Goal: Complete application form

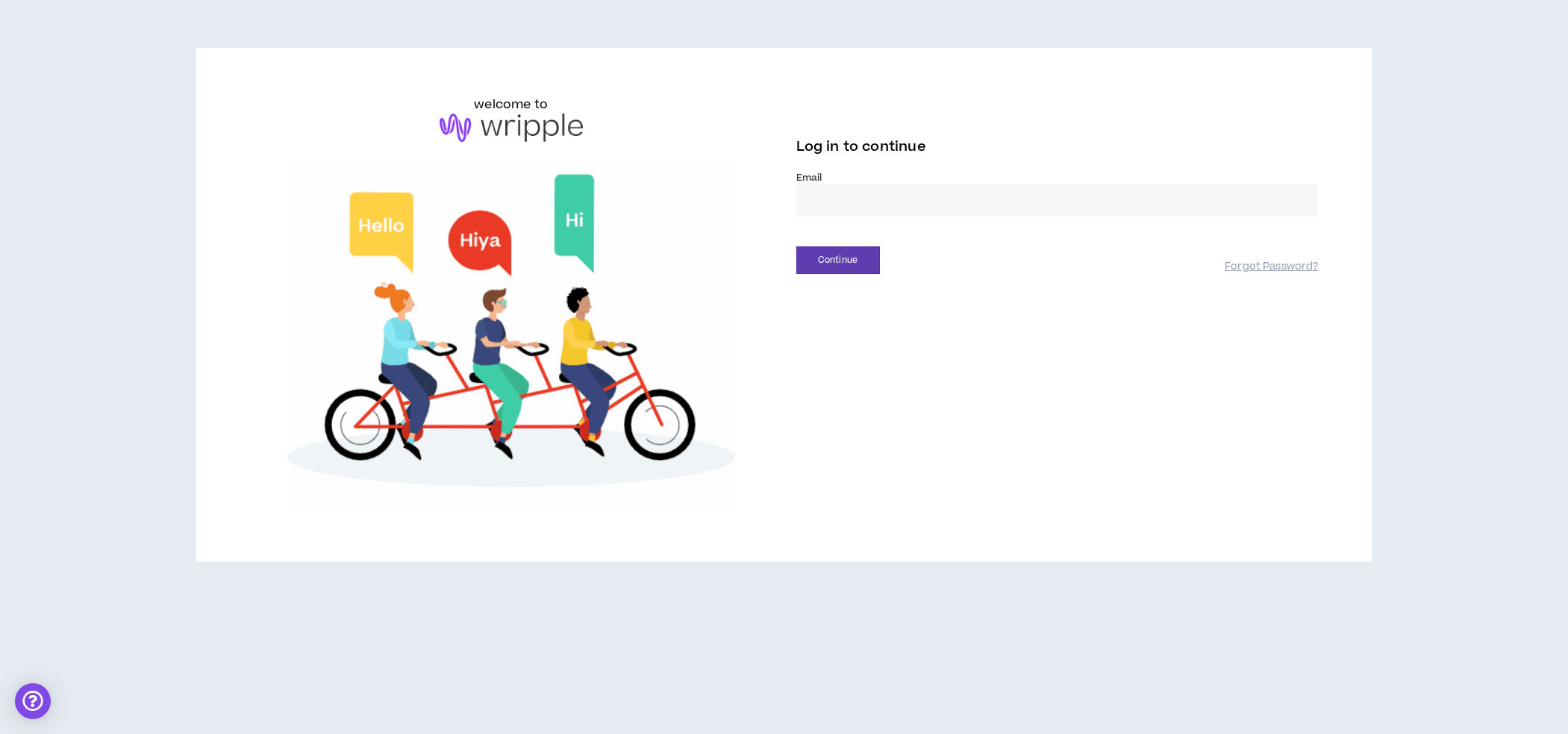
click at [835, 196] on input "email" at bounding box center [1057, 200] width 522 height 32
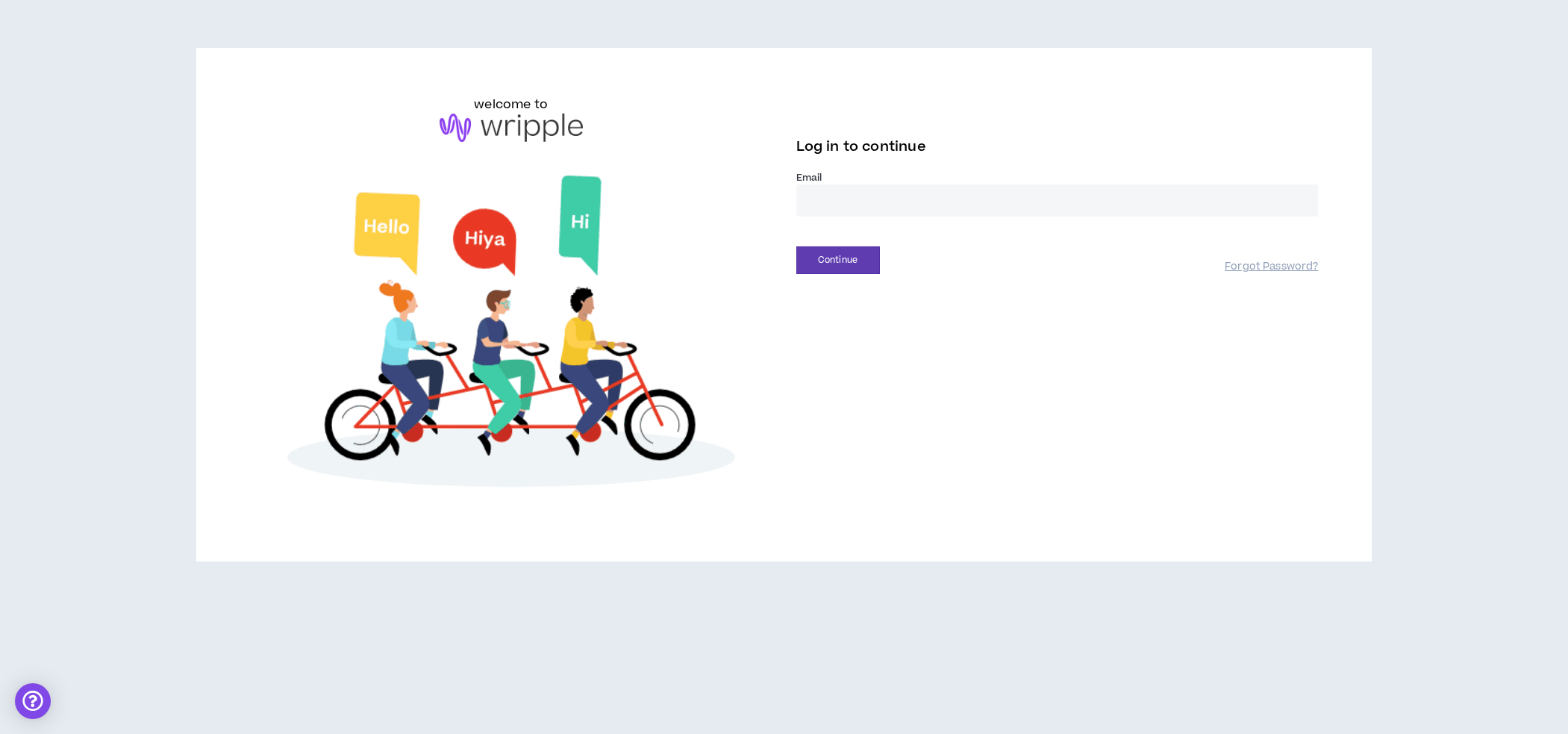
click at [812, 204] on input "email" at bounding box center [1057, 200] width 522 height 32
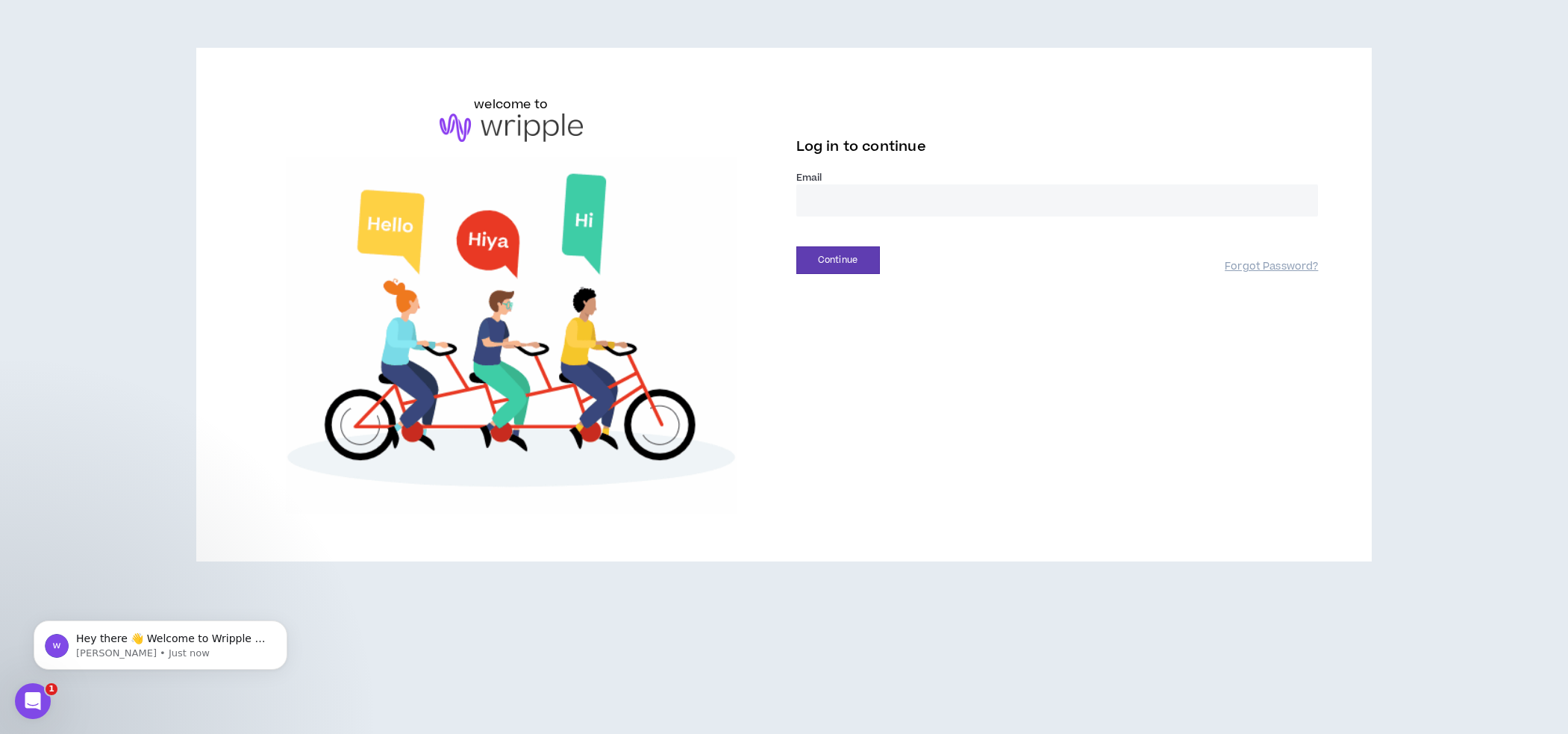
type input "**********"
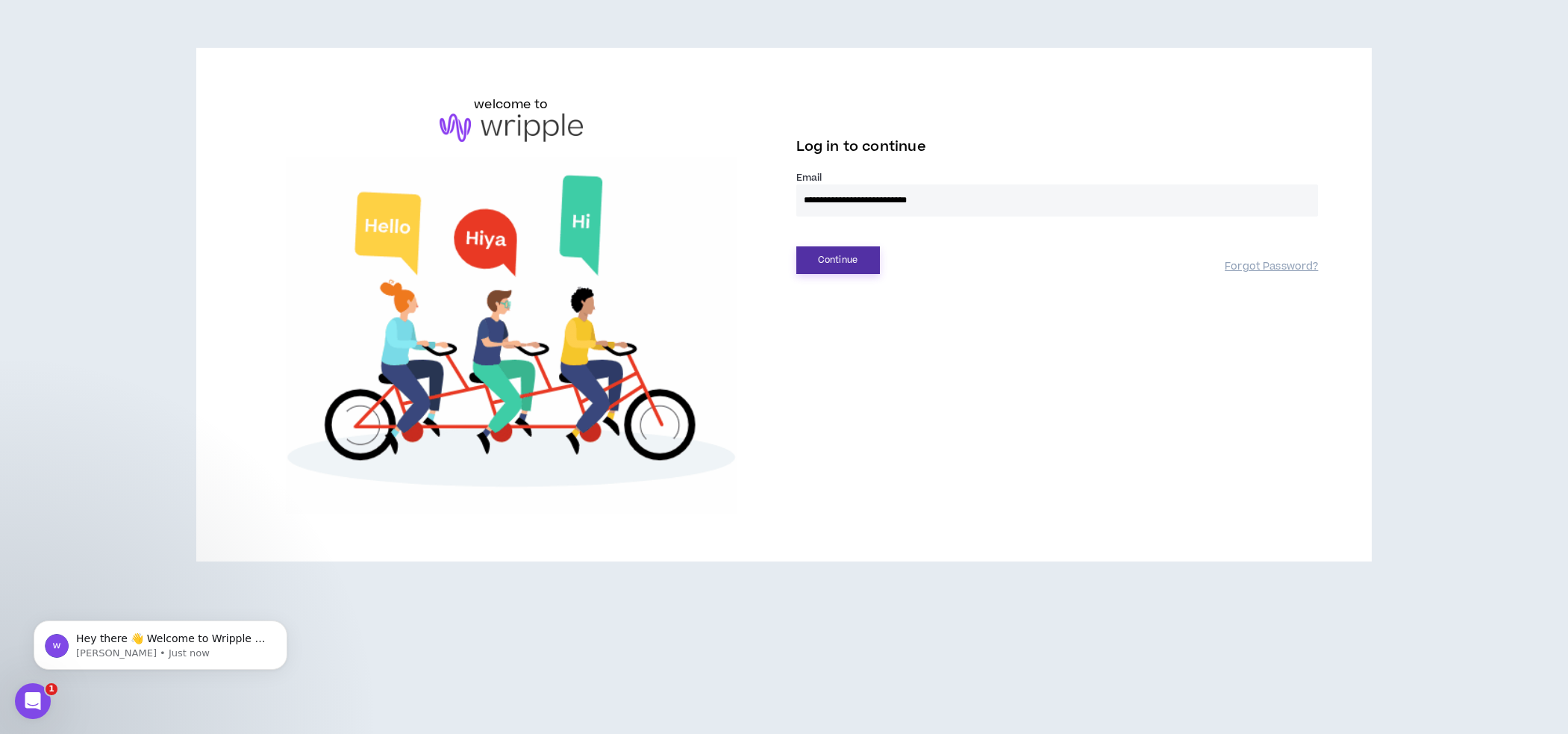
click at [839, 249] on button "Continue" at bounding box center [837, 260] width 83 height 27
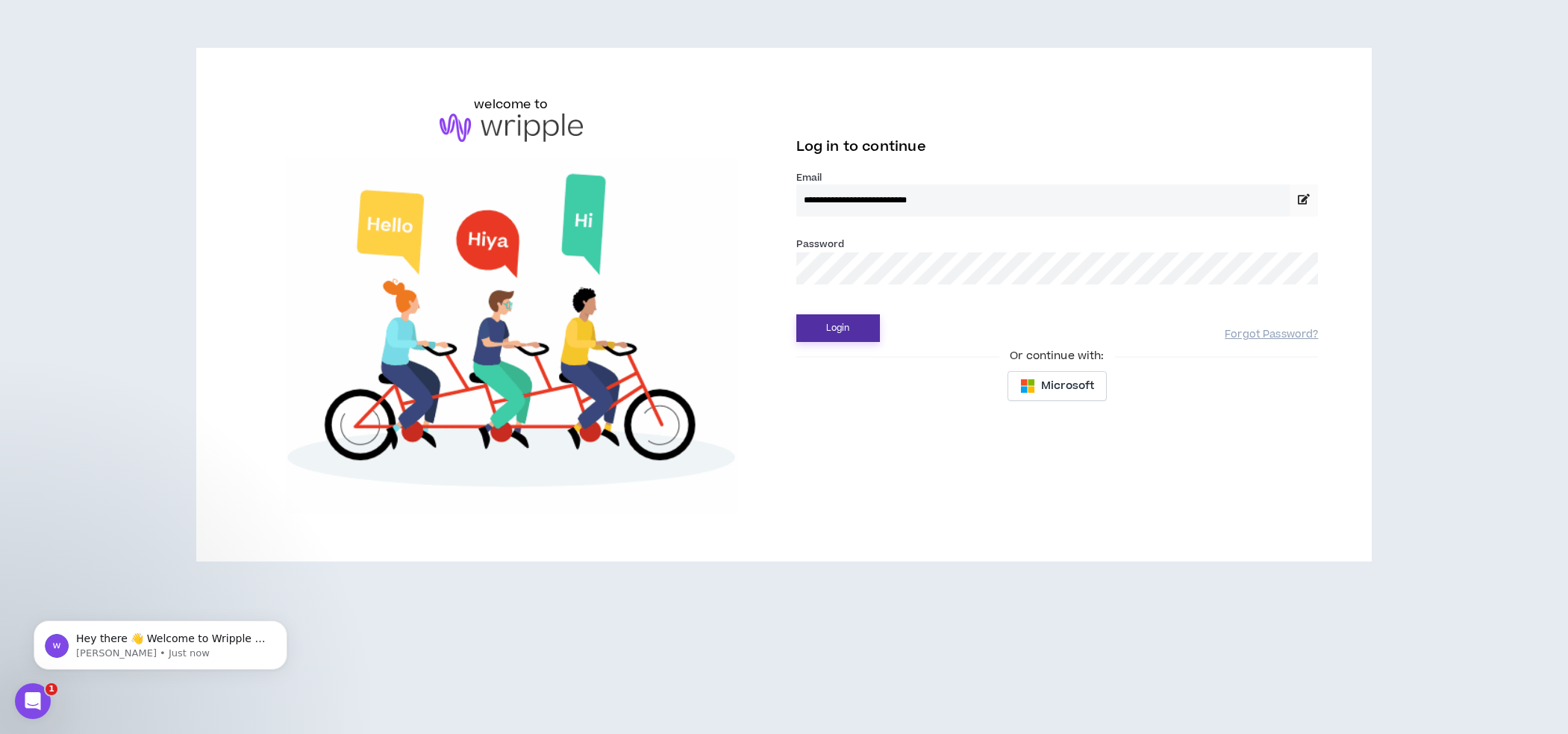
click at [864, 325] on button "Login" at bounding box center [837, 328] width 83 height 27
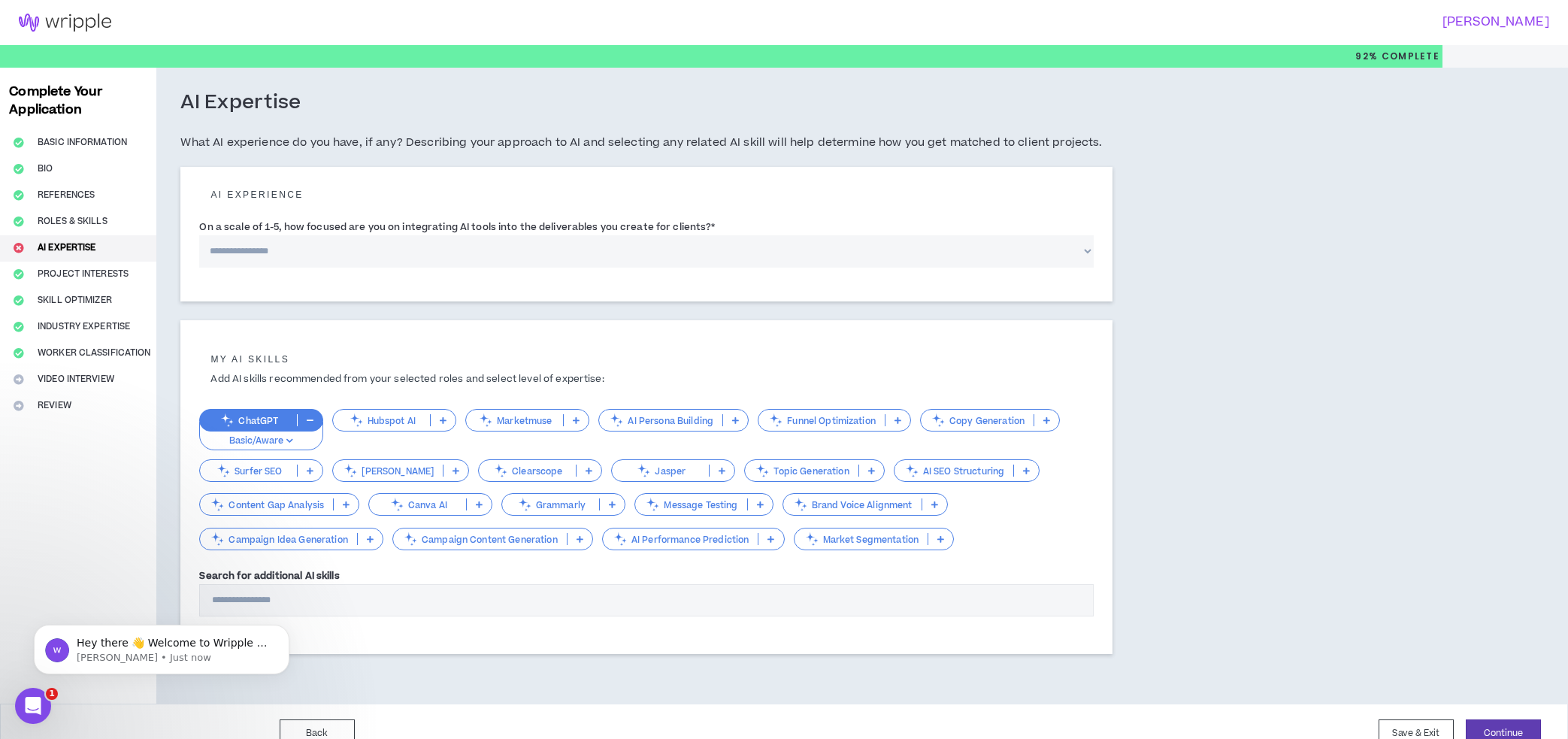
click at [57, 379] on div "Complete Your Application Basic Information Bio References Roles & Skills AI Ex…" at bounding box center [78, 385] width 157 height 636
click at [56, 375] on div "Complete Your Application Basic Information Bio References Roles & Skills AI Ex…" at bounding box center [78, 385] width 157 height 636
click at [1504, 731] on button "Continue" at bounding box center [1504, 733] width 75 height 28
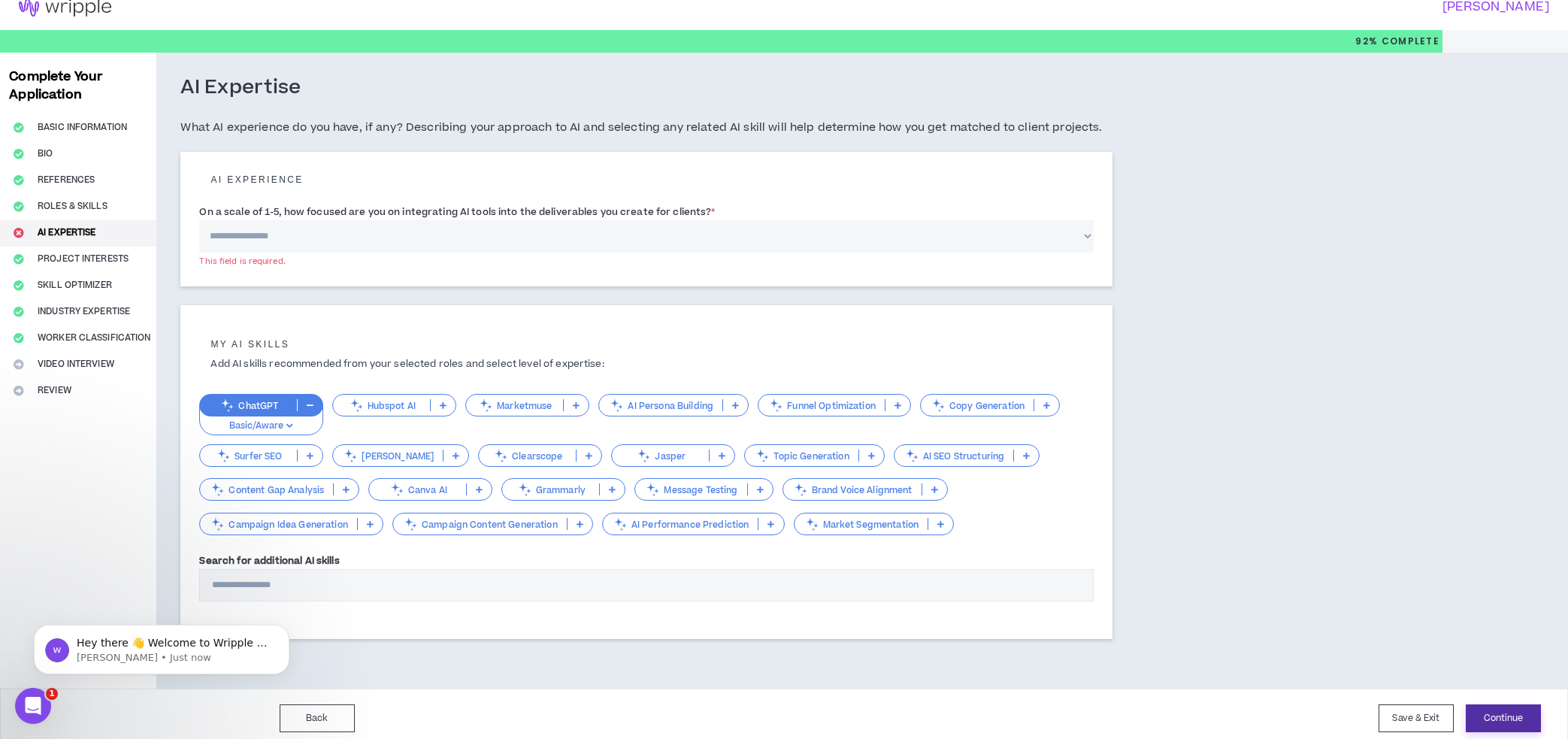
scroll to position [24, 0]
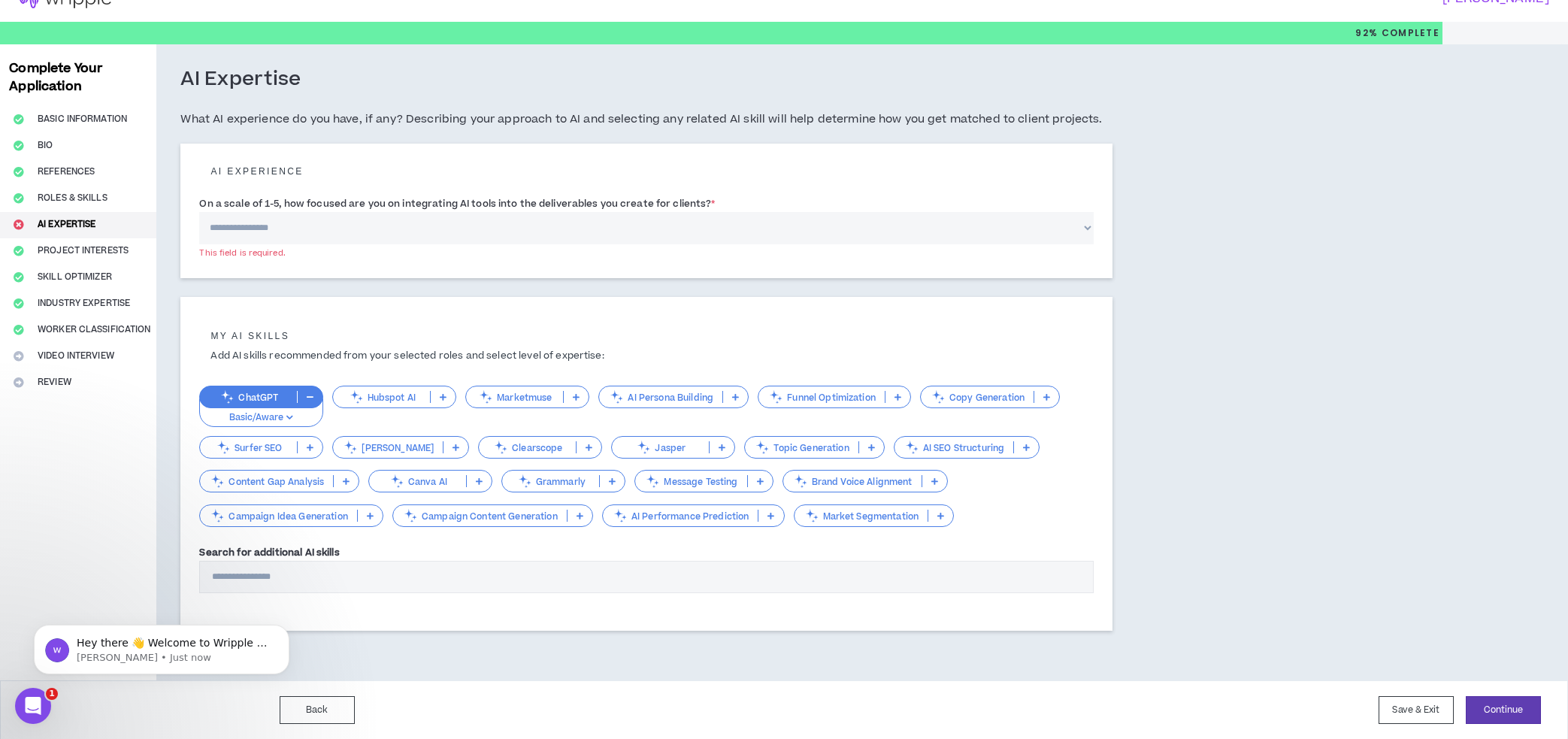
click at [429, 217] on select "**********" at bounding box center [647, 228] width 895 height 33
select select "*"
click at [199, 212] on select "**********" at bounding box center [647, 228] width 895 height 33
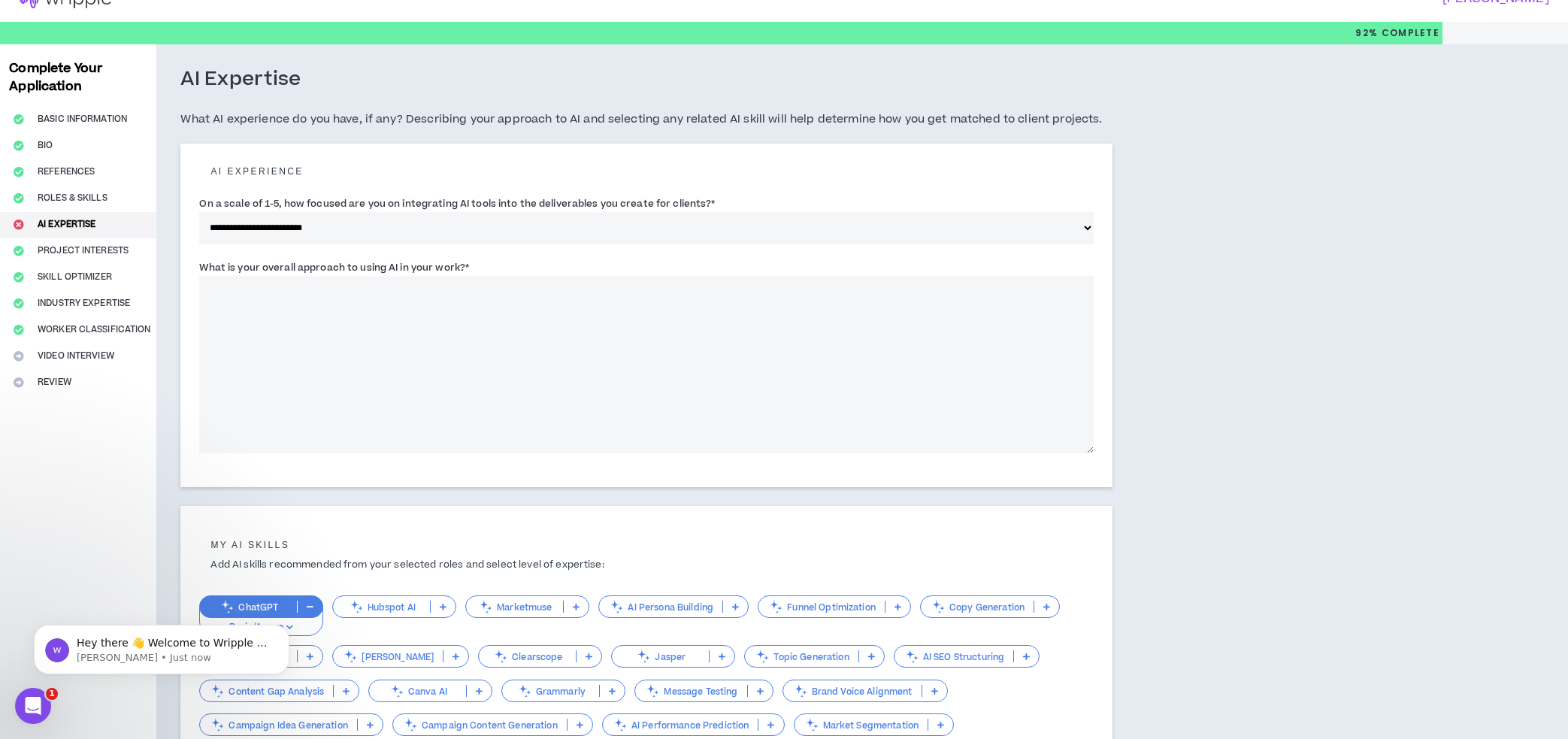
click at [430, 295] on textarea "What is your overall approach to using AI in your work? *" at bounding box center [647, 365] width 895 height 177
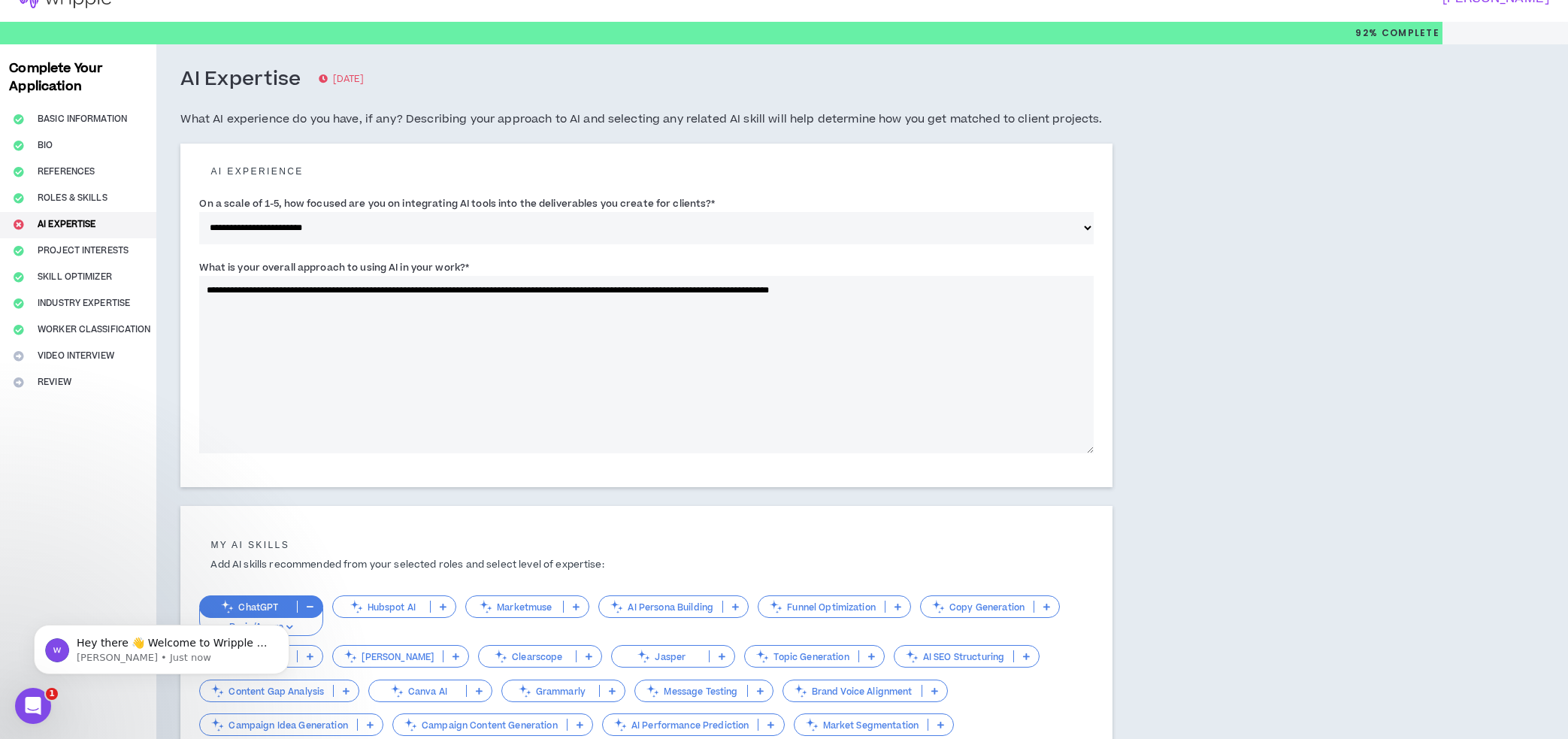
click at [717, 292] on textarea "**********" at bounding box center [647, 365] width 895 height 177
click at [714, 284] on textarea "**********" at bounding box center [647, 365] width 895 height 177
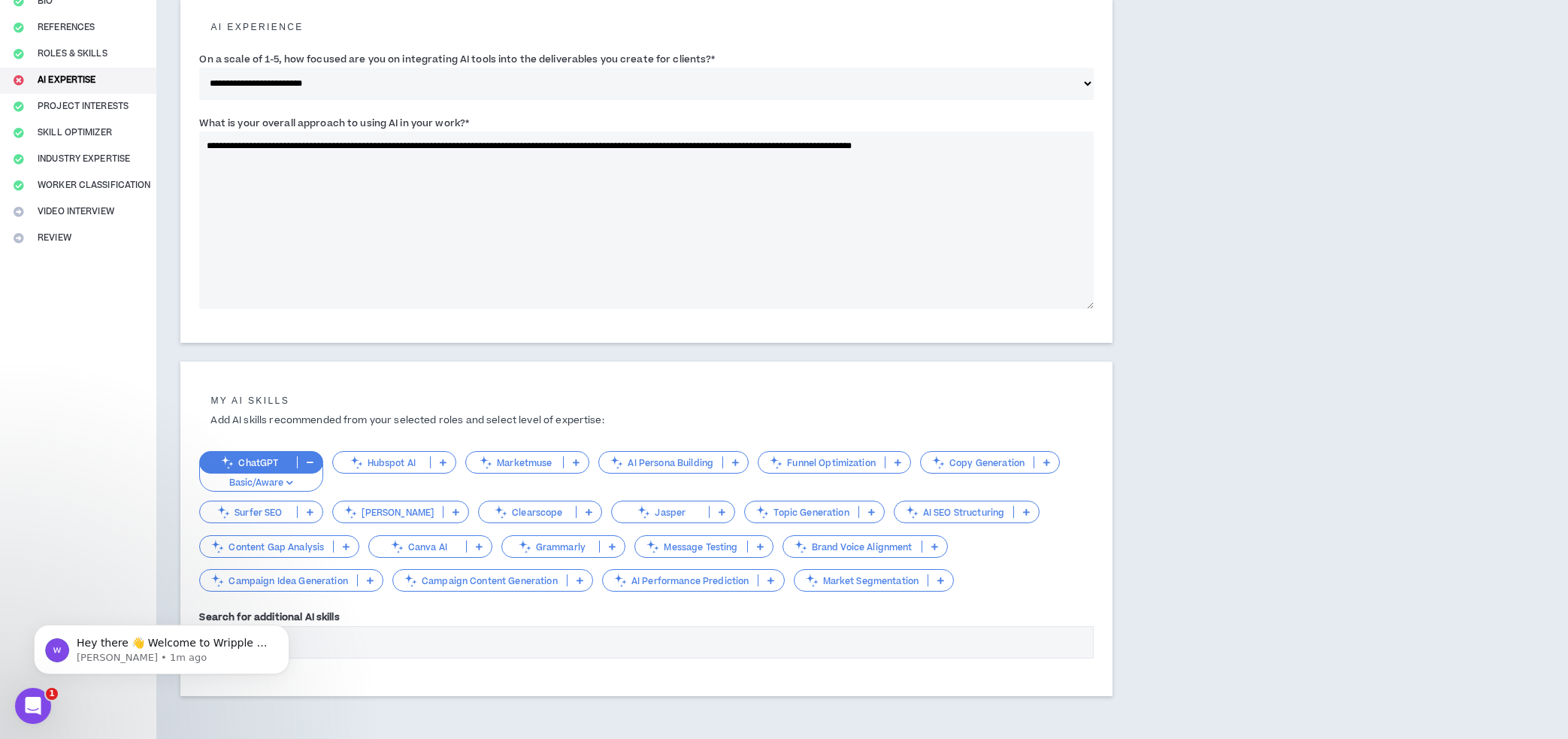
scroll to position [233, 0]
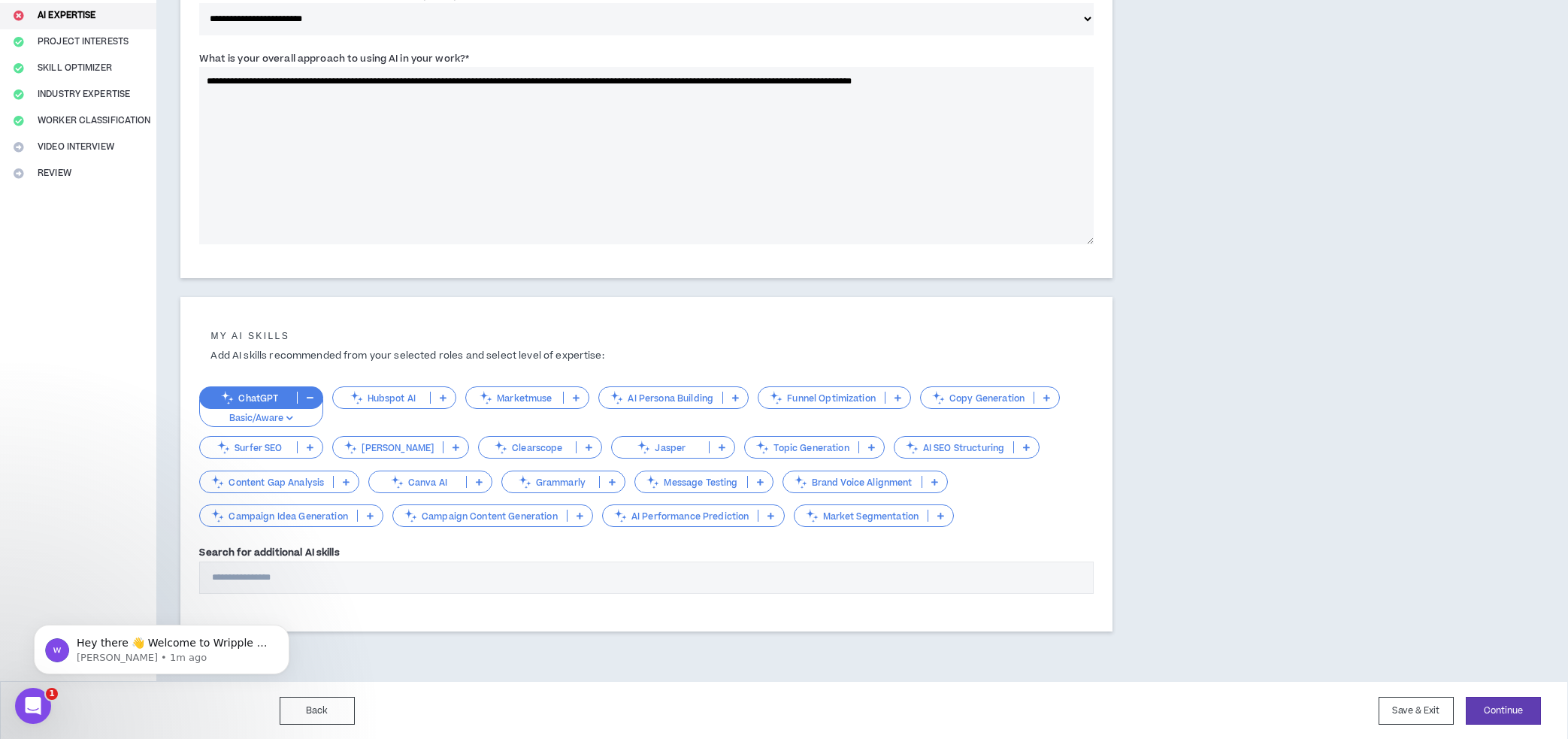
type textarea "**********"
click at [266, 412] on p "Basic/Aware" at bounding box center [261, 419] width 104 height 14
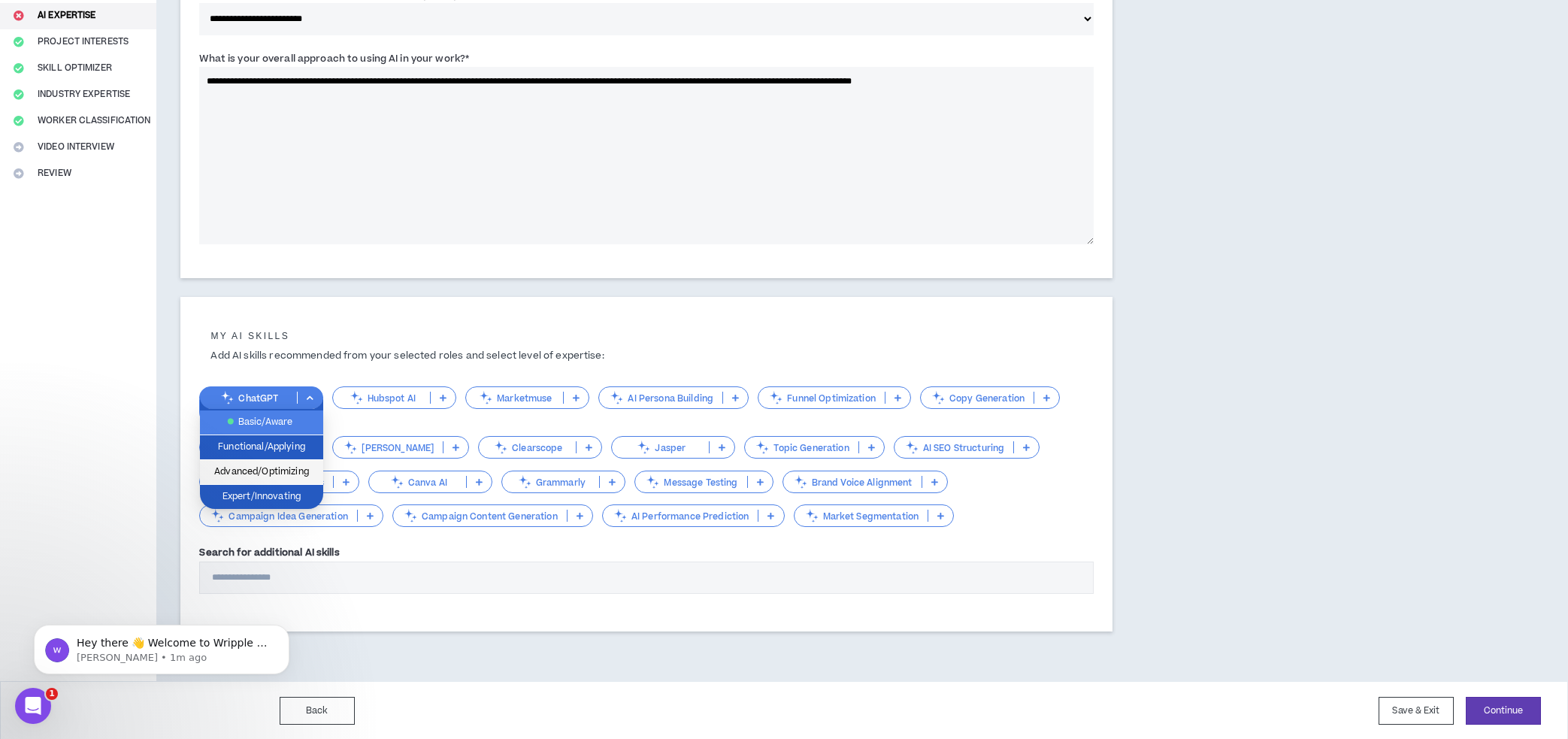
click at [261, 460] on li "Advanced/Optimizing" at bounding box center [261, 472] width 123 height 25
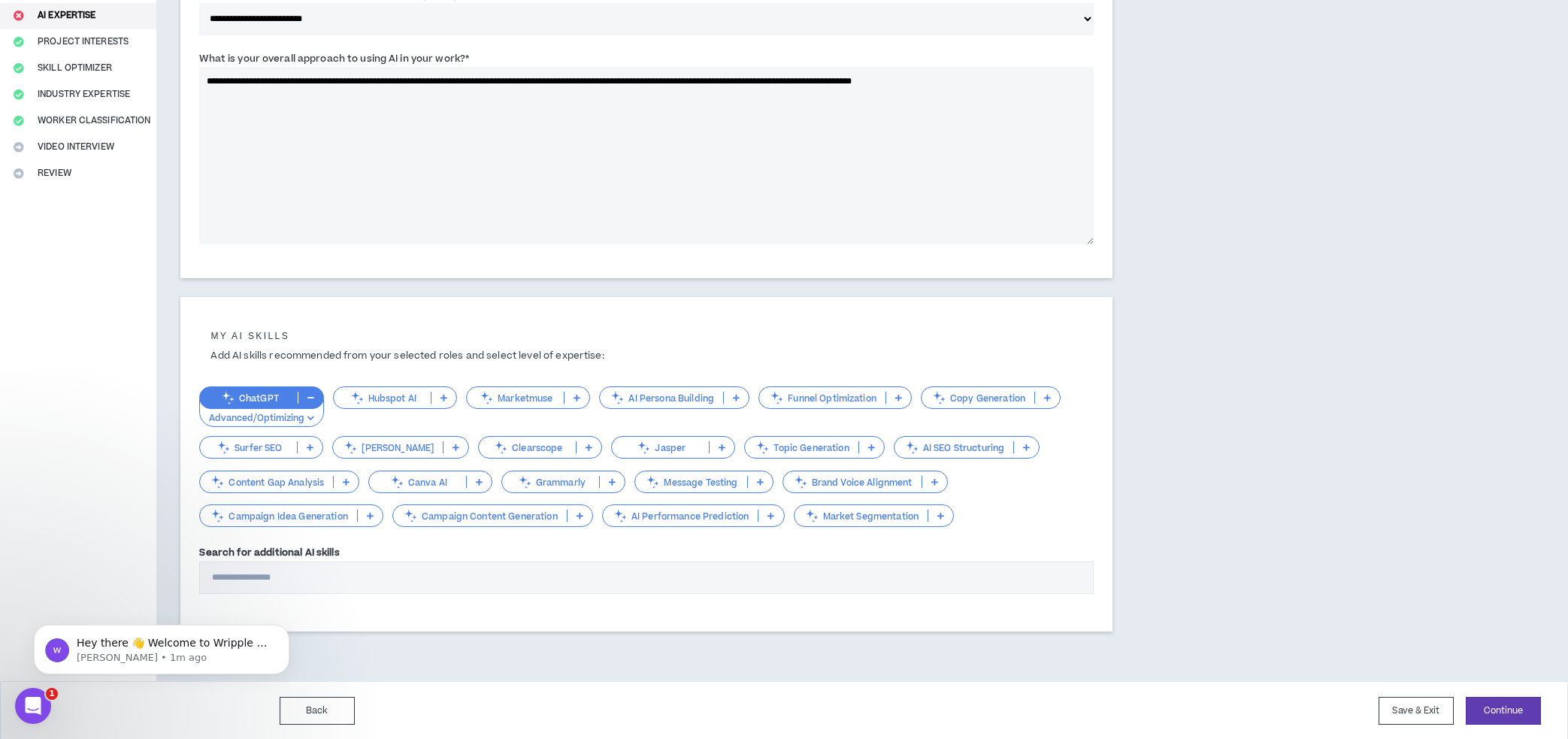
click at [1041, 400] on p at bounding box center [1048, 397] width 25 height 12
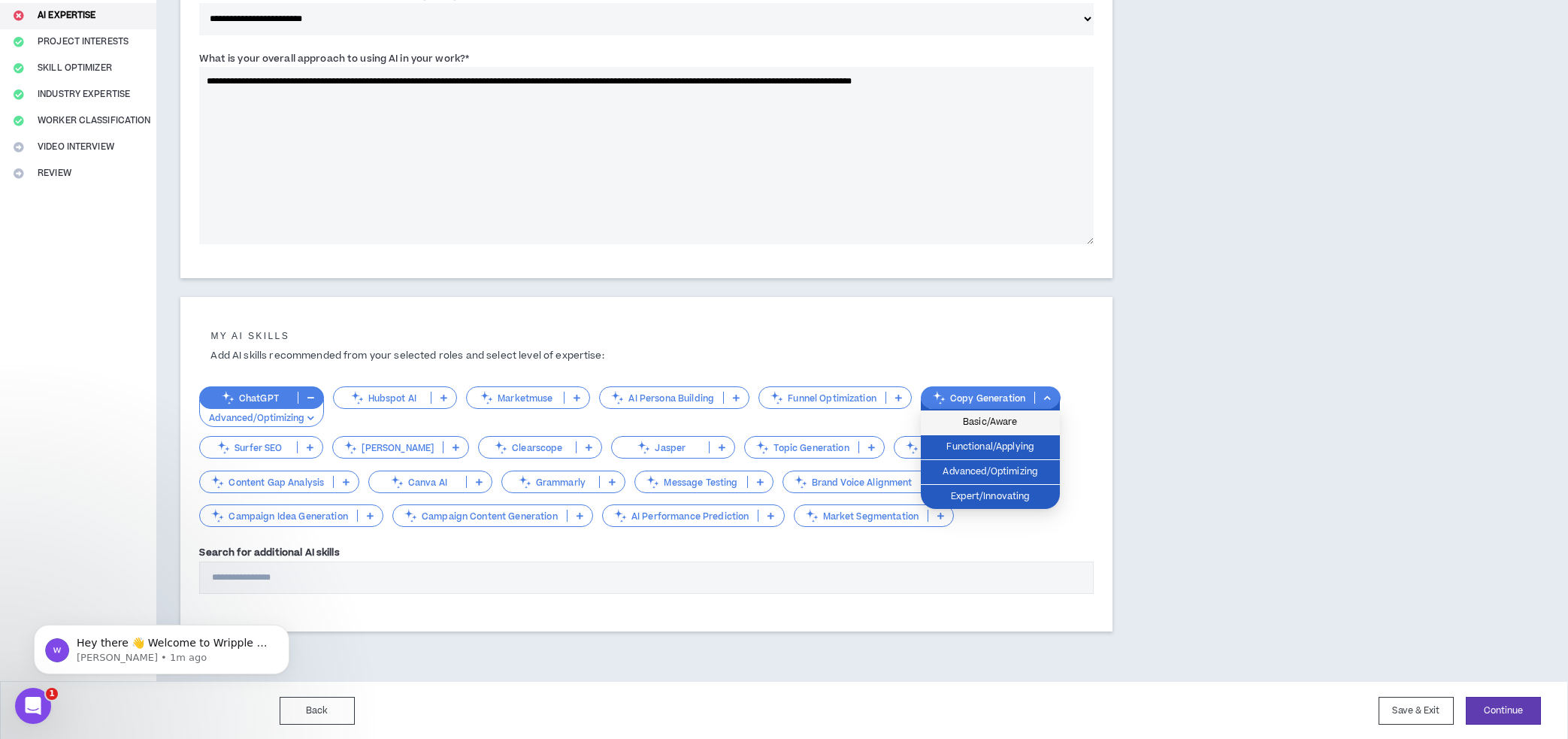
click at [1016, 424] on span "Basic/Aware" at bounding box center [990, 422] width 121 height 17
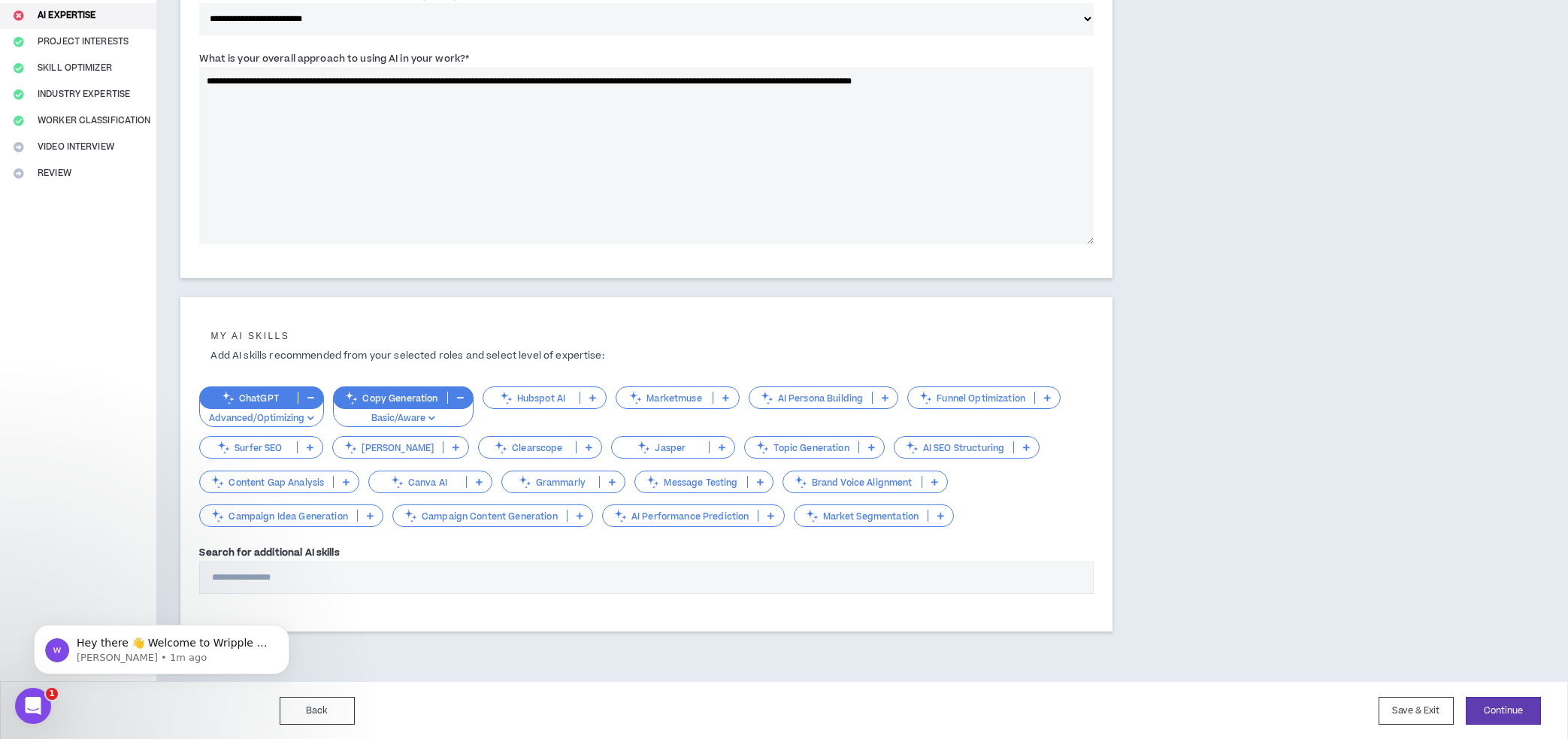
click at [598, 398] on p at bounding box center [592, 397] width 25 height 12
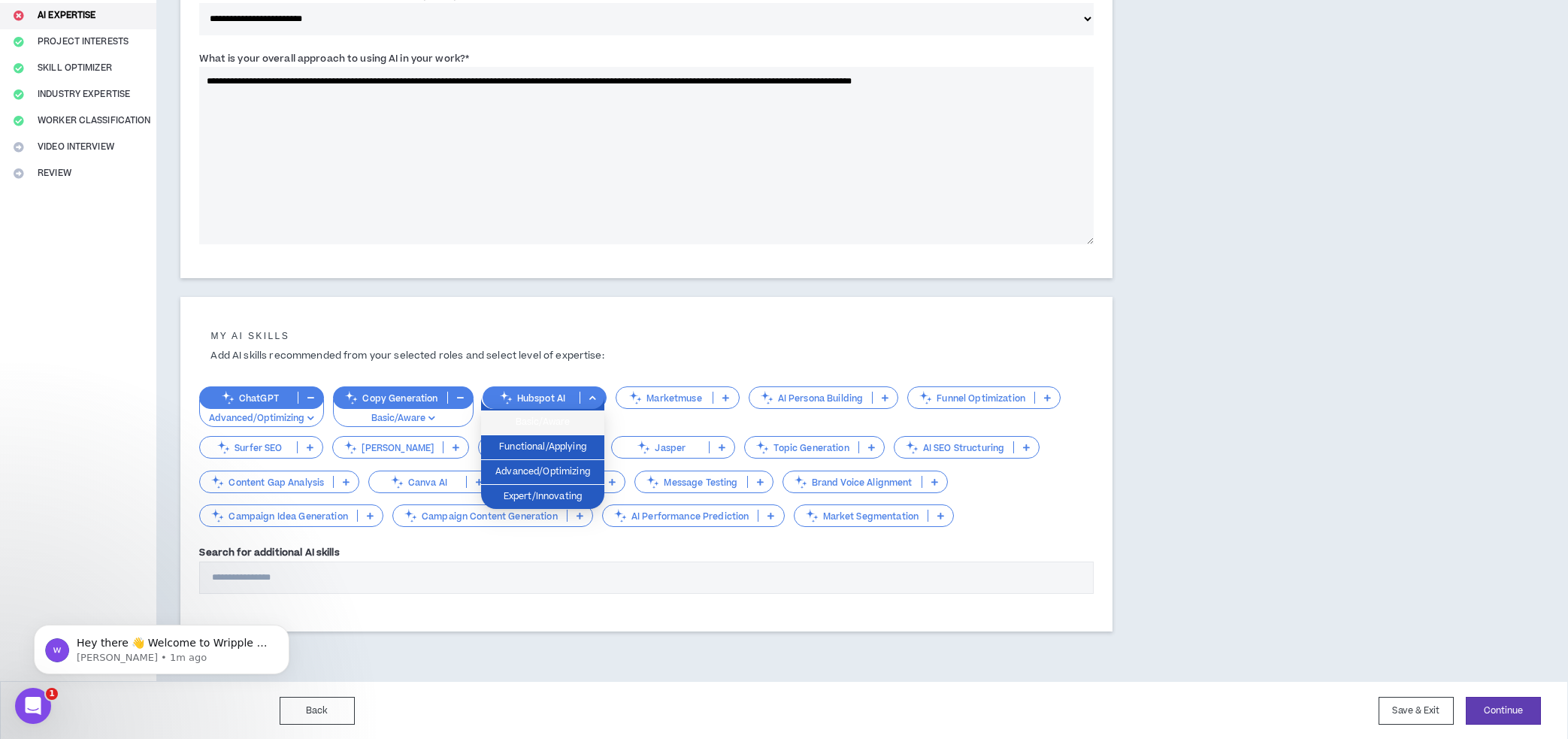
click at [585, 420] on span "Basic/Aware" at bounding box center [542, 422] width 105 height 17
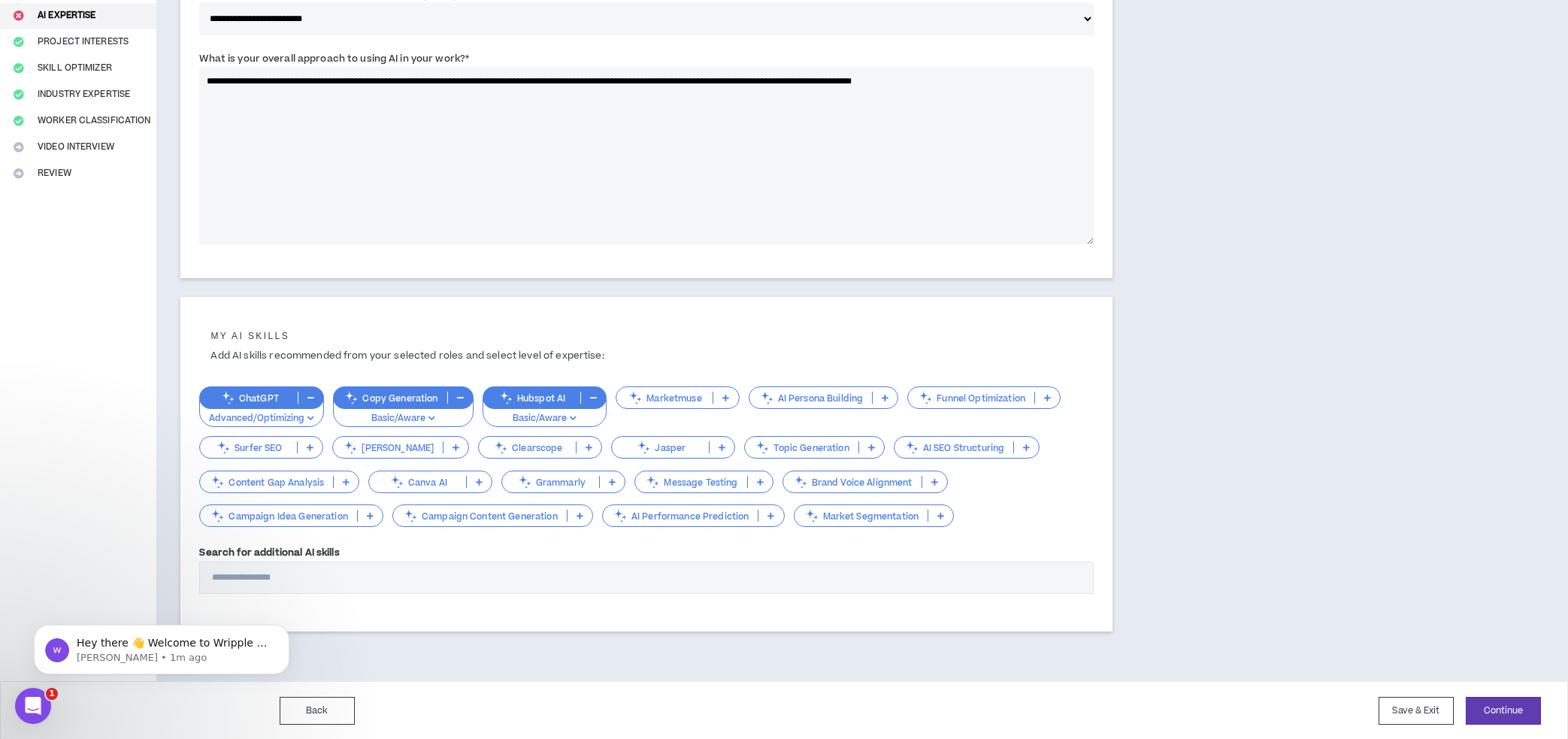
click at [484, 481] on p at bounding box center [479, 482] width 25 height 12
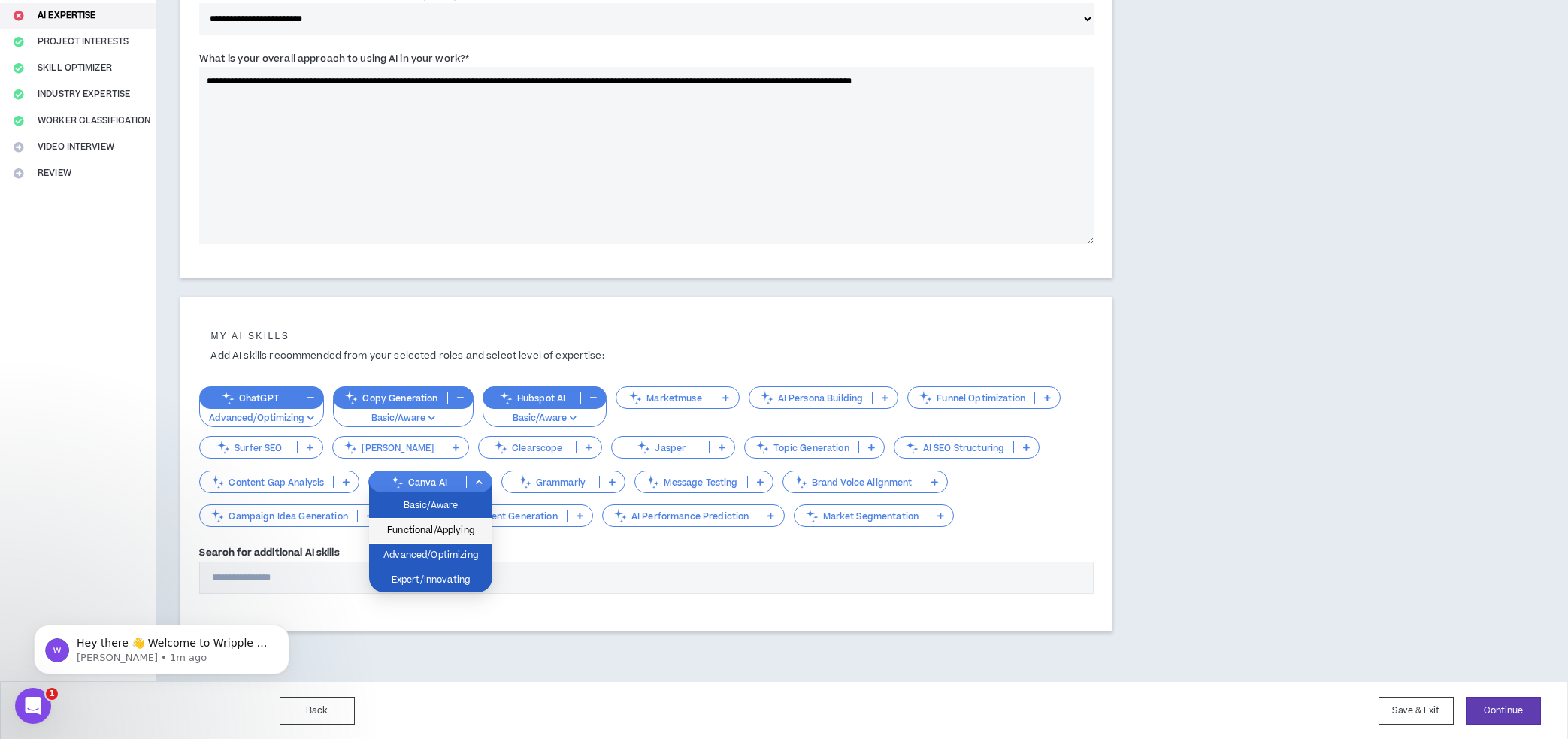
click at [452, 522] on span "Functional/Applying" at bounding box center [431, 530] width 105 height 17
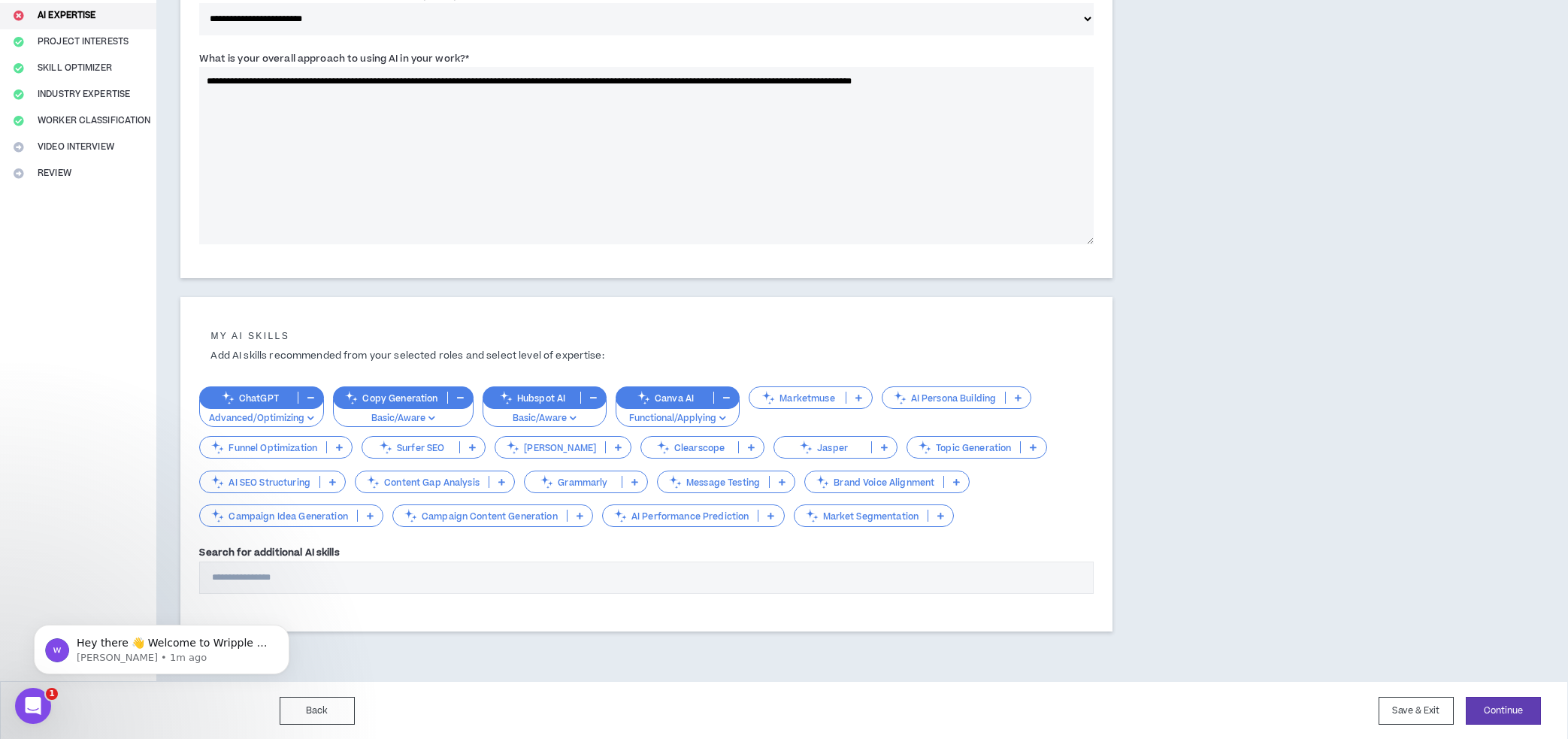
click at [962, 481] on p at bounding box center [956, 482] width 25 height 12
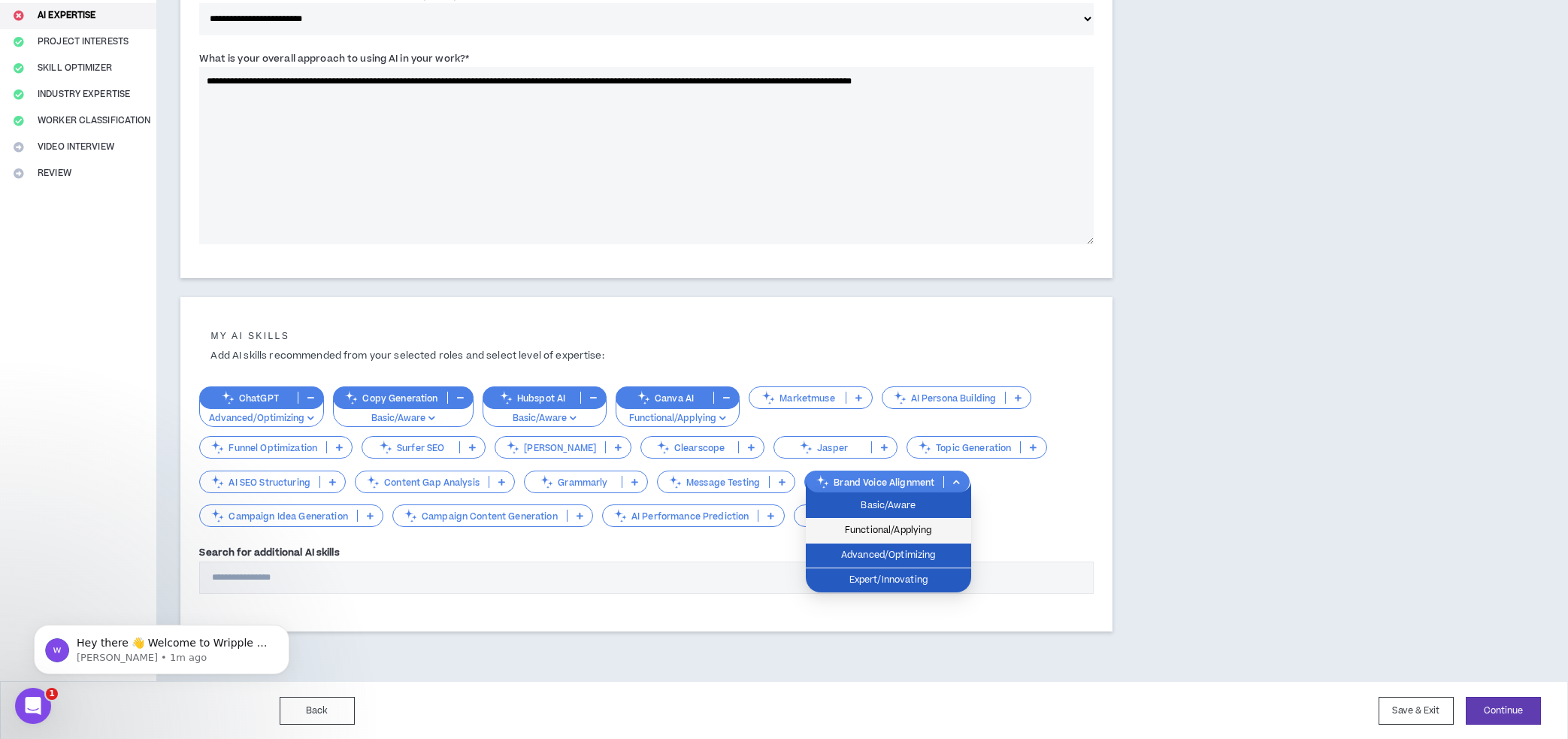
click at [896, 534] on span "Functional/Applying" at bounding box center [889, 530] width 148 height 17
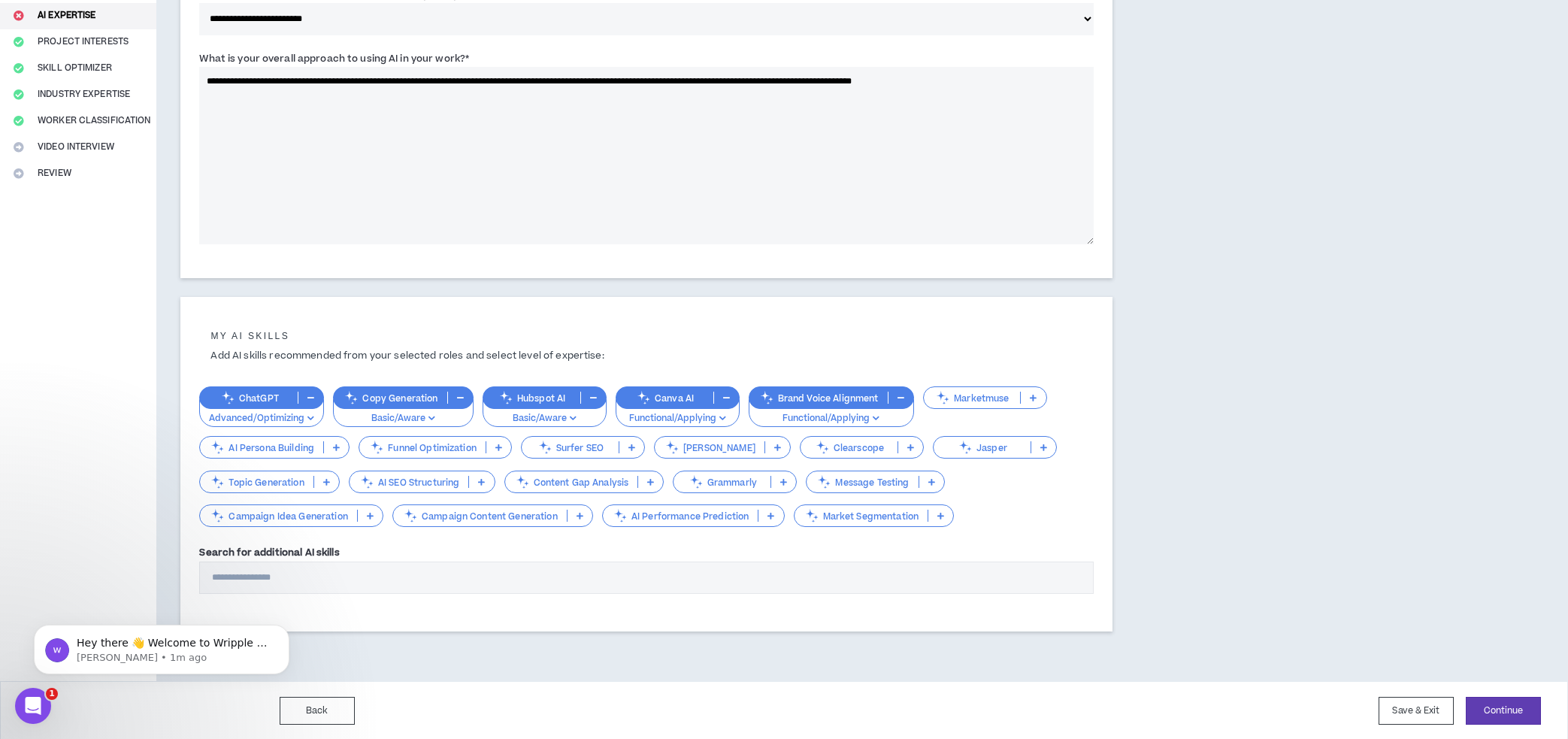
click at [931, 518] on p at bounding box center [940, 515] width 25 height 12
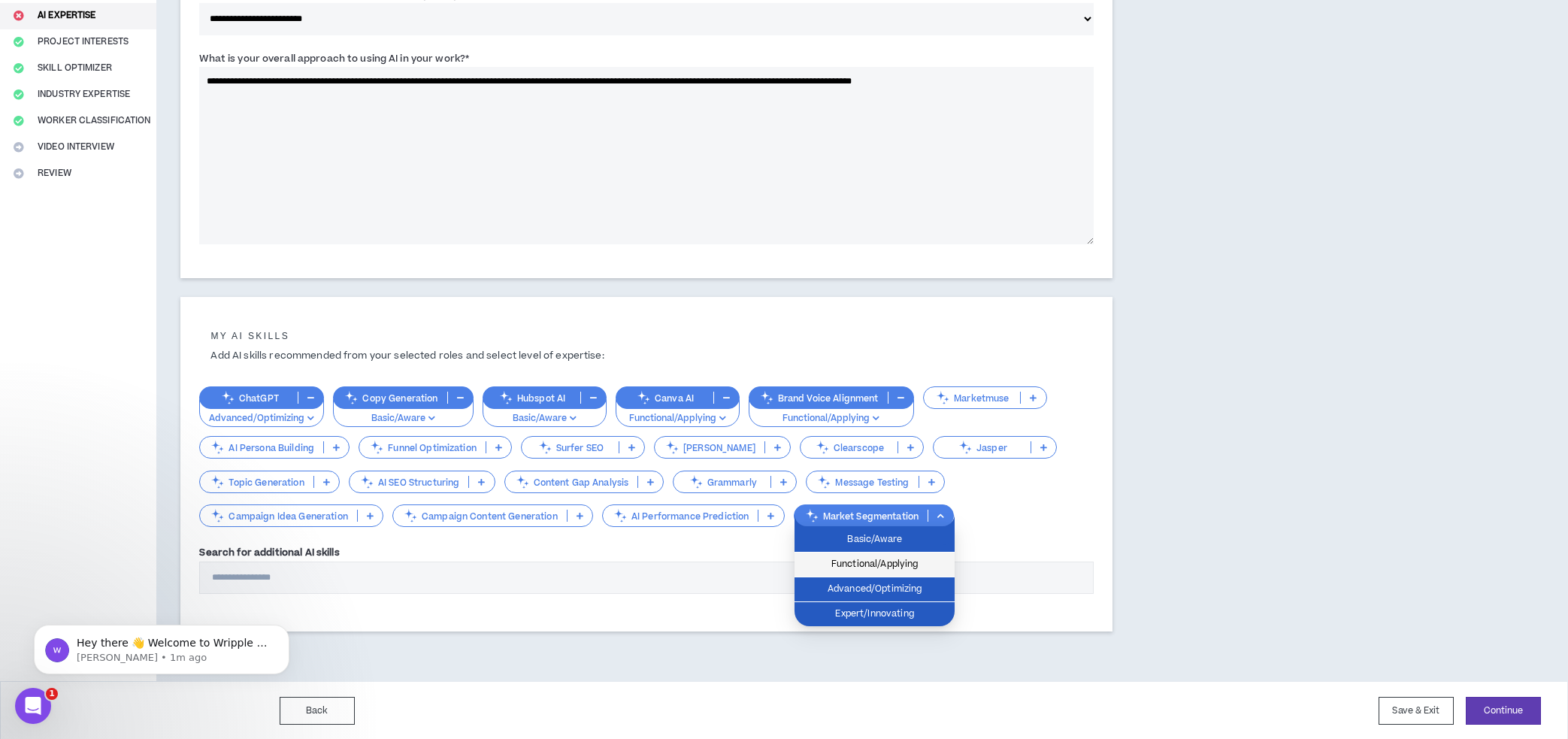
click at [924, 560] on span "Functional/Applying" at bounding box center [875, 565] width 142 height 17
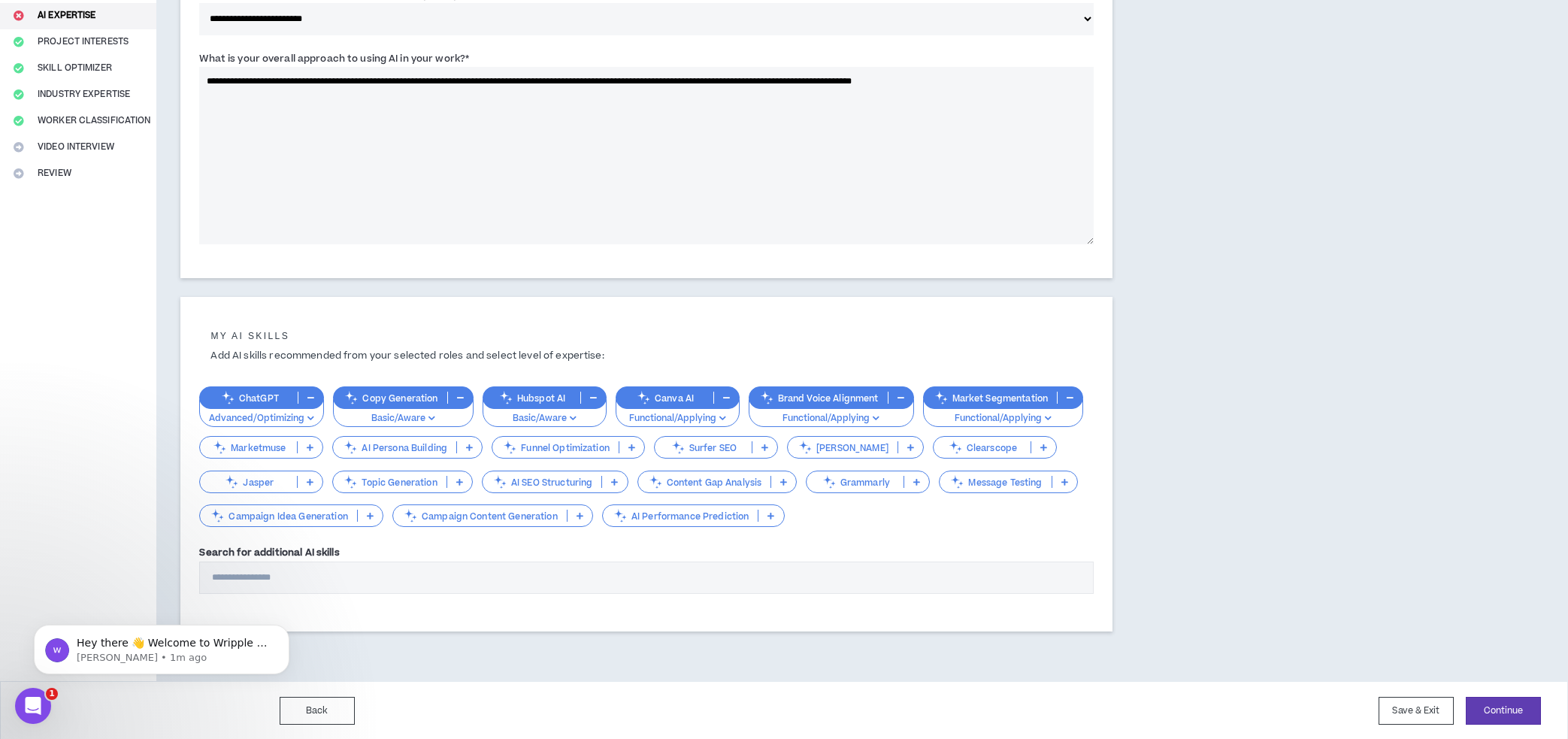
click at [367, 515] on icon at bounding box center [370, 516] width 7 height 8
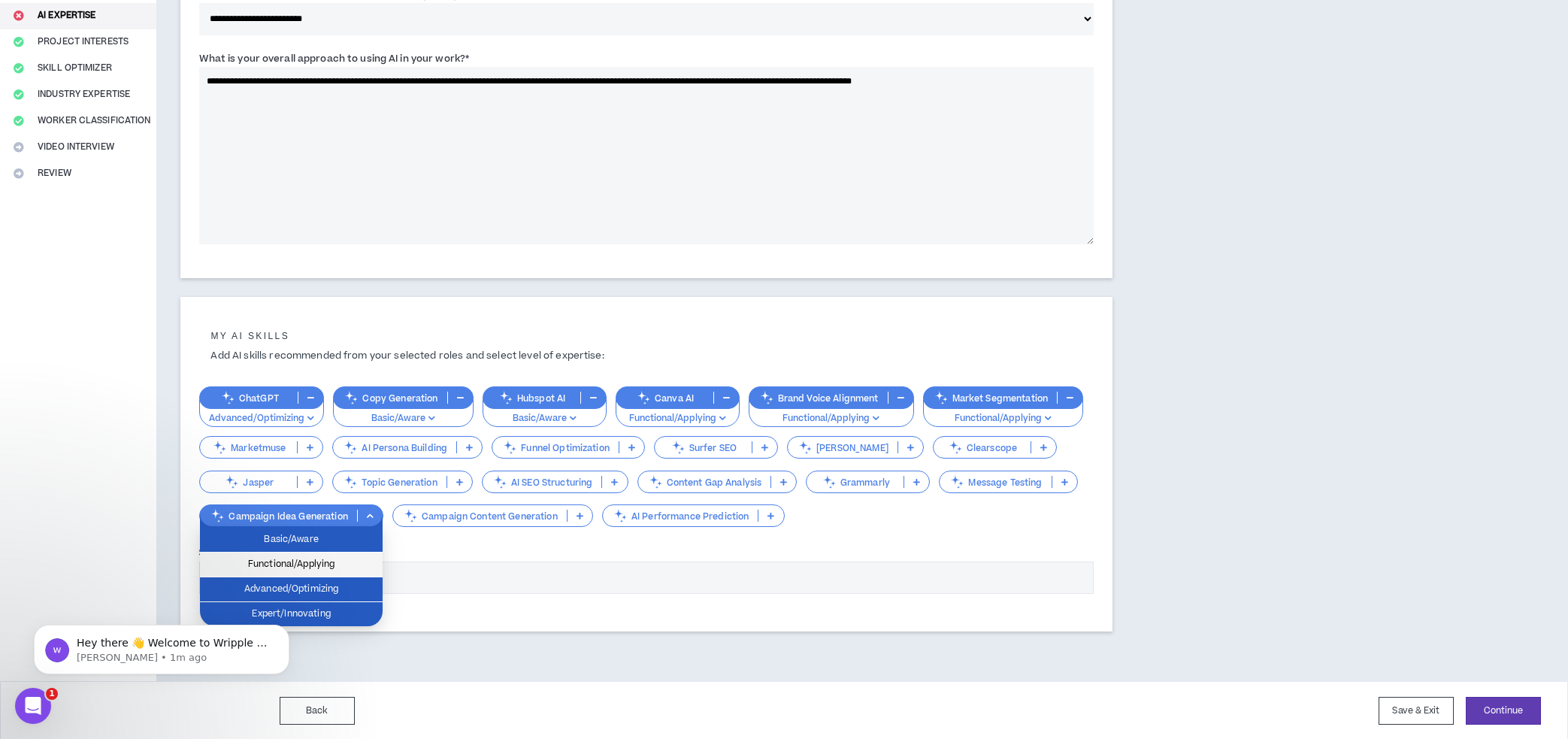
click at [342, 557] on span "Functional/Applying" at bounding box center [291, 565] width 165 height 17
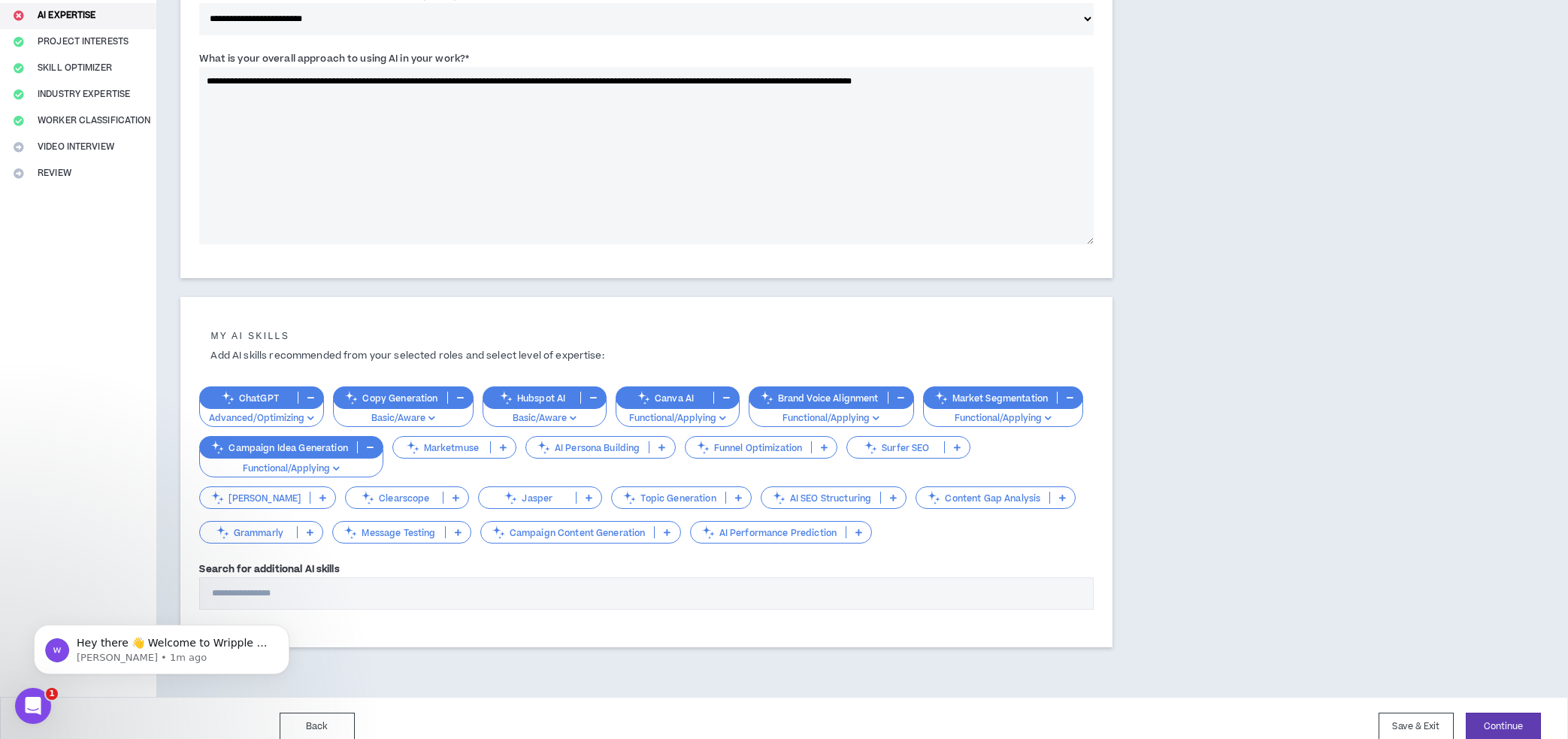
click at [664, 532] on icon at bounding box center [667, 532] width 7 height 8
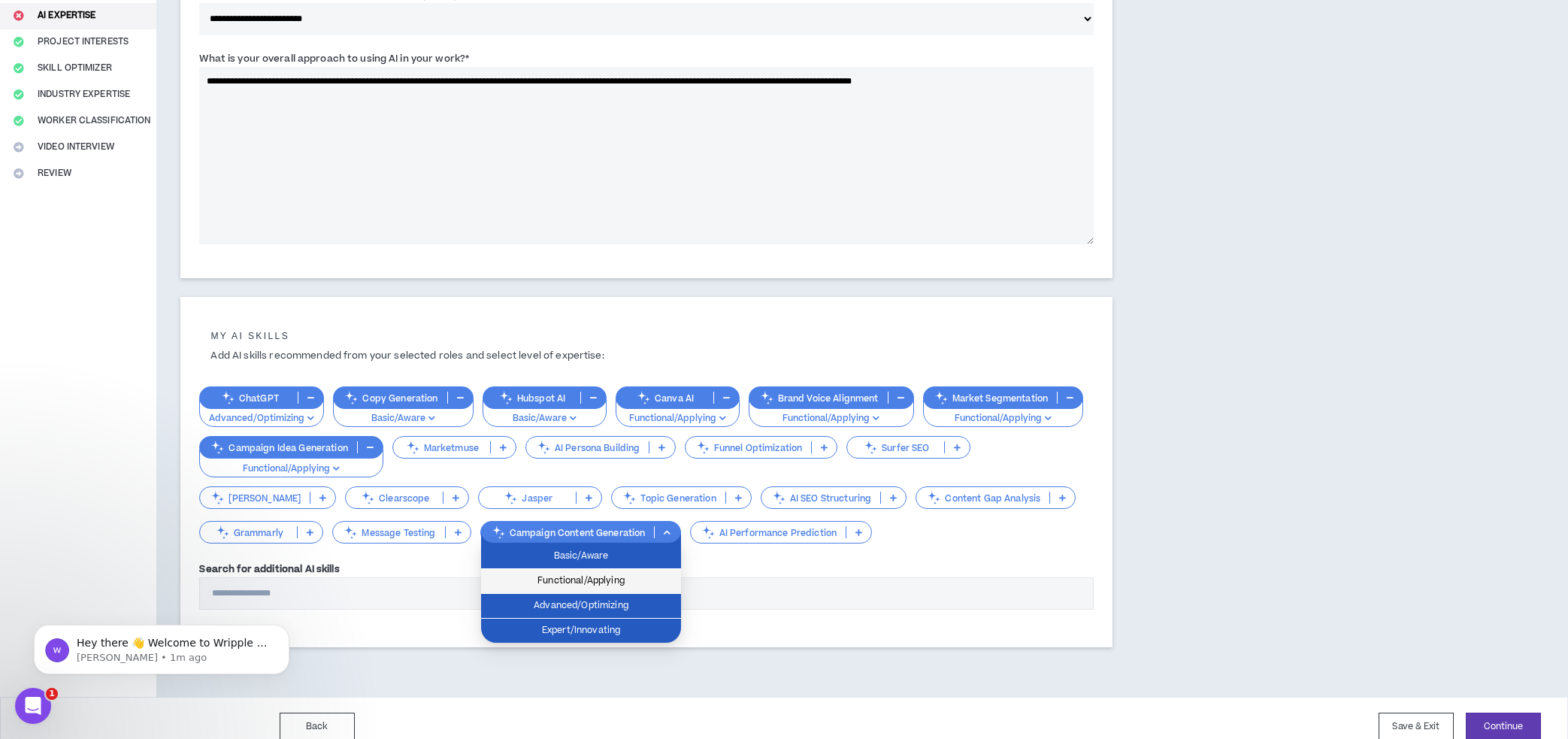
click at [648, 578] on span "Functional/Applying" at bounding box center [580, 580] width 182 height 17
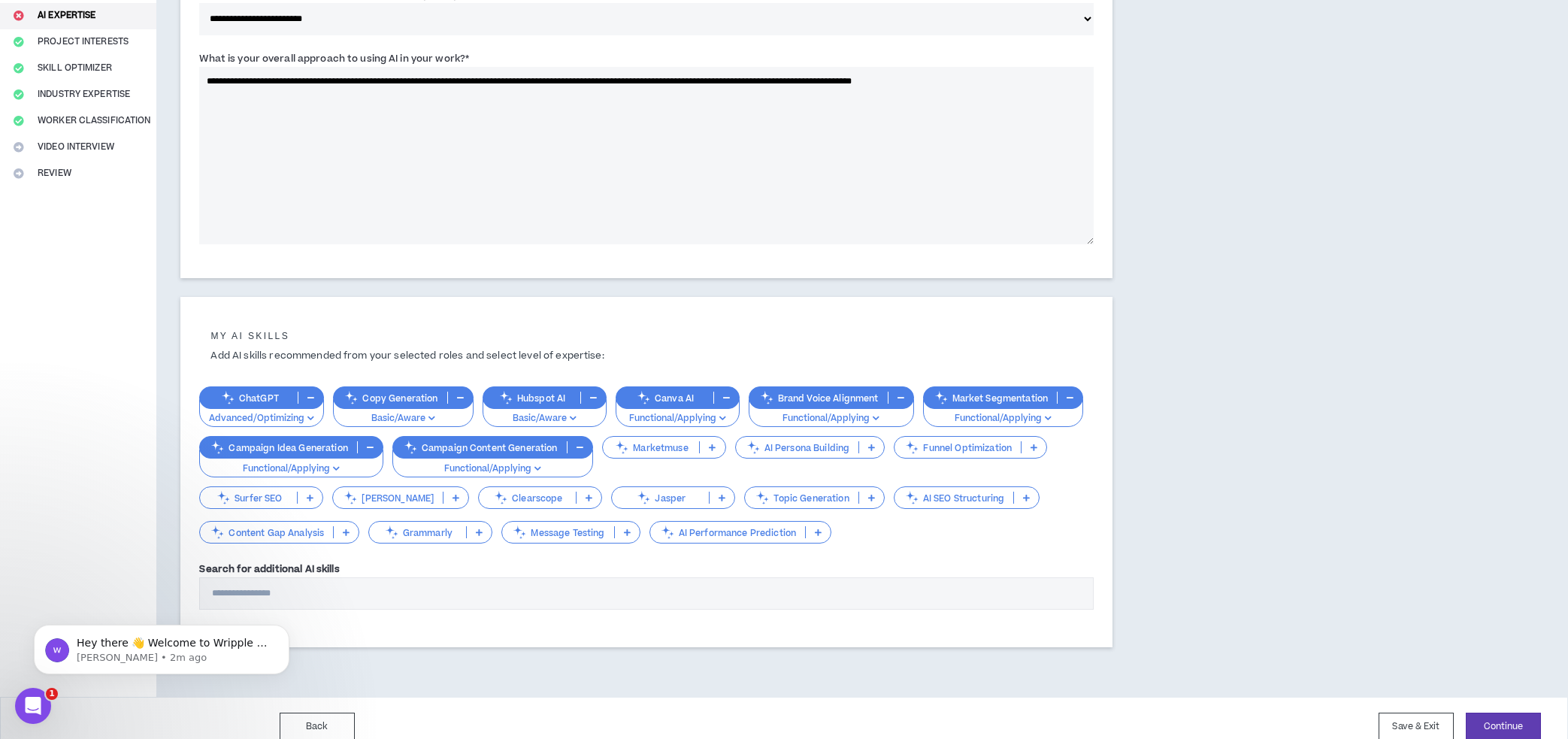
click at [859, 501] on p at bounding box center [871, 498] width 25 height 12
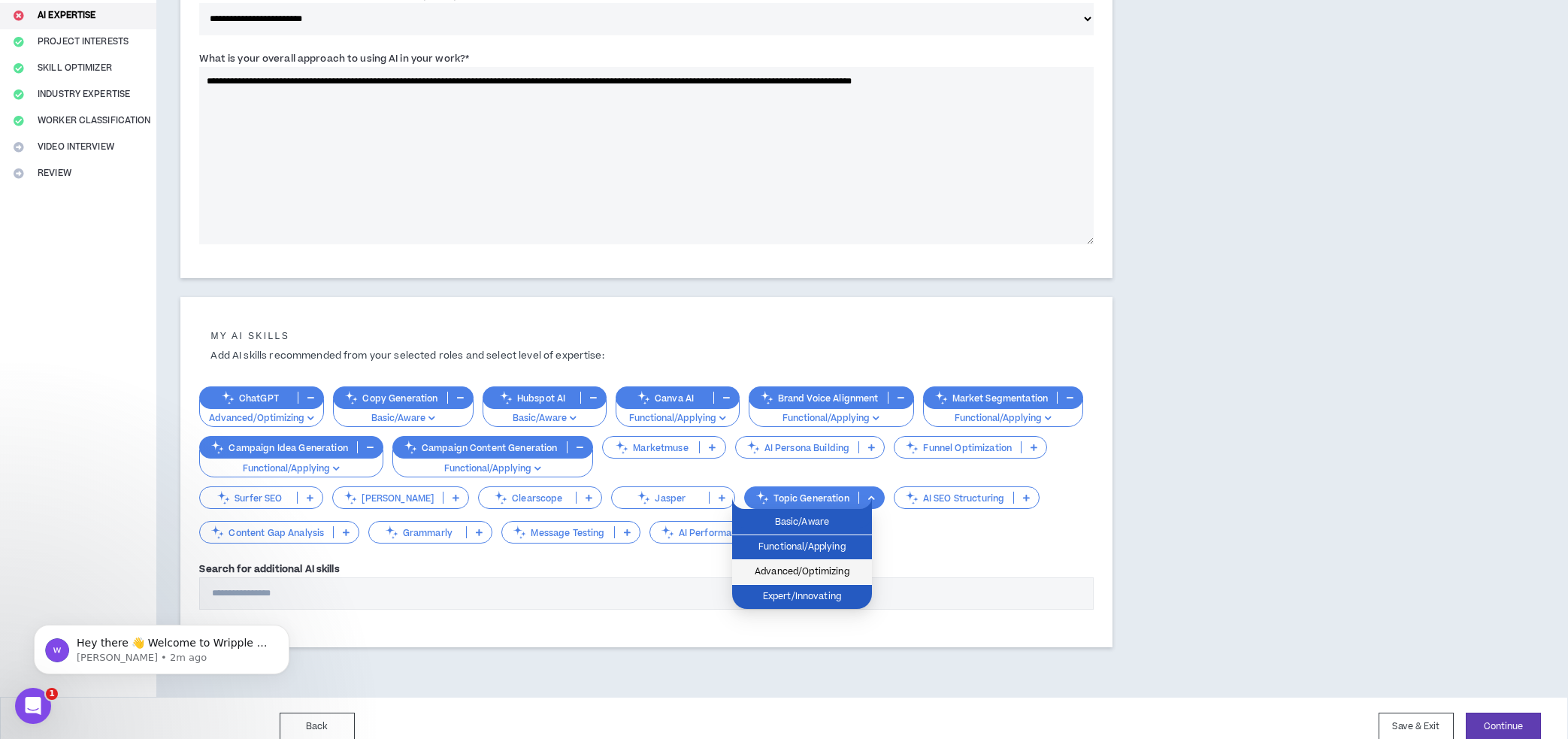
click at [835, 575] on span "Advanced/Optimizing" at bounding box center [802, 571] width 122 height 17
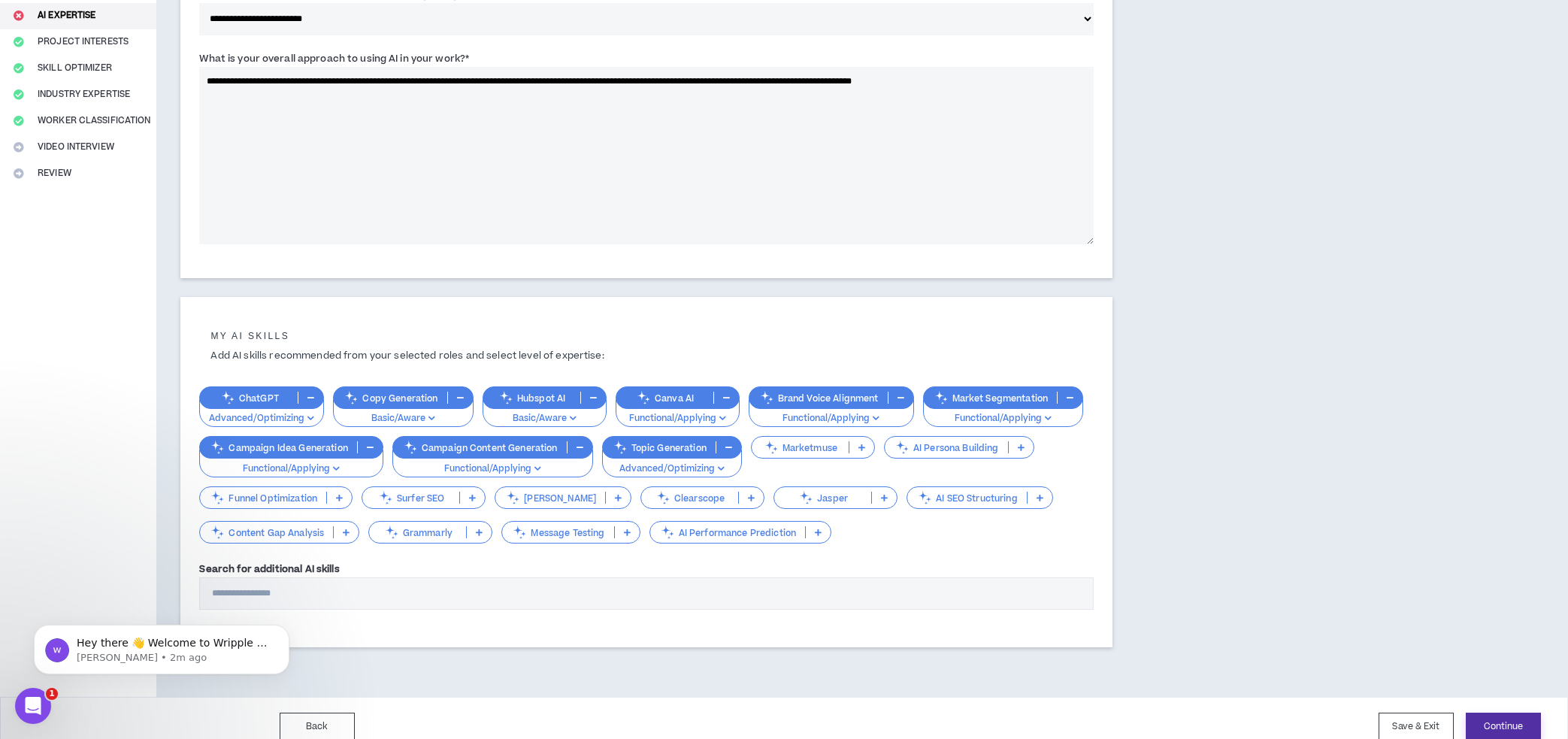
click at [1495, 726] on button "Continue" at bounding box center [1504, 726] width 75 height 28
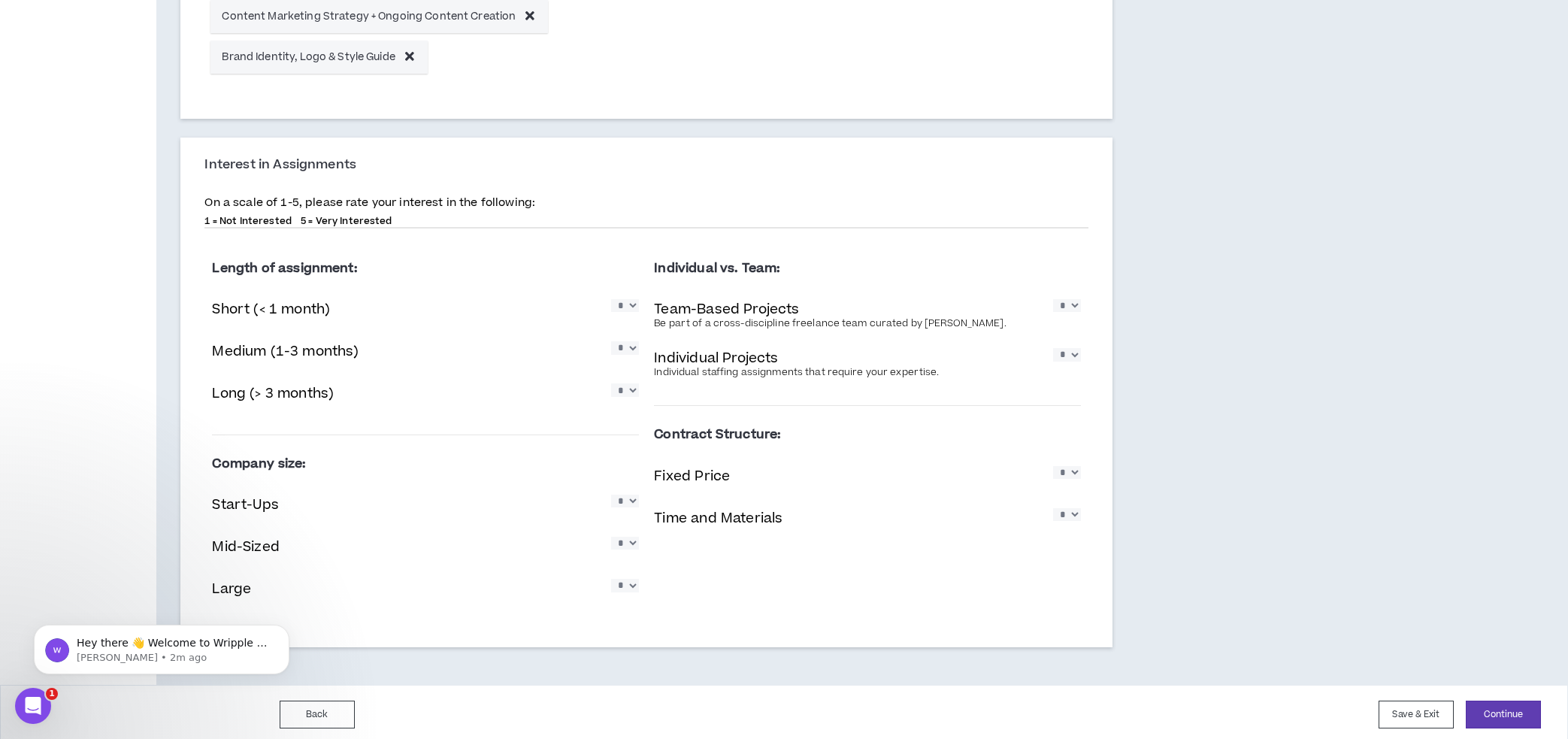
scroll to position [1028, 0]
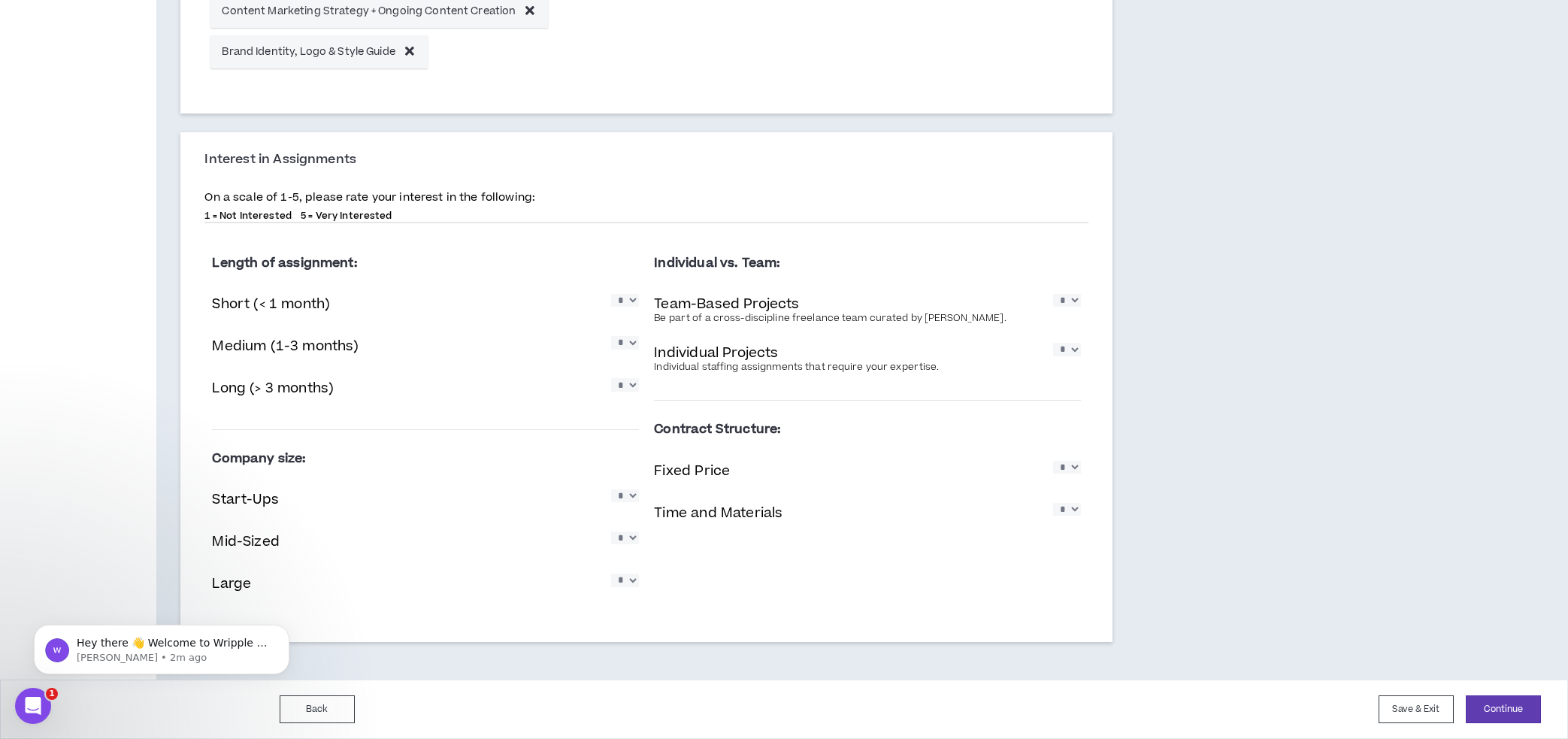
click at [617, 302] on select "* * * * *" at bounding box center [625, 300] width 28 height 13
select select "*"
click at [611, 294] on select "* * * * *" at bounding box center [625, 300] width 28 height 13
click at [620, 347] on select "* * * * *" at bounding box center [625, 342] width 28 height 13
select select "*"
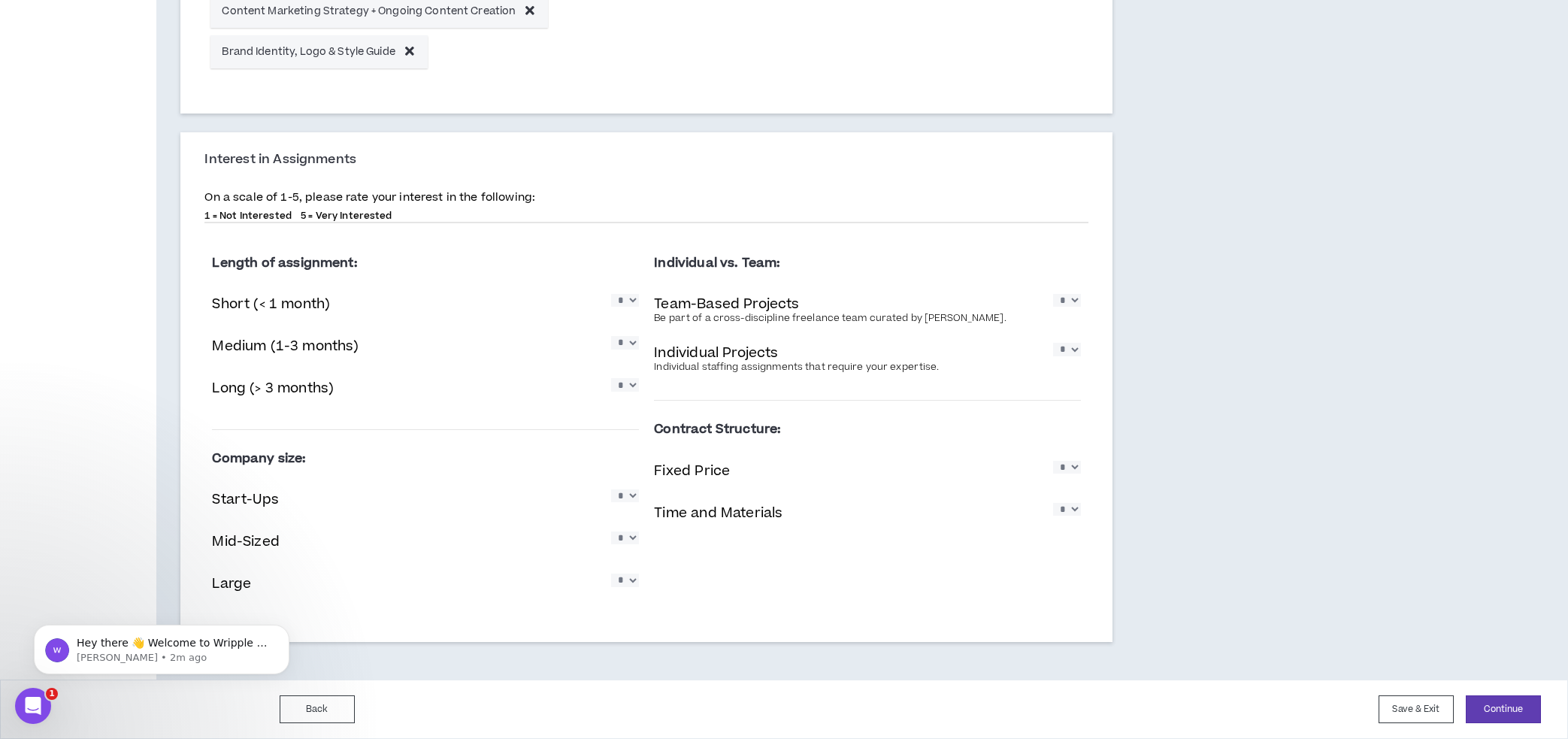
click at [611, 336] on select "* * * * *" at bounding box center [625, 342] width 28 height 13
click at [626, 387] on select "* * * * *" at bounding box center [625, 384] width 28 height 13
select select "*"
click at [611, 378] on select "* * * * *" at bounding box center [625, 384] width 28 height 13
click at [621, 305] on select "* * * * *" at bounding box center [625, 300] width 28 height 13
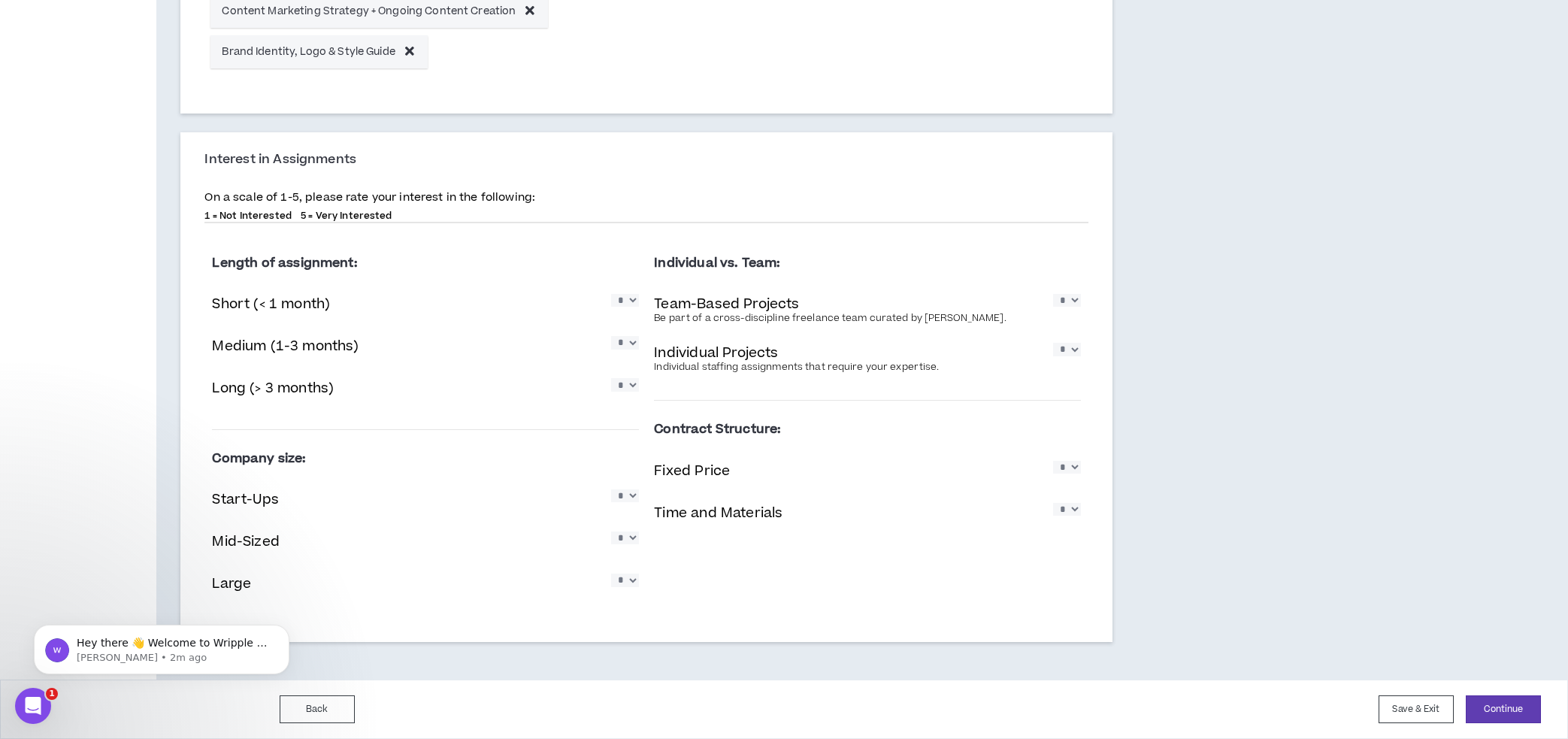
select select "*"
click at [611, 294] on select "* * * * *" at bounding box center [625, 300] width 28 height 13
click at [1070, 297] on select "* * * * *" at bounding box center [1067, 300] width 28 height 13
select select "*"
click at [1054, 294] on select "* * * * *" at bounding box center [1067, 300] width 28 height 13
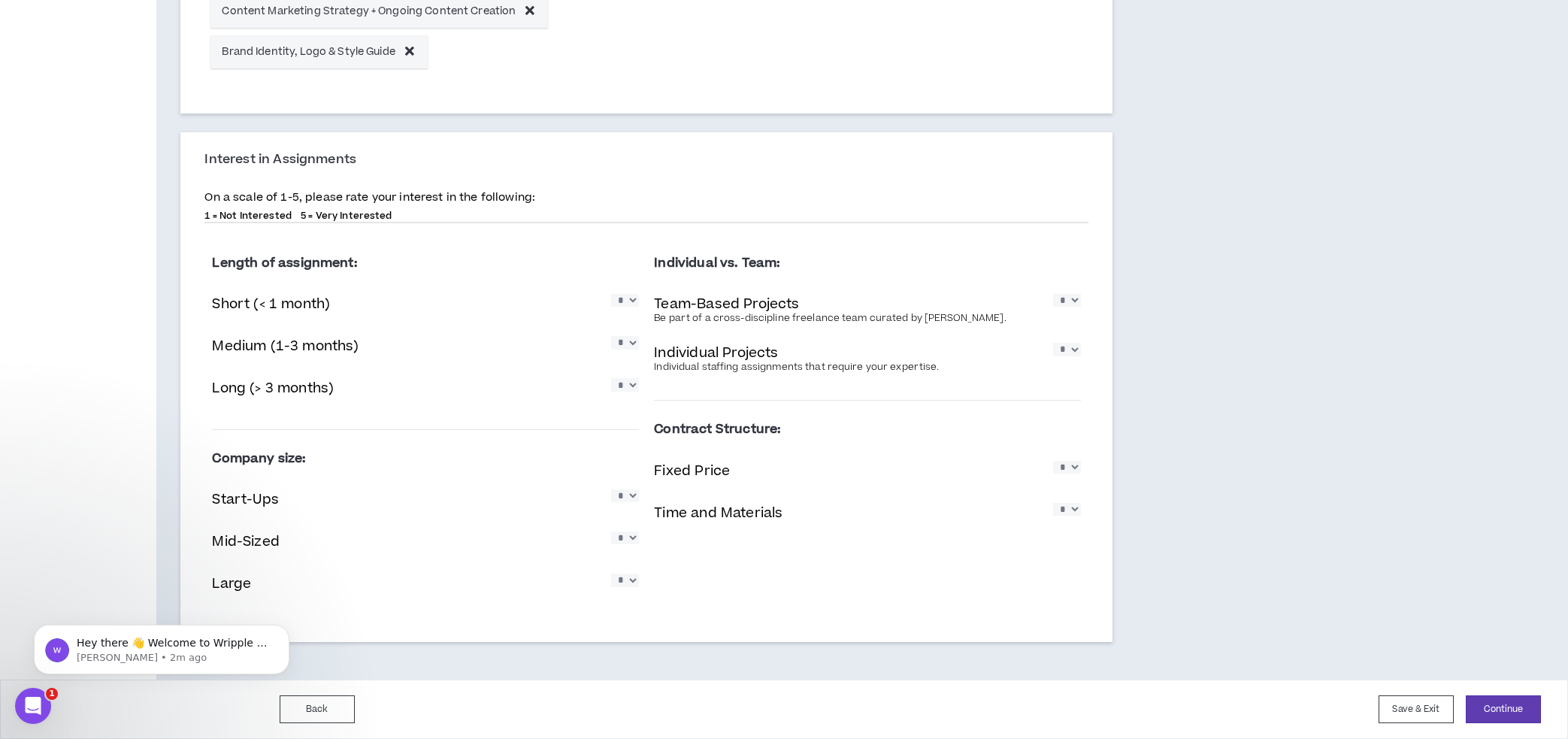
click at [1067, 352] on select "* * * * *" at bounding box center [1067, 349] width 28 height 13
select select "*"
click at [1054, 343] on select "* * * * *" at bounding box center [1067, 349] width 28 height 13
click at [1072, 463] on select "* * * * *" at bounding box center [1067, 467] width 28 height 13
select select "*"
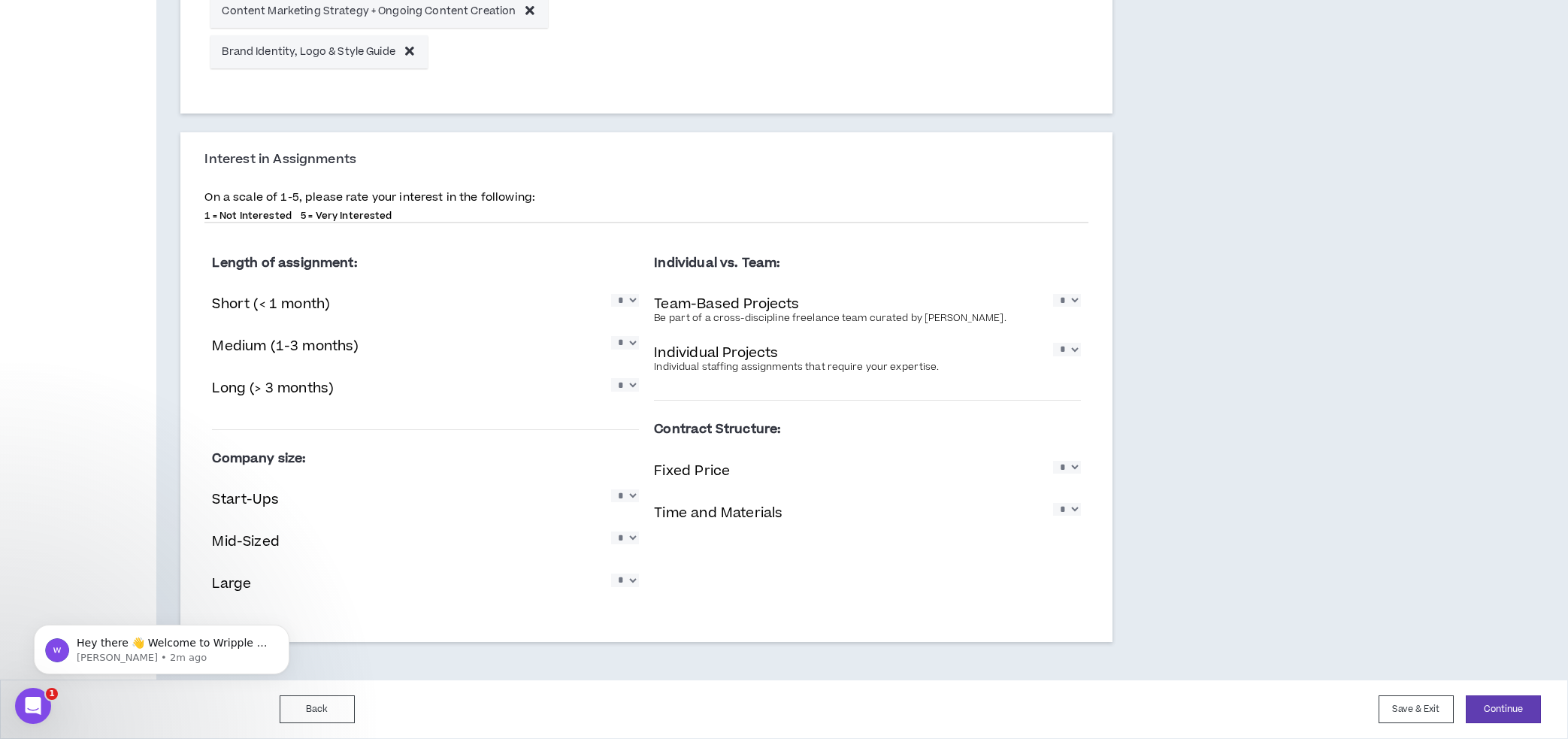
click at [1054, 461] on select "* * * * *" at bounding box center [1067, 467] width 28 height 13
click at [1068, 504] on select "* * * * *" at bounding box center [1067, 508] width 28 height 13
select select "*"
click at [1054, 503] on select "* * * * *" at bounding box center [1067, 508] width 28 height 13
click at [633, 502] on select "* * * * *" at bounding box center [625, 496] width 28 height 13
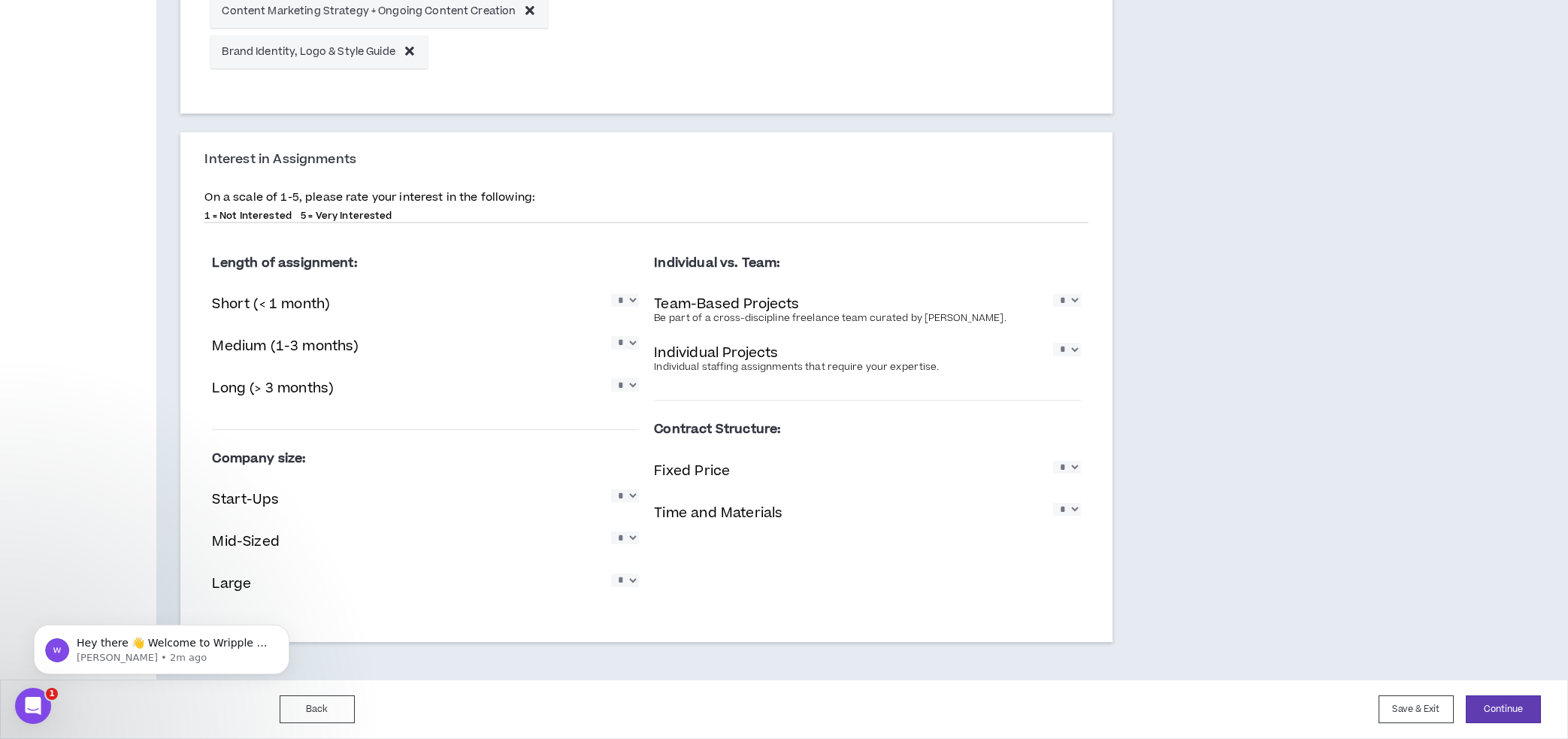
select select "*"
click at [611, 490] on select "* * * * *" at bounding box center [625, 496] width 28 height 13
click at [627, 539] on select "* * * * *" at bounding box center [625, 537] width 28 height 13
select select "*"
click at [611, 531] on select "* * * * *" at bounding box center [625, 537] width 28 height 13
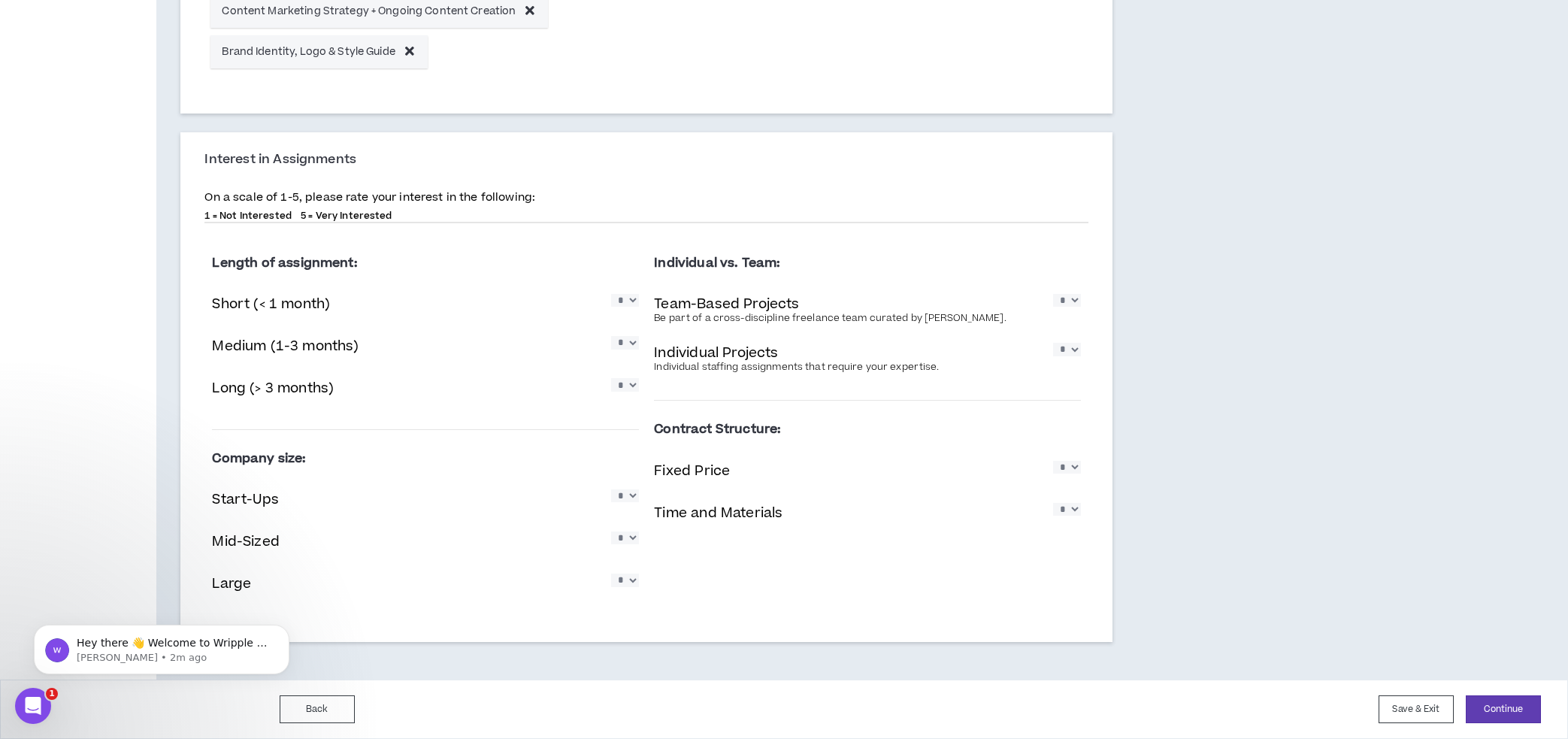
click at [628, 581] on select "* * * * *" at bounding box center [625, 579] width 28 height 13
select select "*"
click at [611, 573] on select "* * * * *" at bounding box center [625, 579] width 28 height 13
click at [625, 500] on select "* * * * *" at bounding box center [625, 496] width 28 height 13
click at [611, 490] on select "* * * * *" at bounding box center [625, 496] width 28 height 13
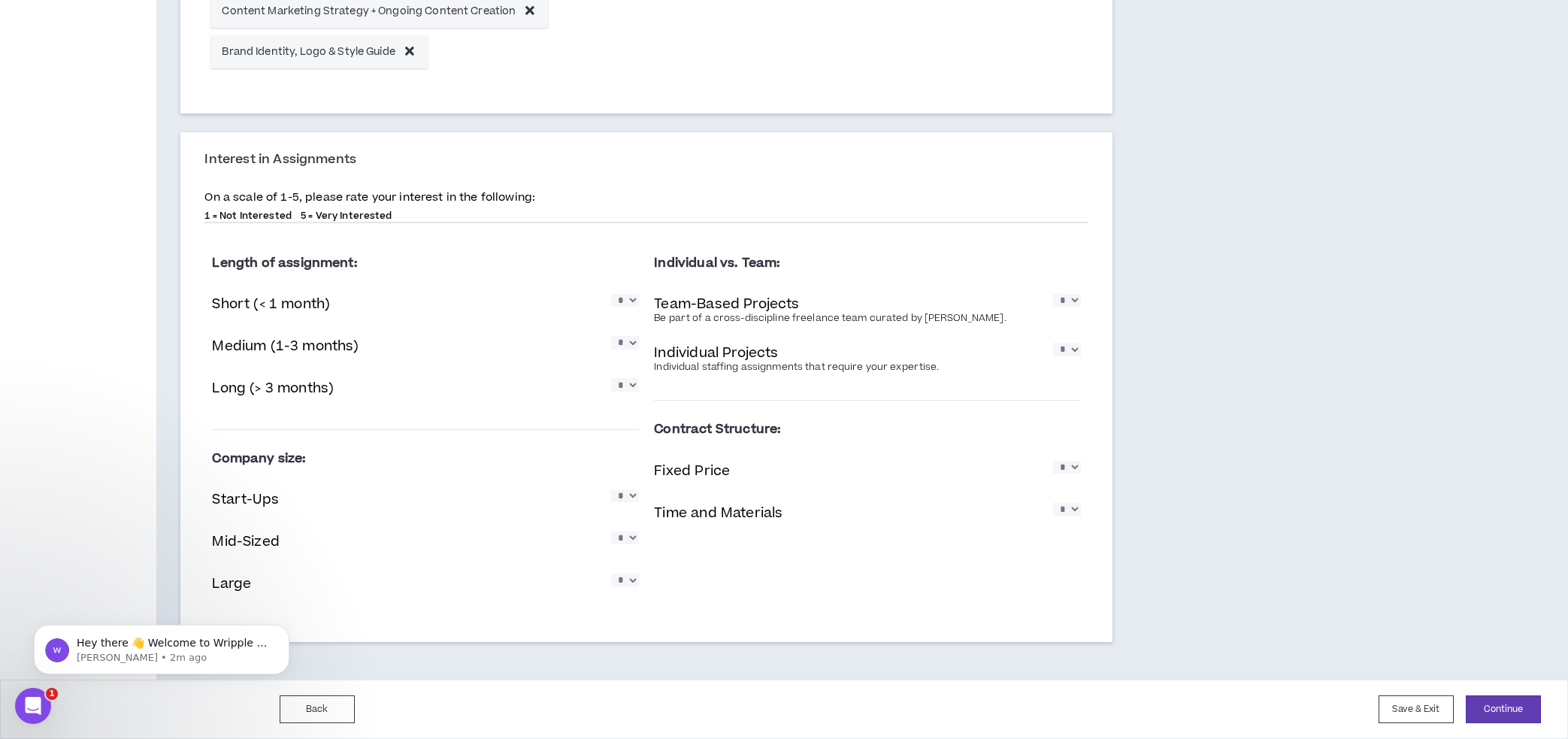
click at [621, 491] on select "* * * * *" at bounding box center [625, 496] width 28 height 13
select select "*"
click at [611, 490] on select "* * * * *" at bounding box center [625, 496] width 28 height 13
click at [626, 579] on select "* * * * *" at bounding box center [625, 579] width 28 height 13
select select "*"
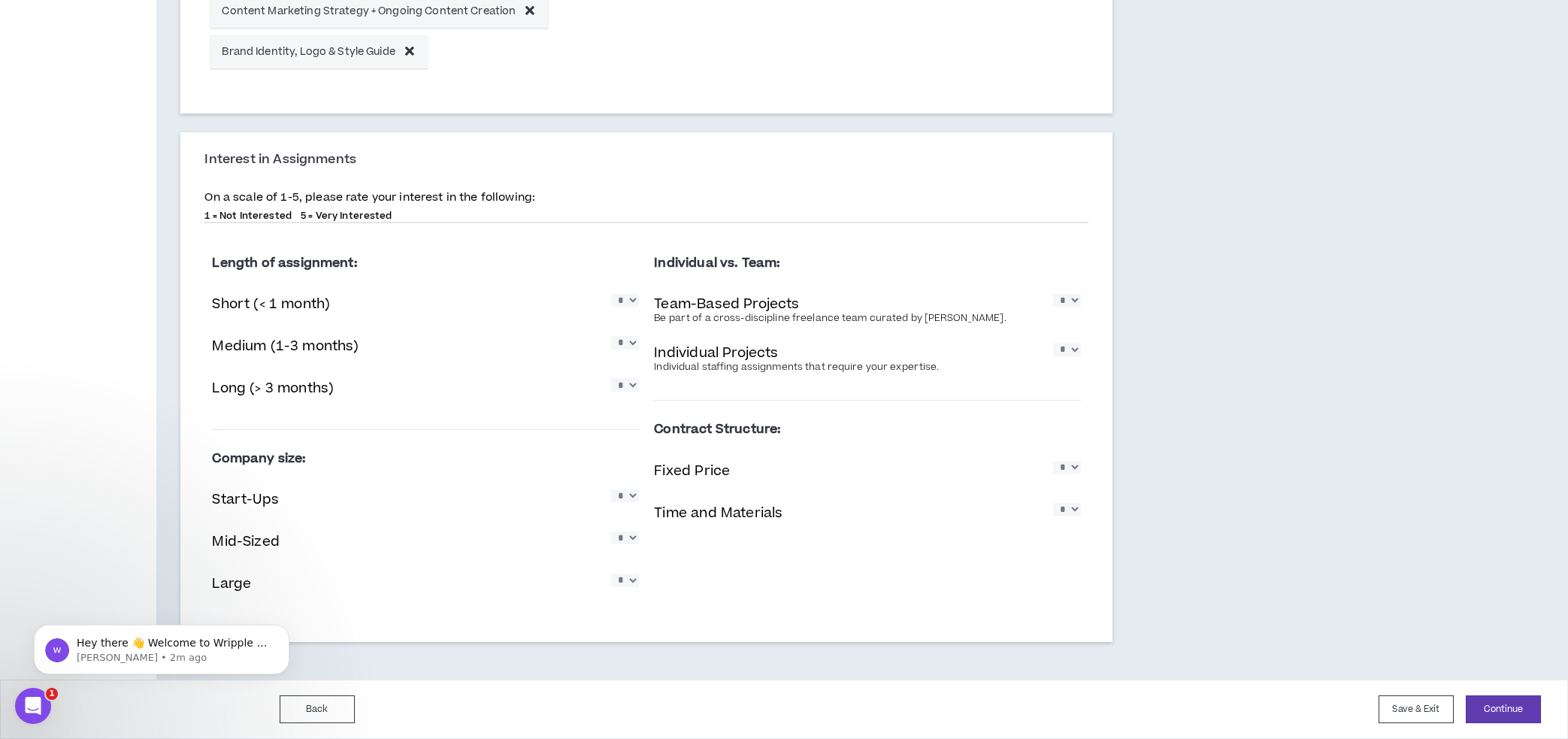
click at [611, 573] on select "* * * * *" at bounding box center [625, 579] width 28 height 13
click at [1479, 708] on button "Continue" at bounding box center [1504, 709] width 75 height 28
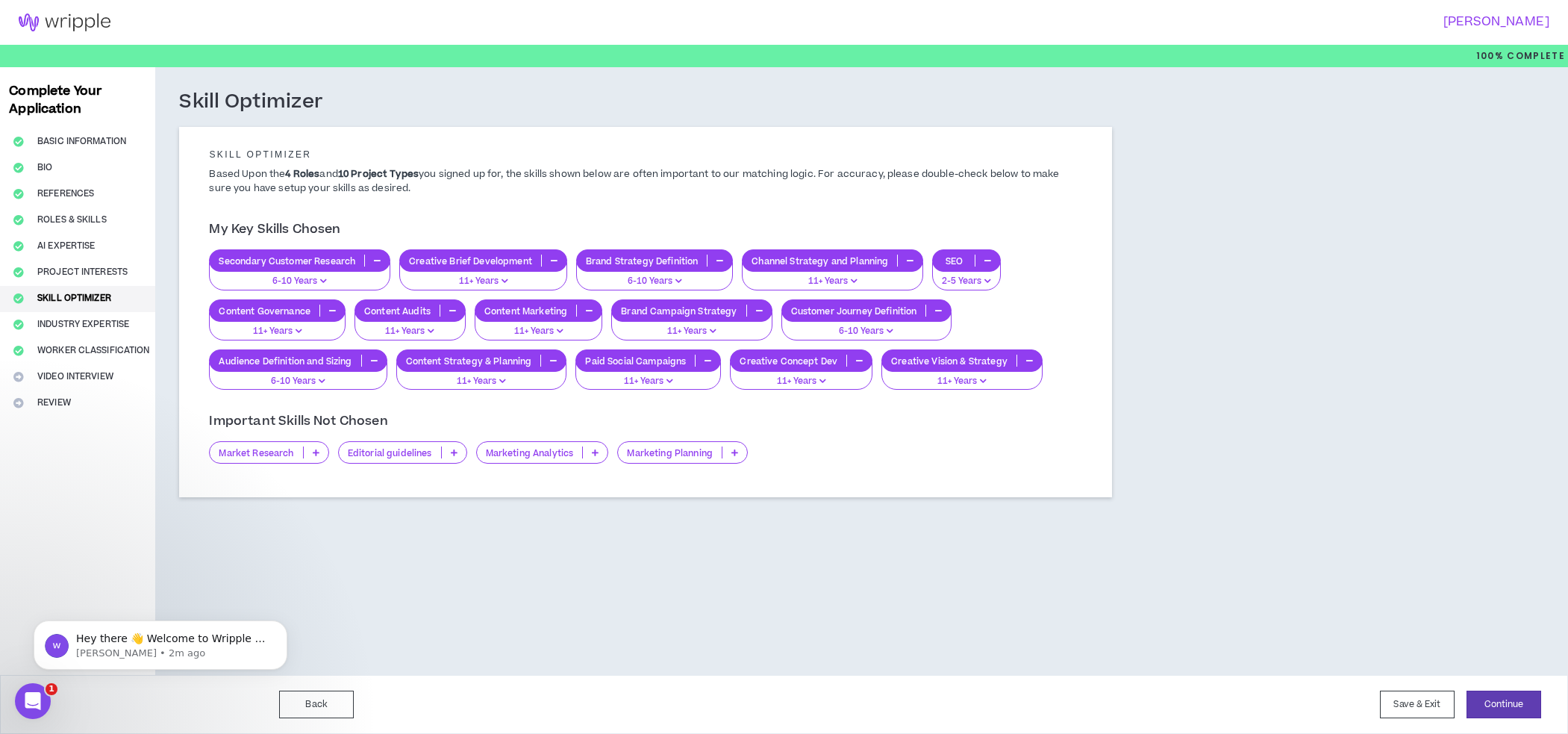
click at [323, 452] on p at bounding box center [316, 452] width 24 height 12
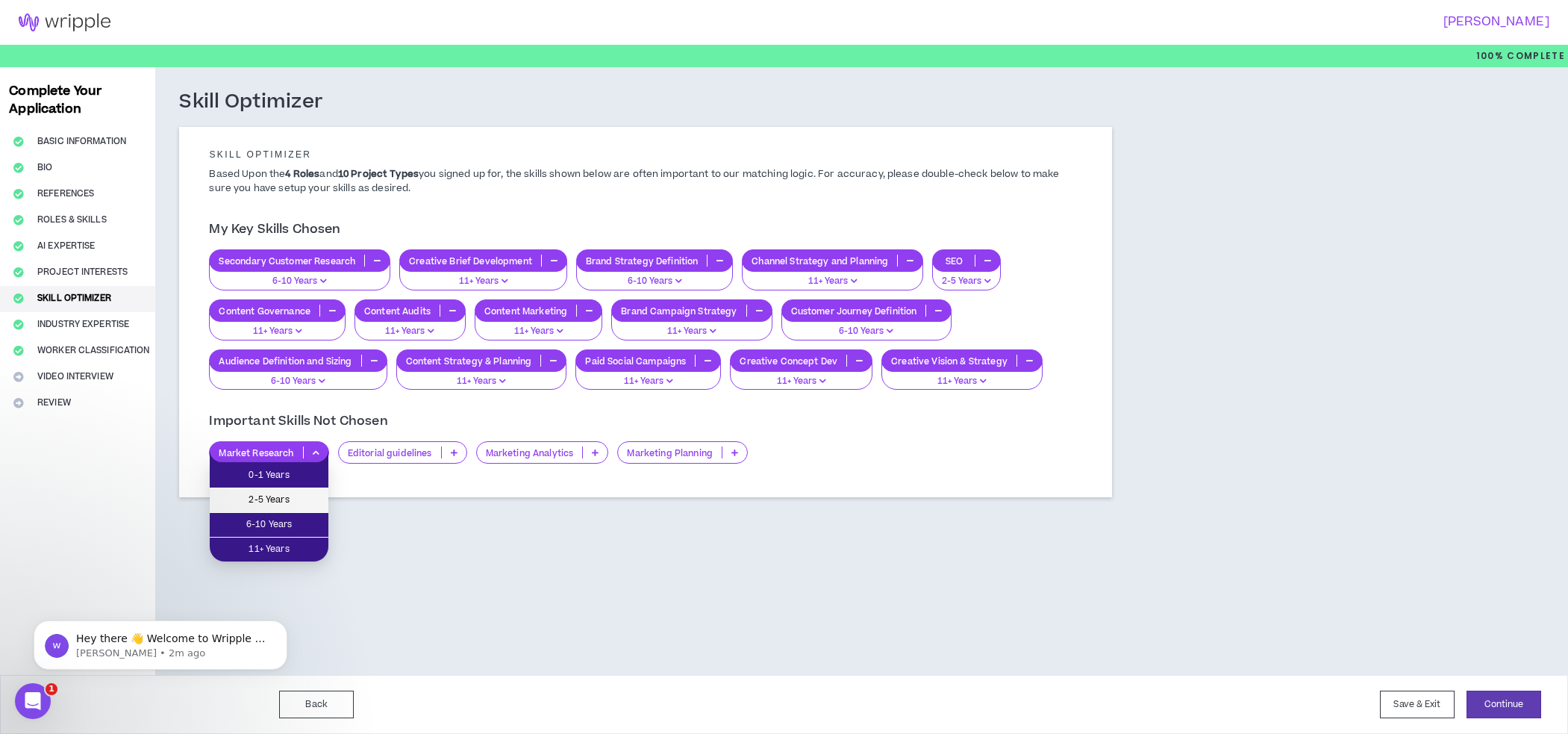
click at [305, 495] on span "2-5 Years" at bounding box center [269, 500] width 101 height 17
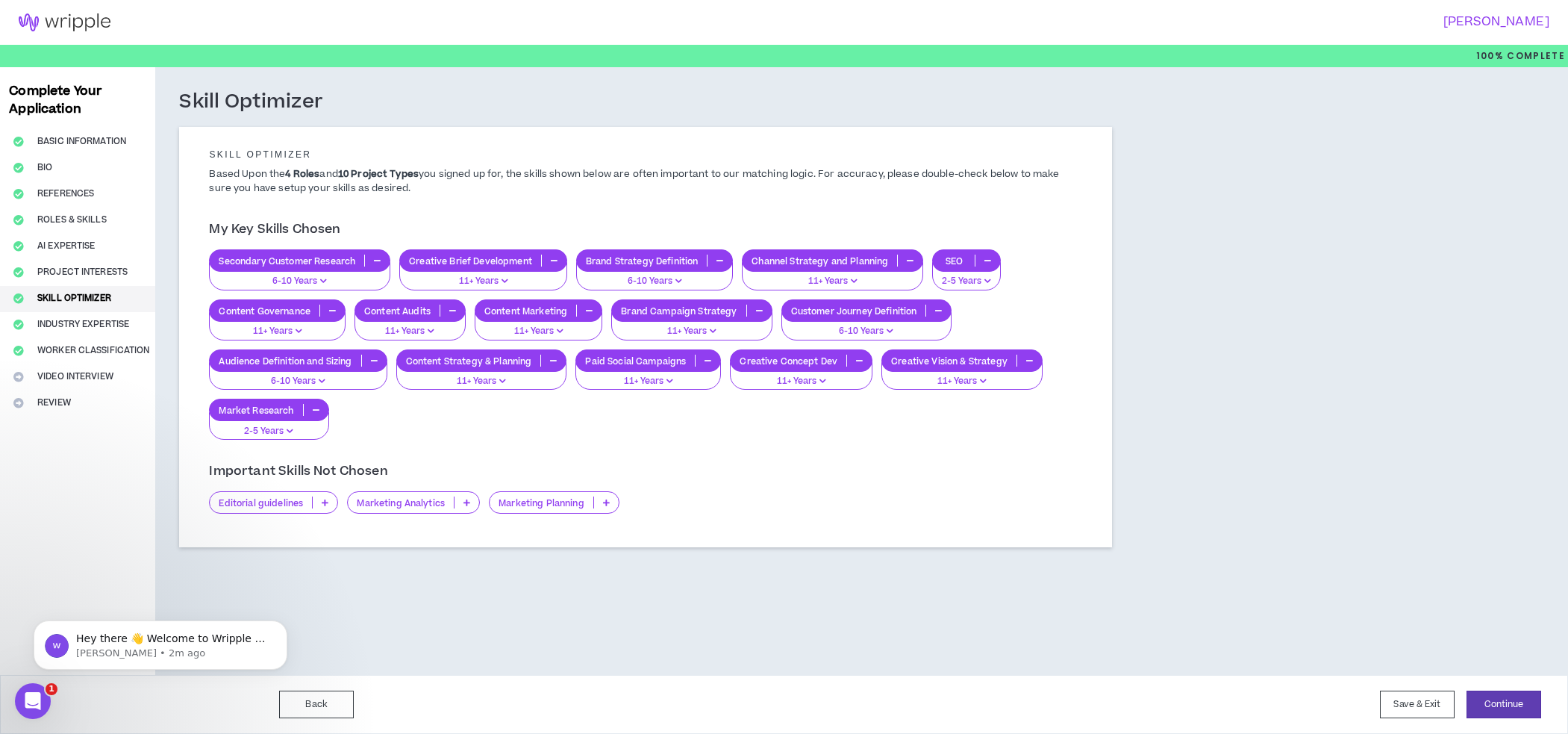
click at [310, 407] on button "button" at bounding box center [316, 410] width 24 height 12
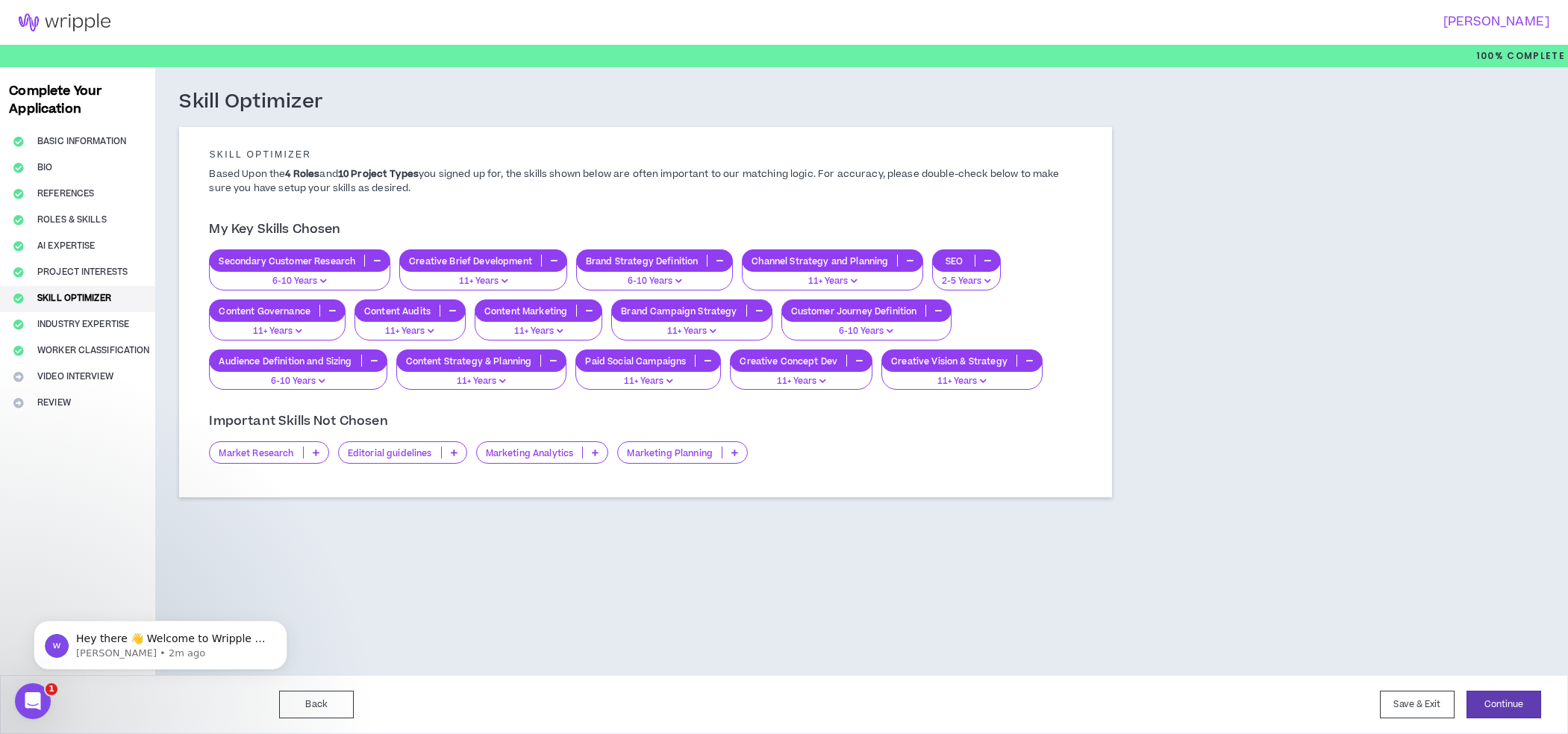
click at [310, 446] on p at bounding box center [316, 452] width 24 height 12
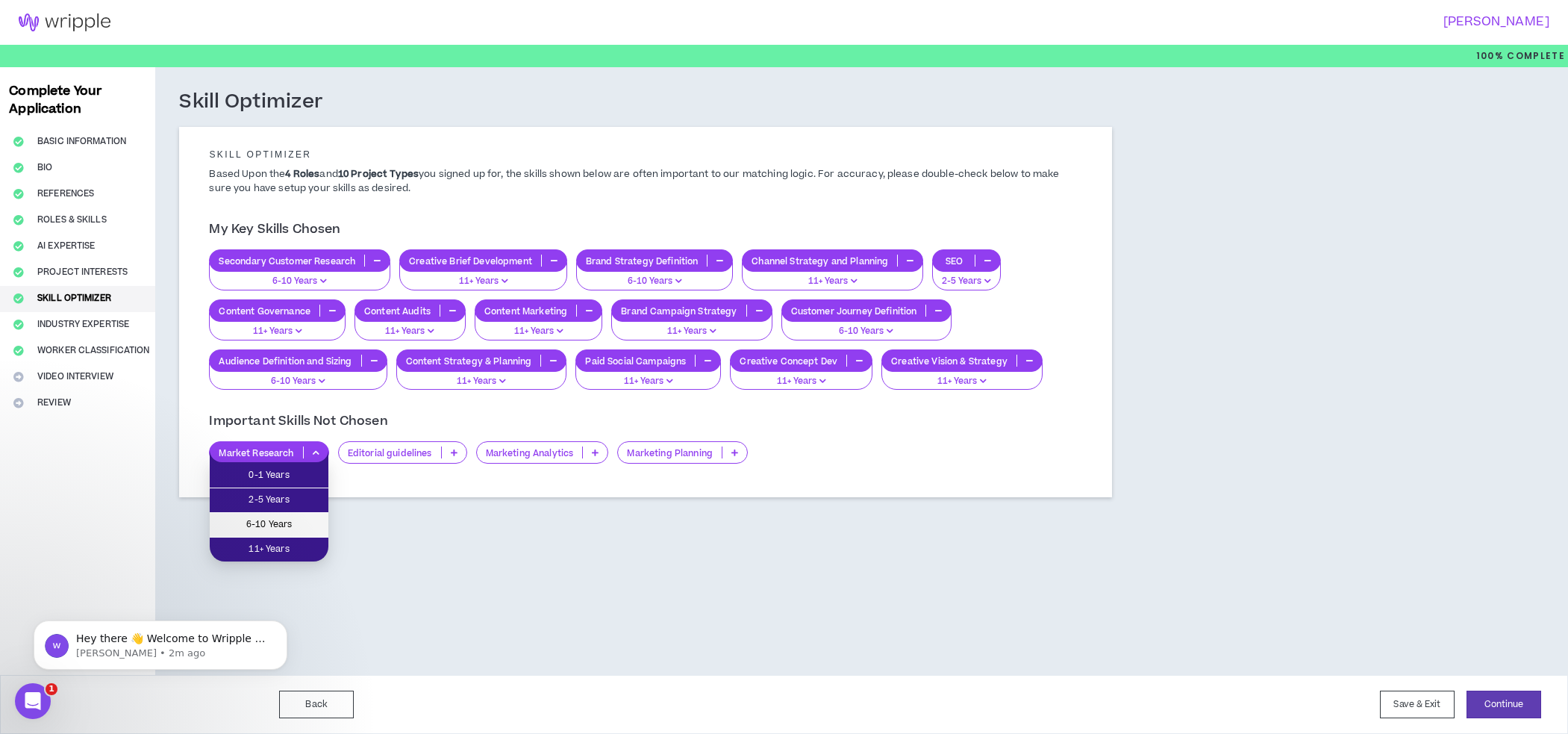
click at [296, 518] on span "6-10 Years" at bounding box center [269, 525] width 101 height 17
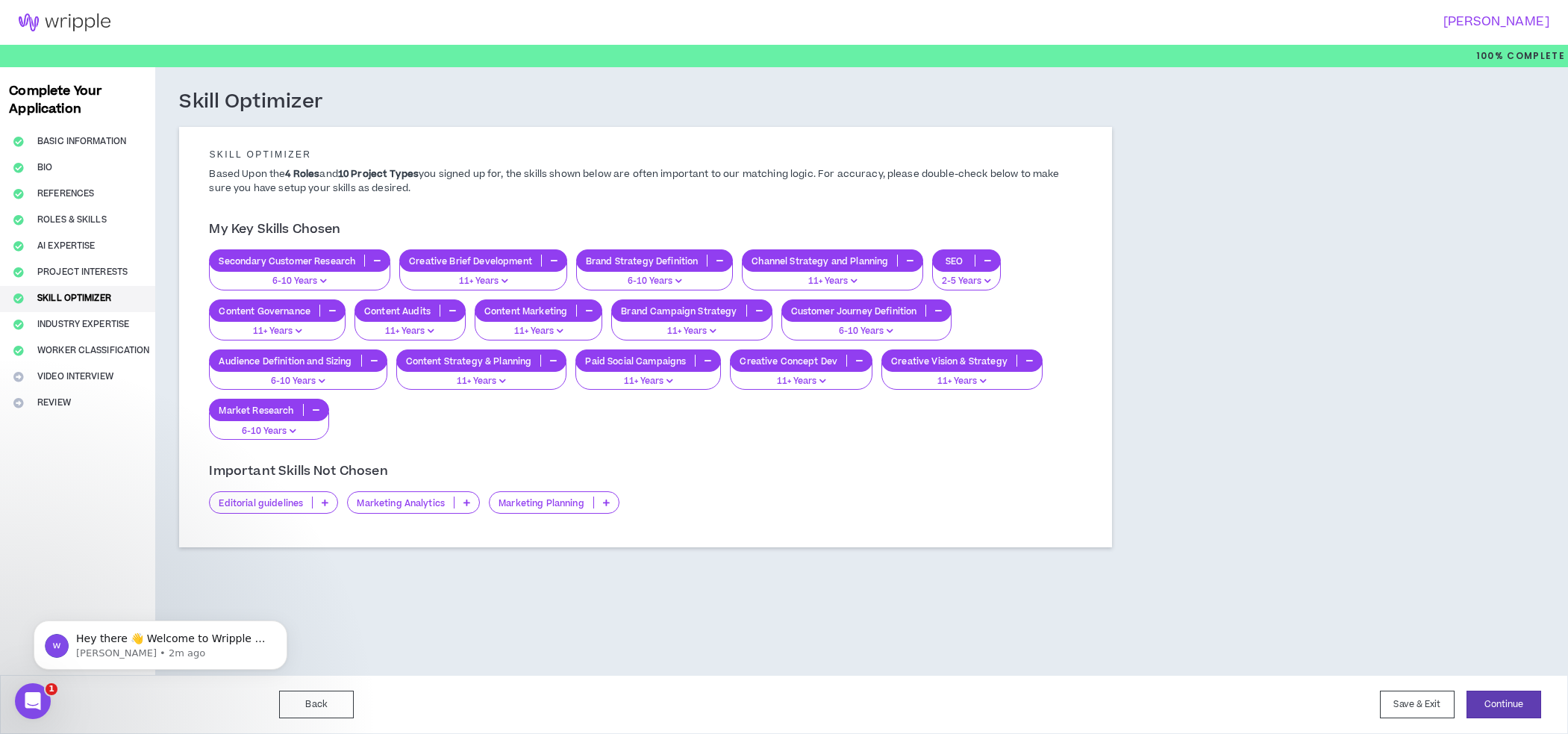
click at [601, 504] on p at bounding box center [605, 502] width 24 height 12
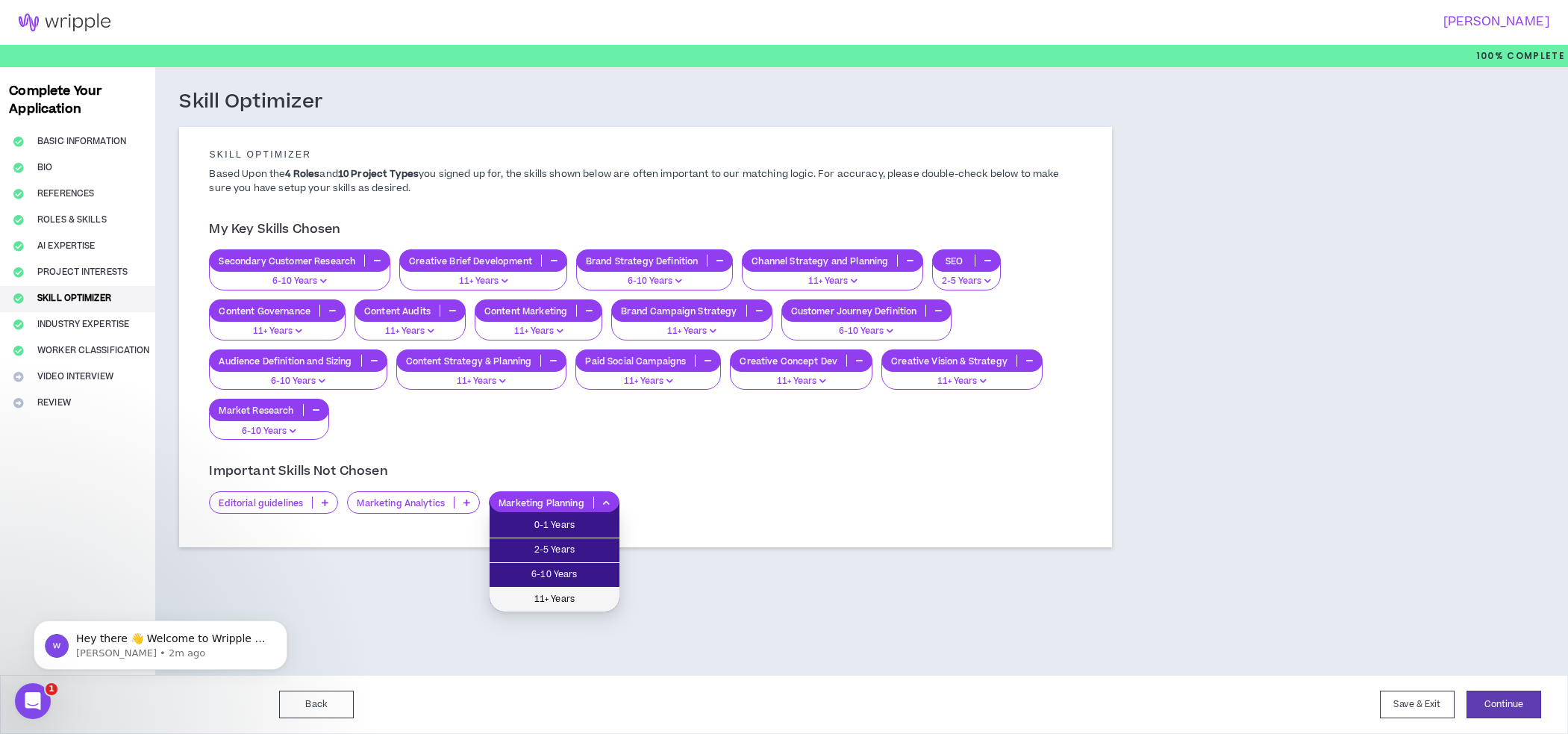
click at [594, 593] on span "11+ Years" at bounding box center [555, 599] width 112 height 17
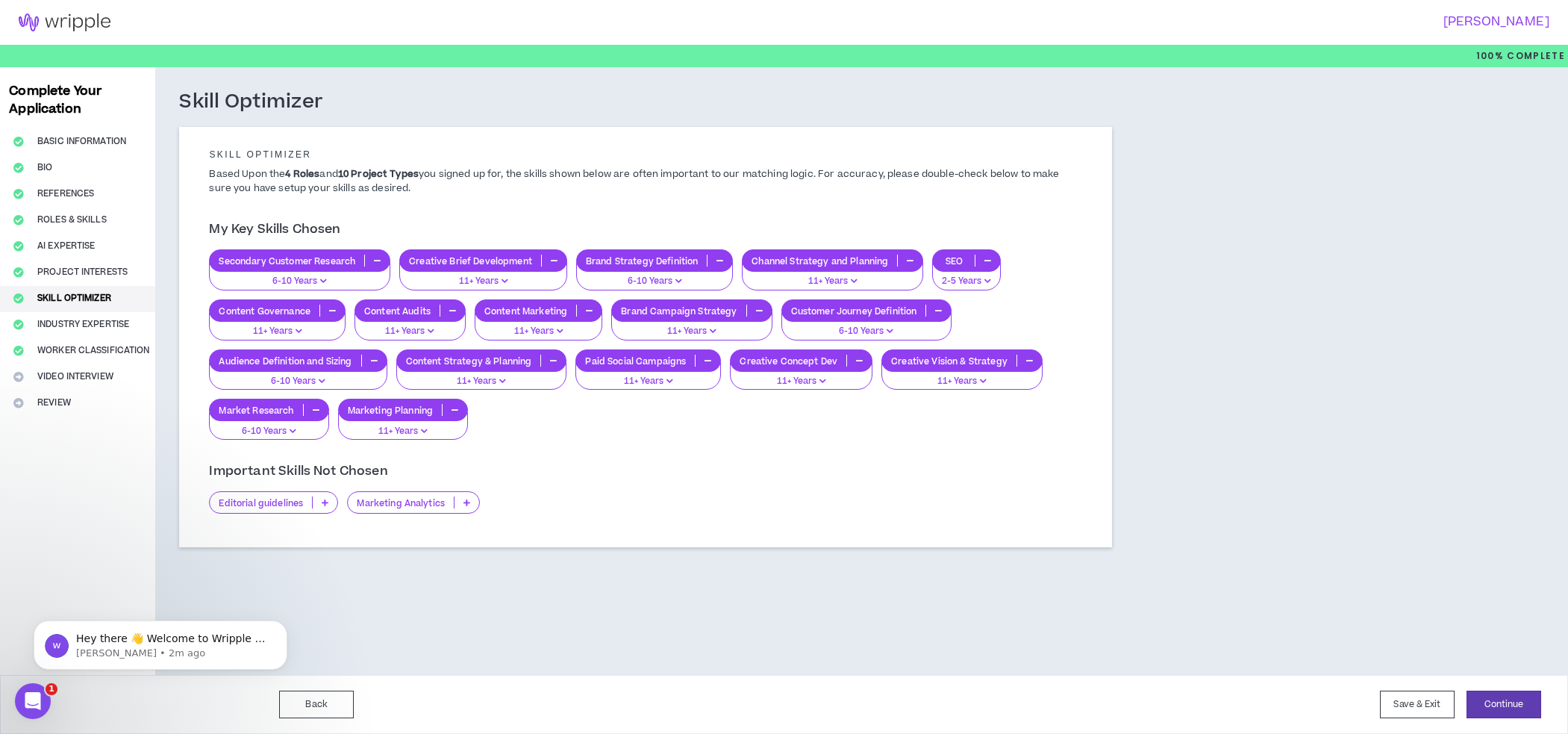
click at [459, 502] on p at bounding box center [467, 502] width 24 height 12
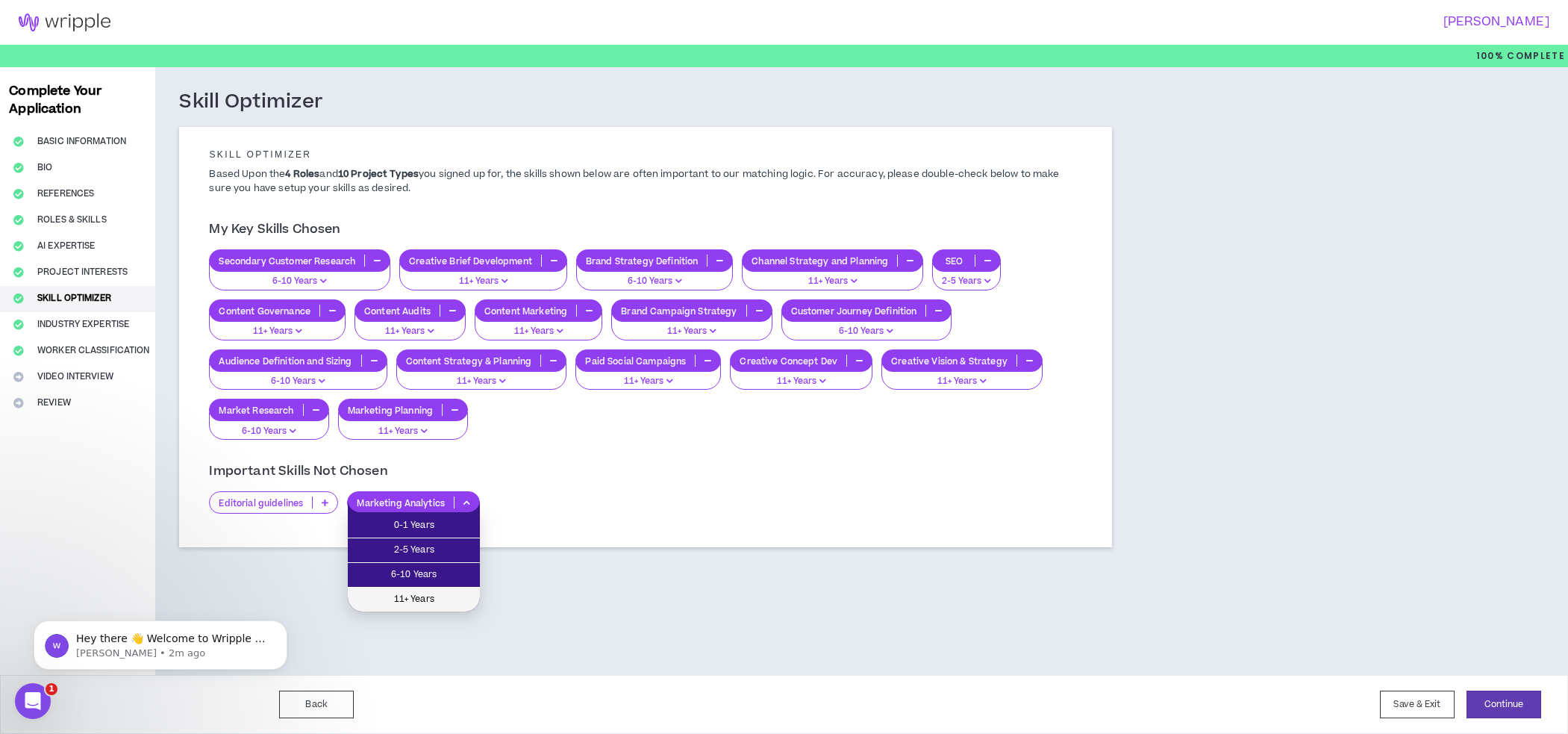
click at [445, 594] on span "11+ Years" at bounding box center [414, 599] width 114 height 17
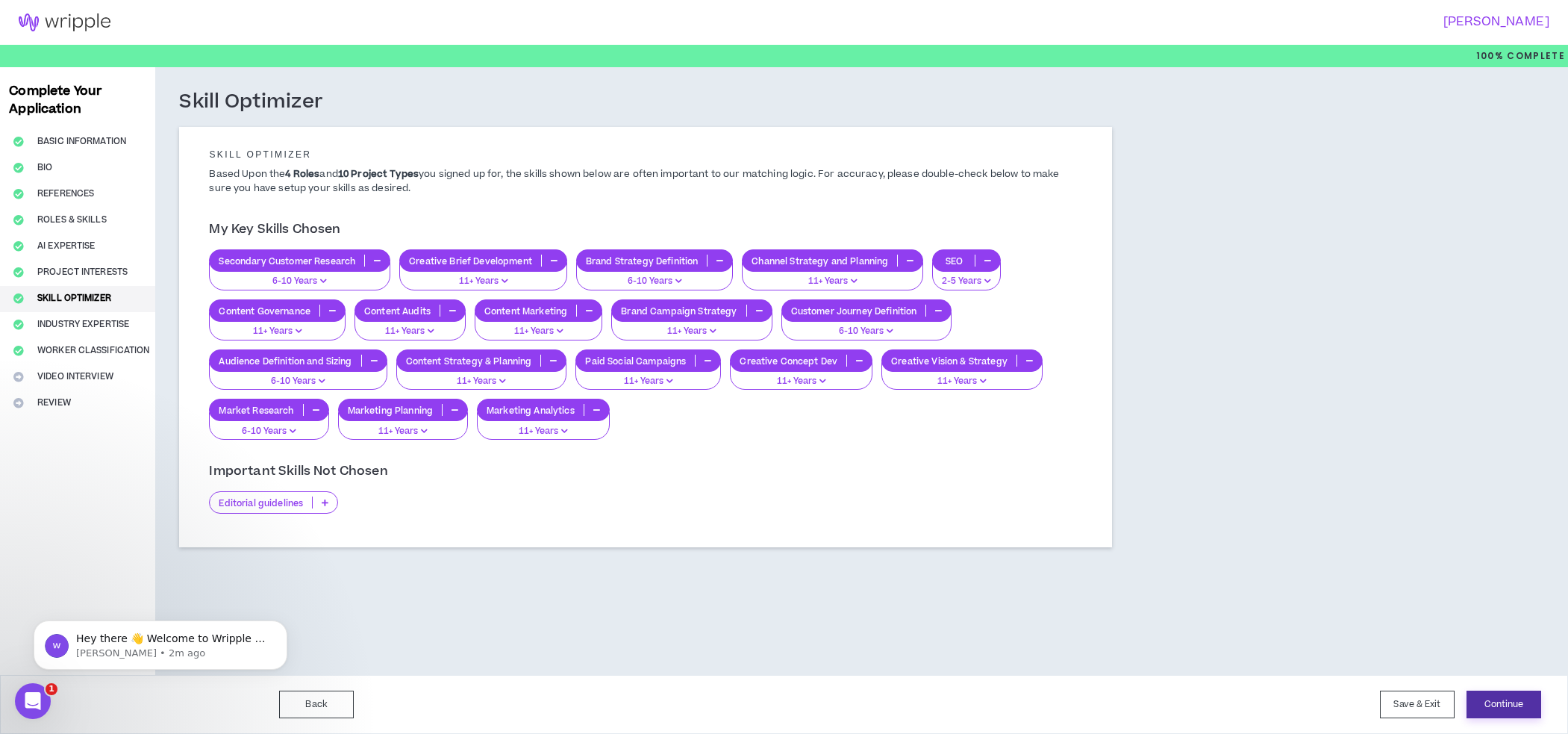
click at [1493, 696] on button "Continue" at bounding box center [1503, 705] width 74 height 27
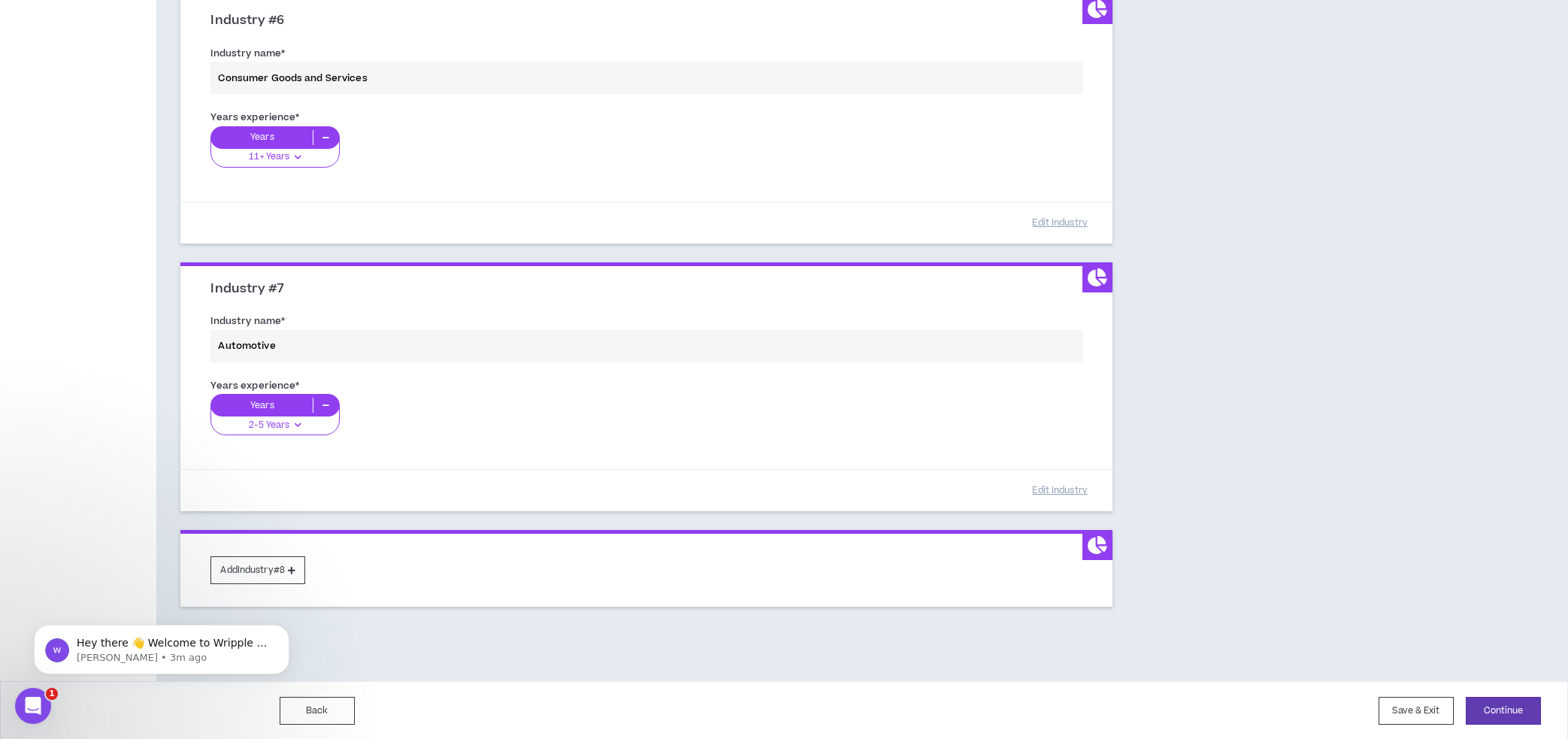
scroll to position [1513, 0]
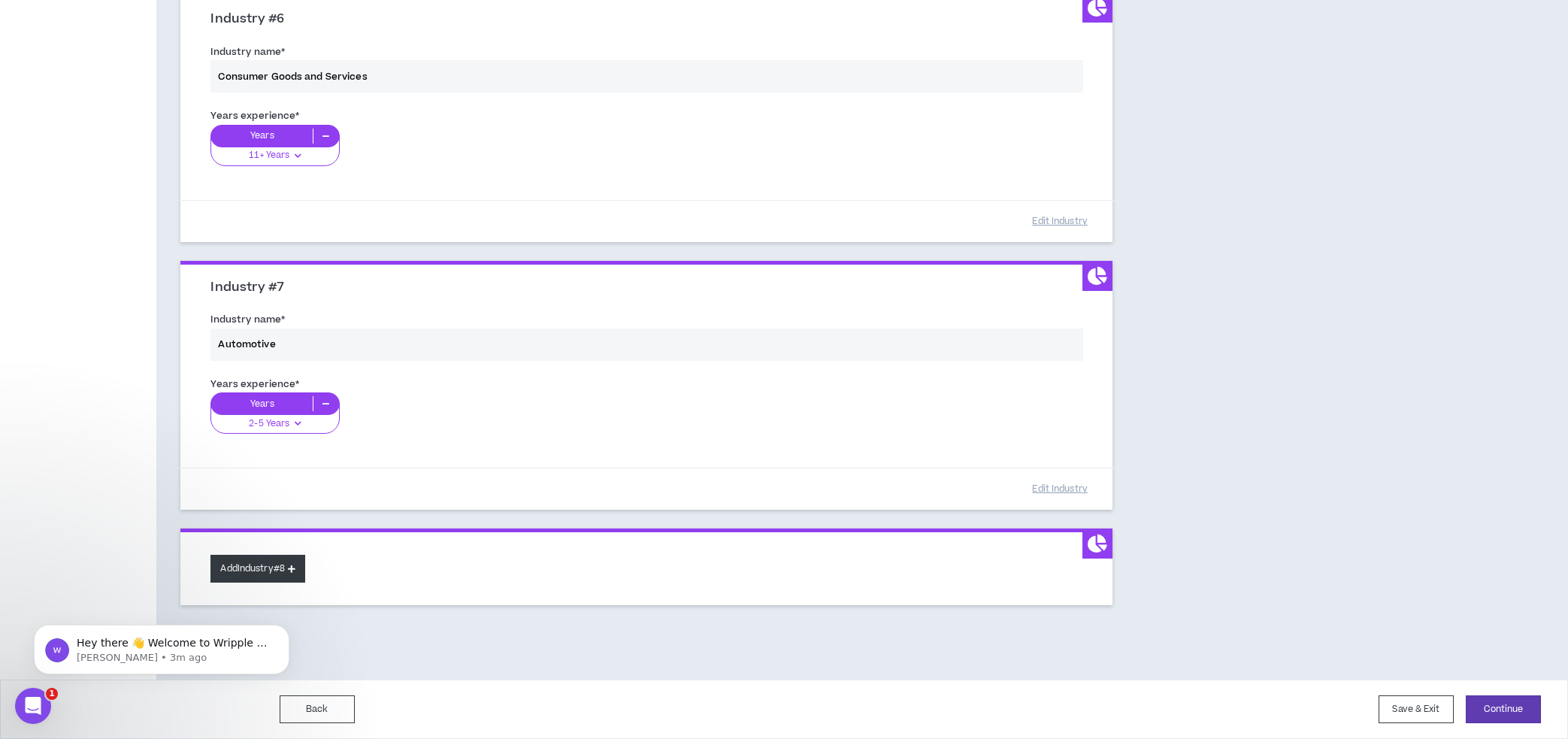
click at [296, 570] on icon at bounding box center [292, 569] width 8 height 8
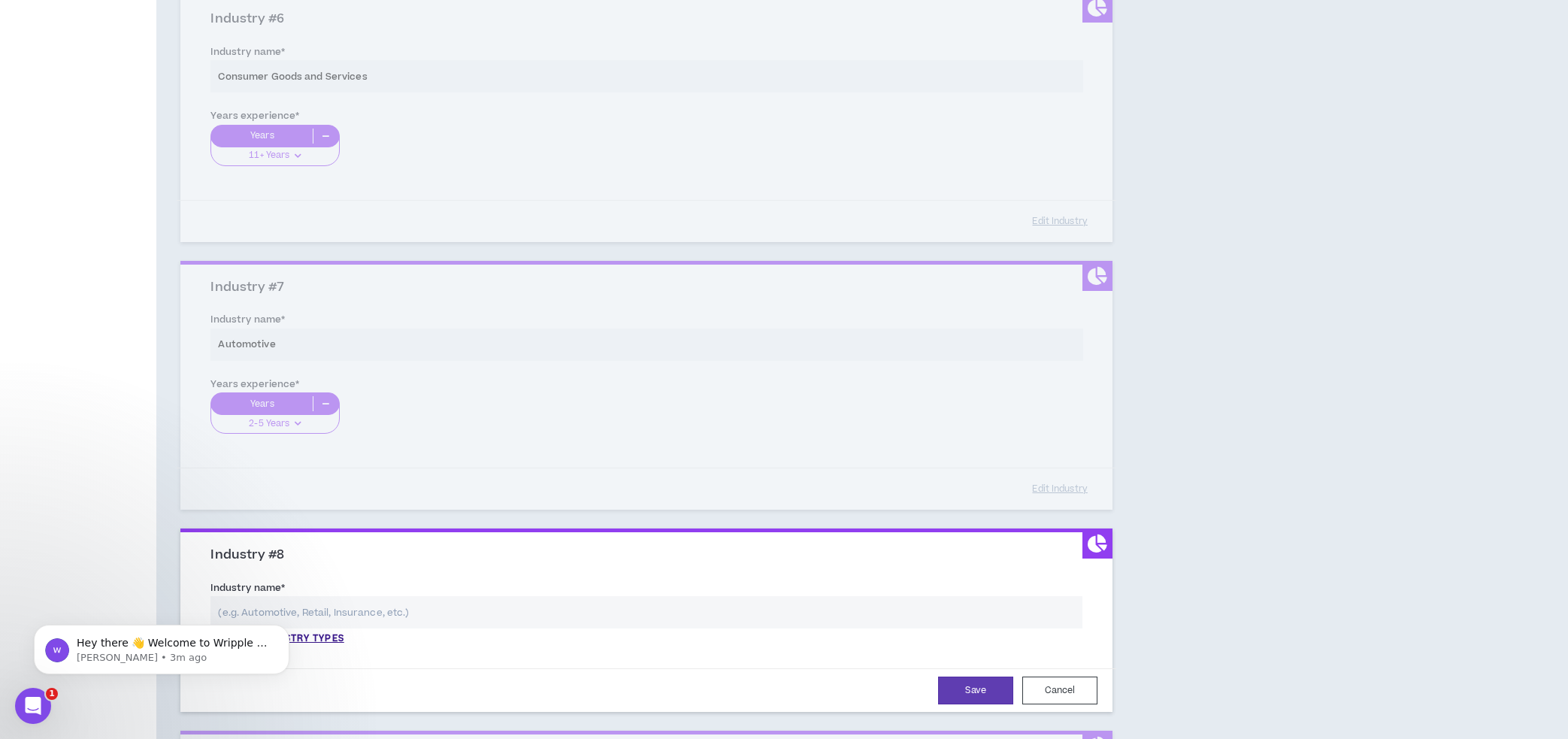
click at [296, 614] on body "Hey there 👋 Welcome to Wripple 🙌 Take a look around! If you have any questions,…" at bounding box center [162, 645] width 289 height 94
click at [298, 610] on body "Hey there 👋 Welcome to Wripple 🙌 Take a look around! If you have any questions,…" at bounding box center [162, 645] width 289 height 94
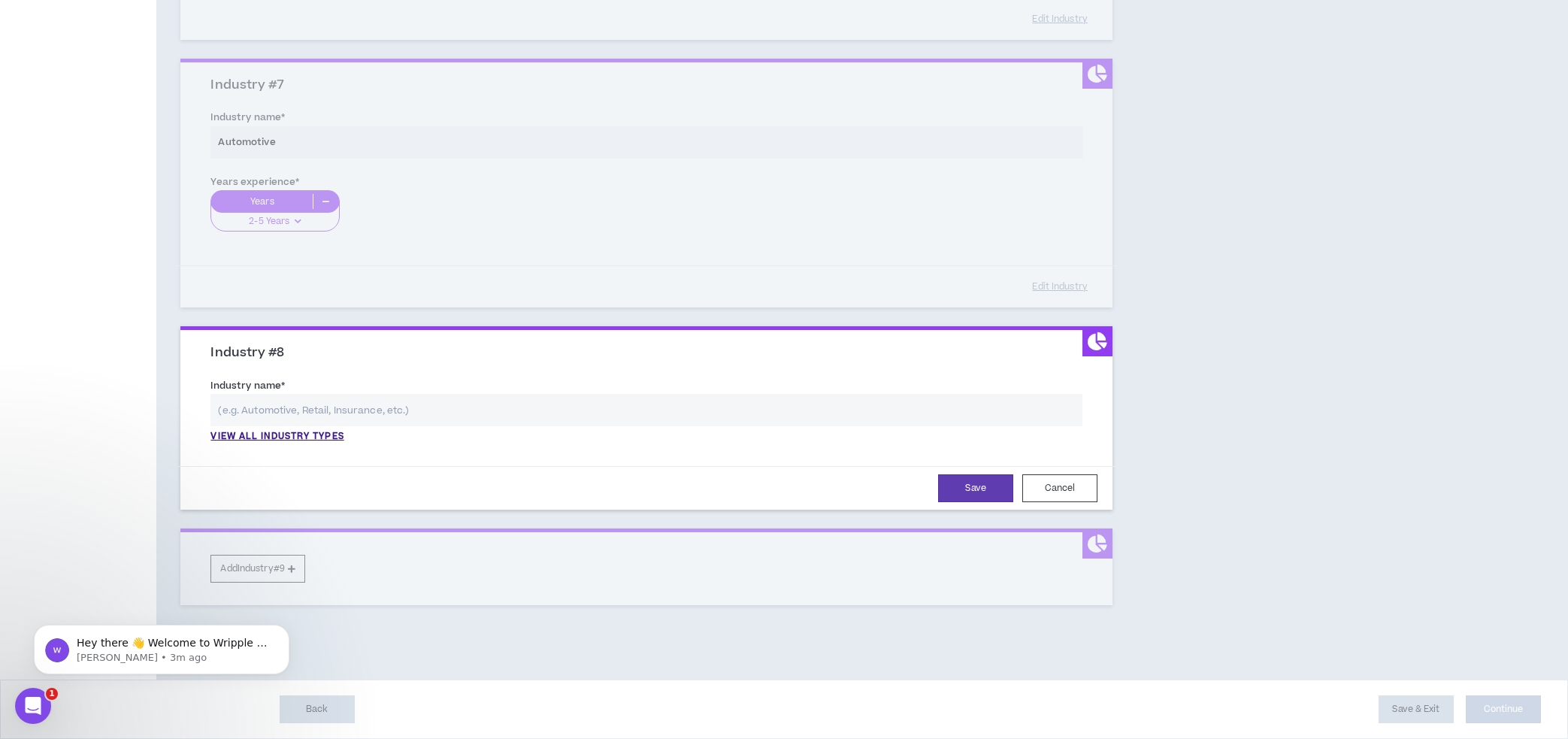
click at [283, 417] on input "text" at bounding box center [647, 410] width 872 height 33
type input "B"
type input "T"
click at [252, 436] on p "View all industry types" at bounding box center [277, 437] width 133 height 14
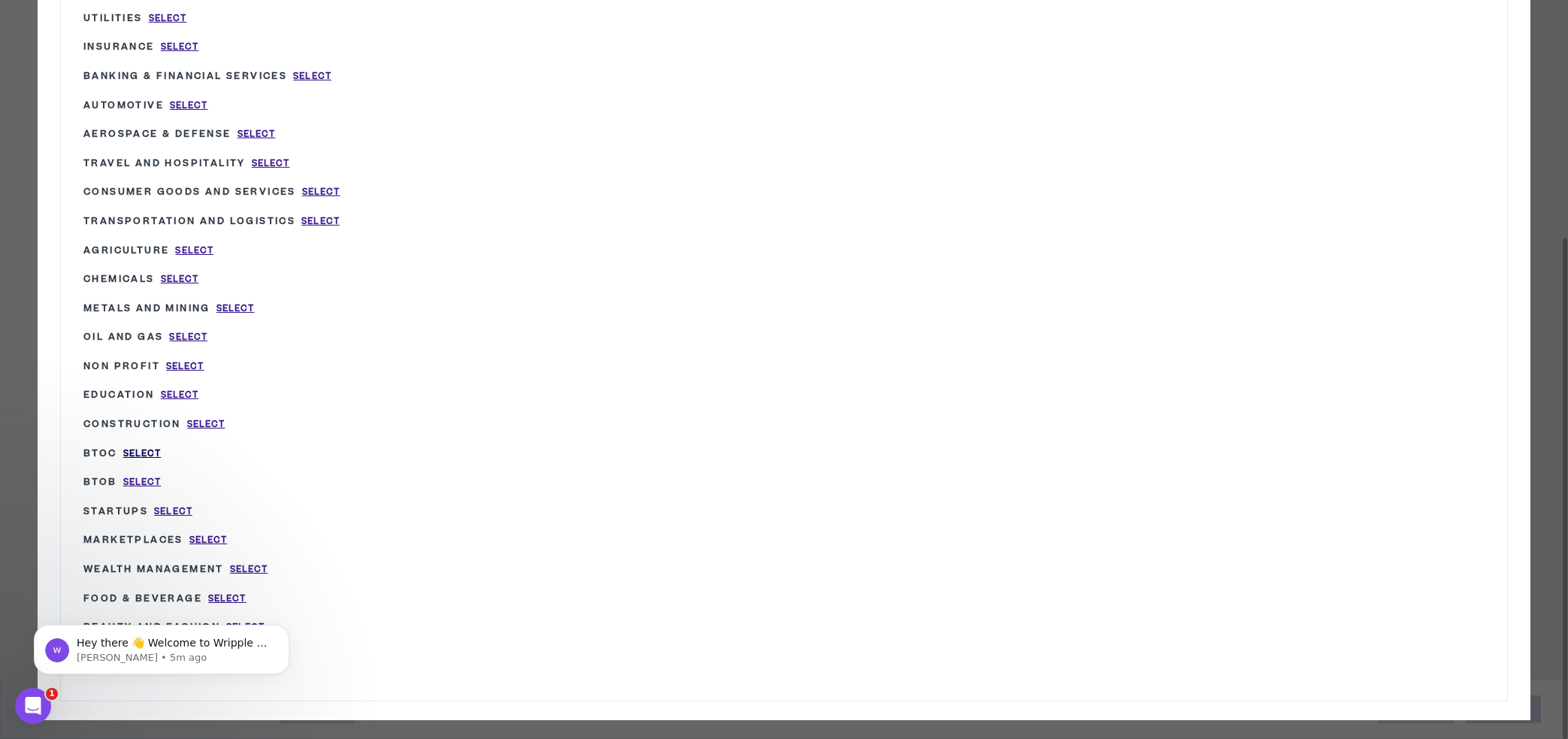
click at [142, 448] on span "Select" at bounding box center [142, 453] width 38 height 13
type input "BtoC"
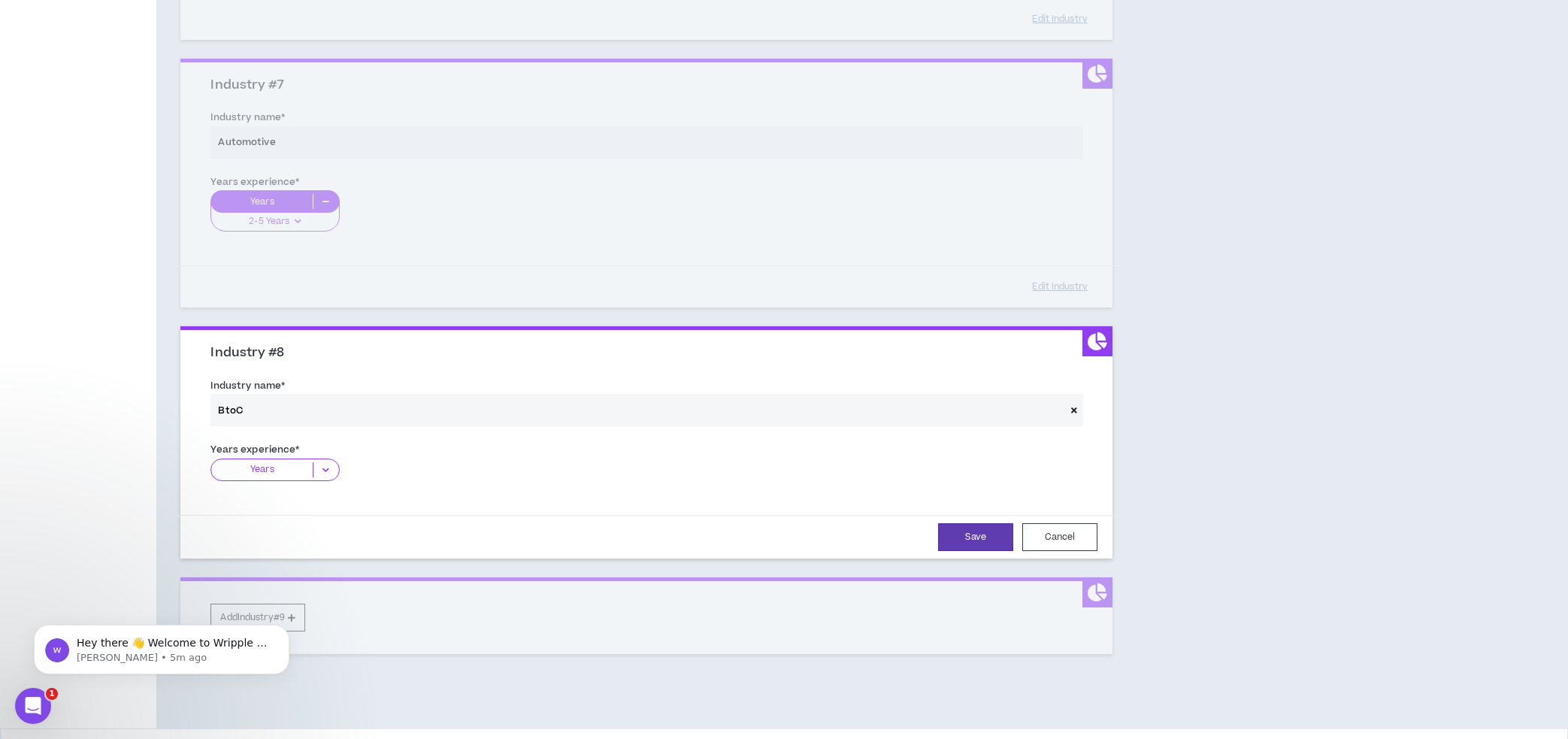
click at [328, 474] on icon at bounding box center [325, 469] width 25 height 15
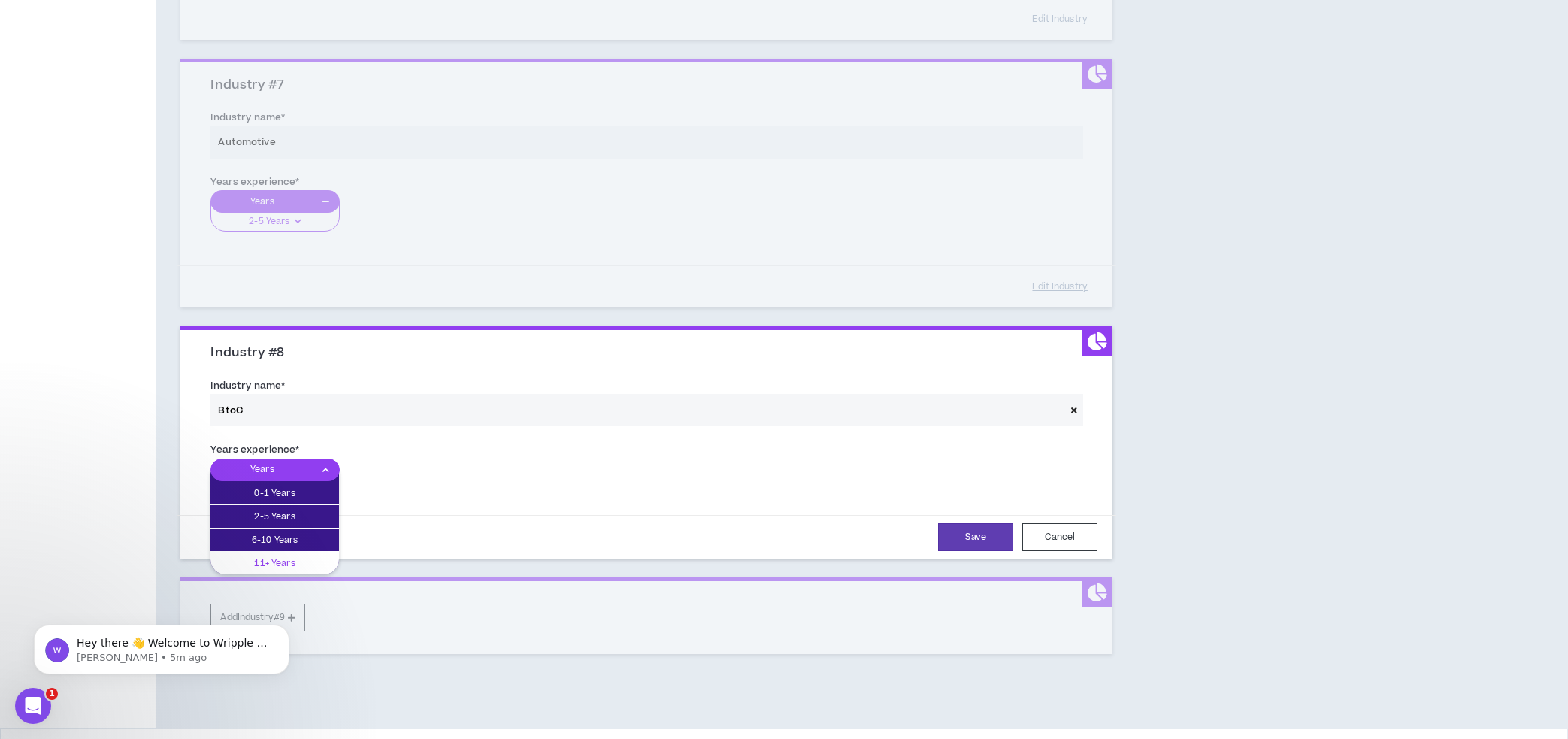
click at [304, 559] on p "11+ Years" at bounding box center [275, 563] width 128 height 17
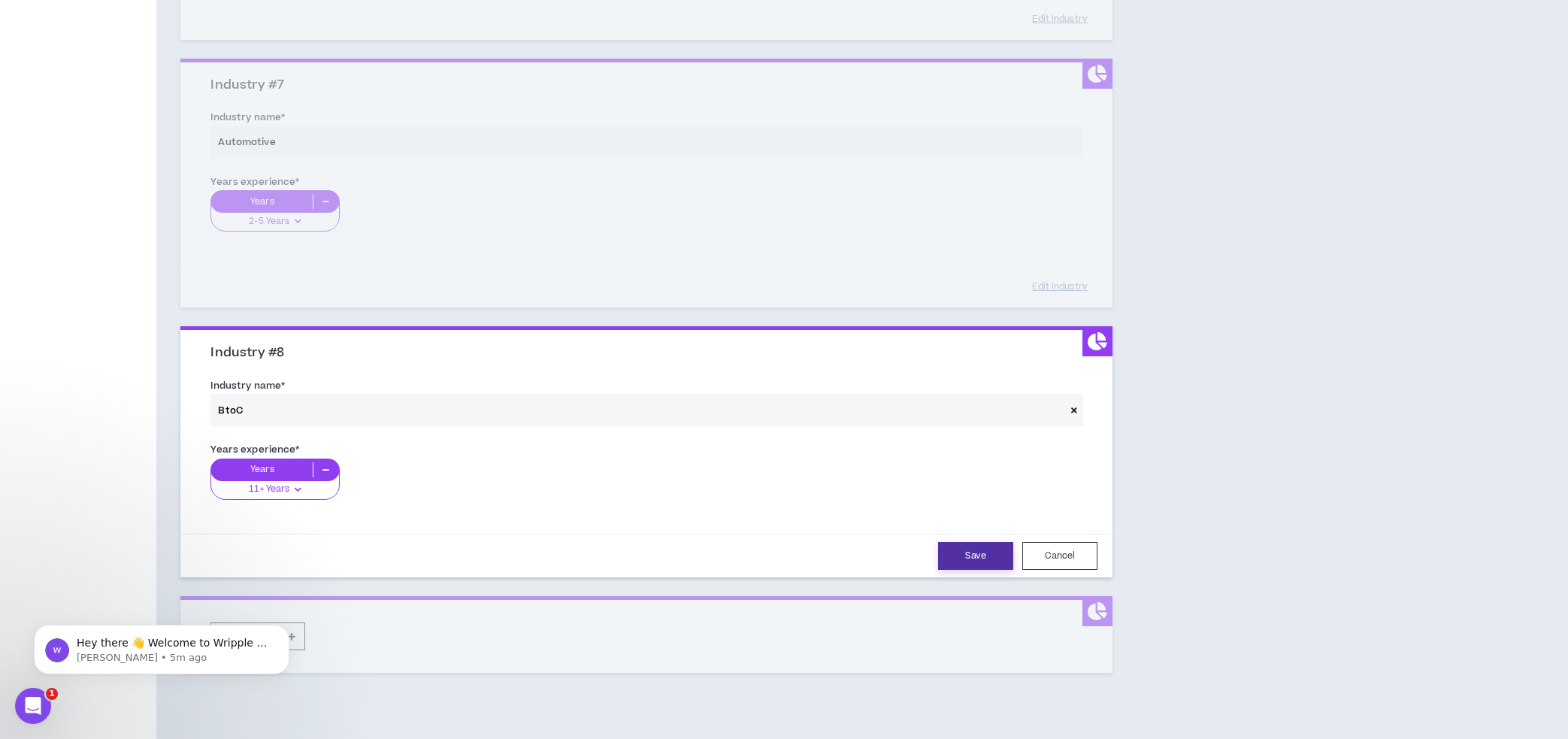
click at [984, 547] on button "Save" at bounding box center [976, 556] width 75 height 28
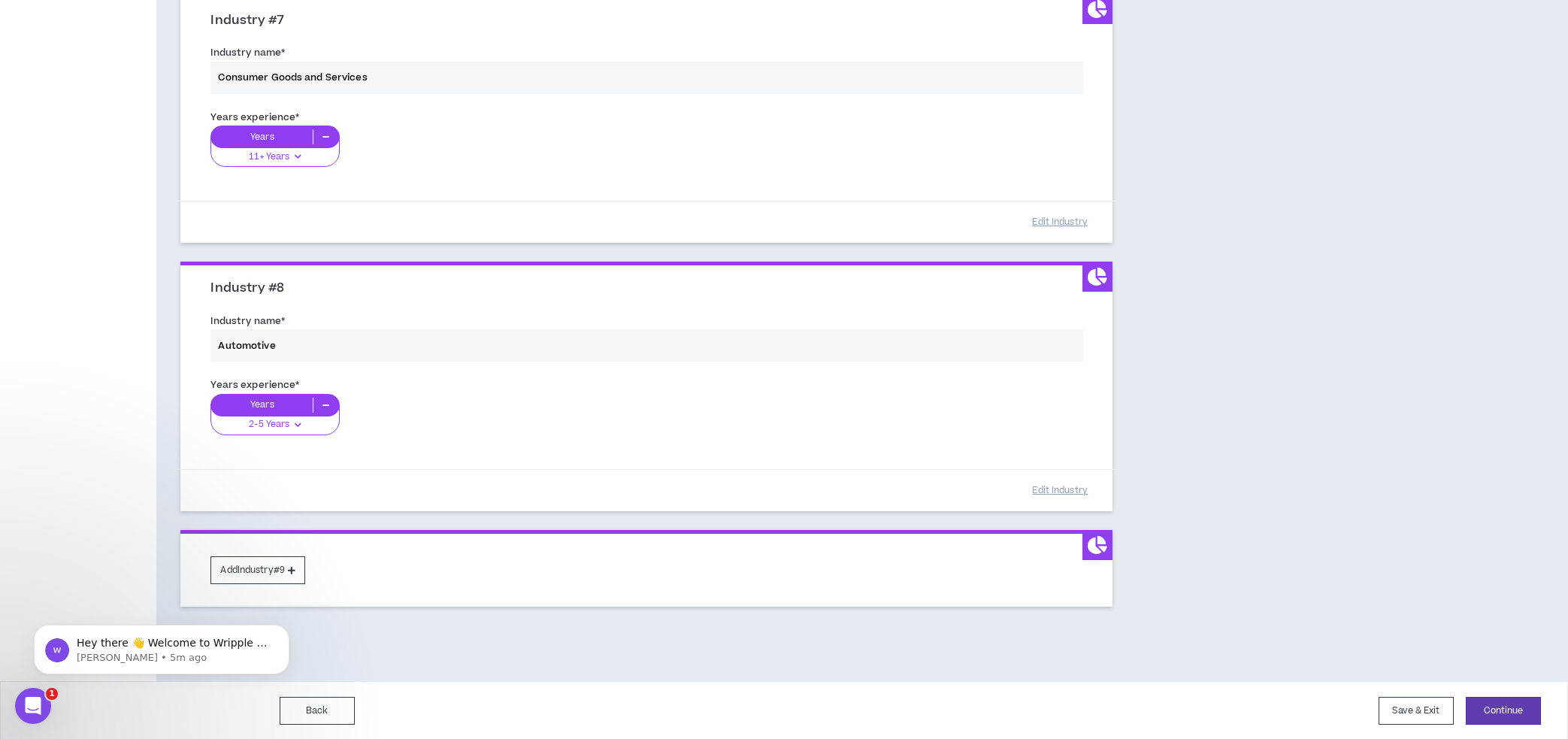
scroll to position [1780, 0]
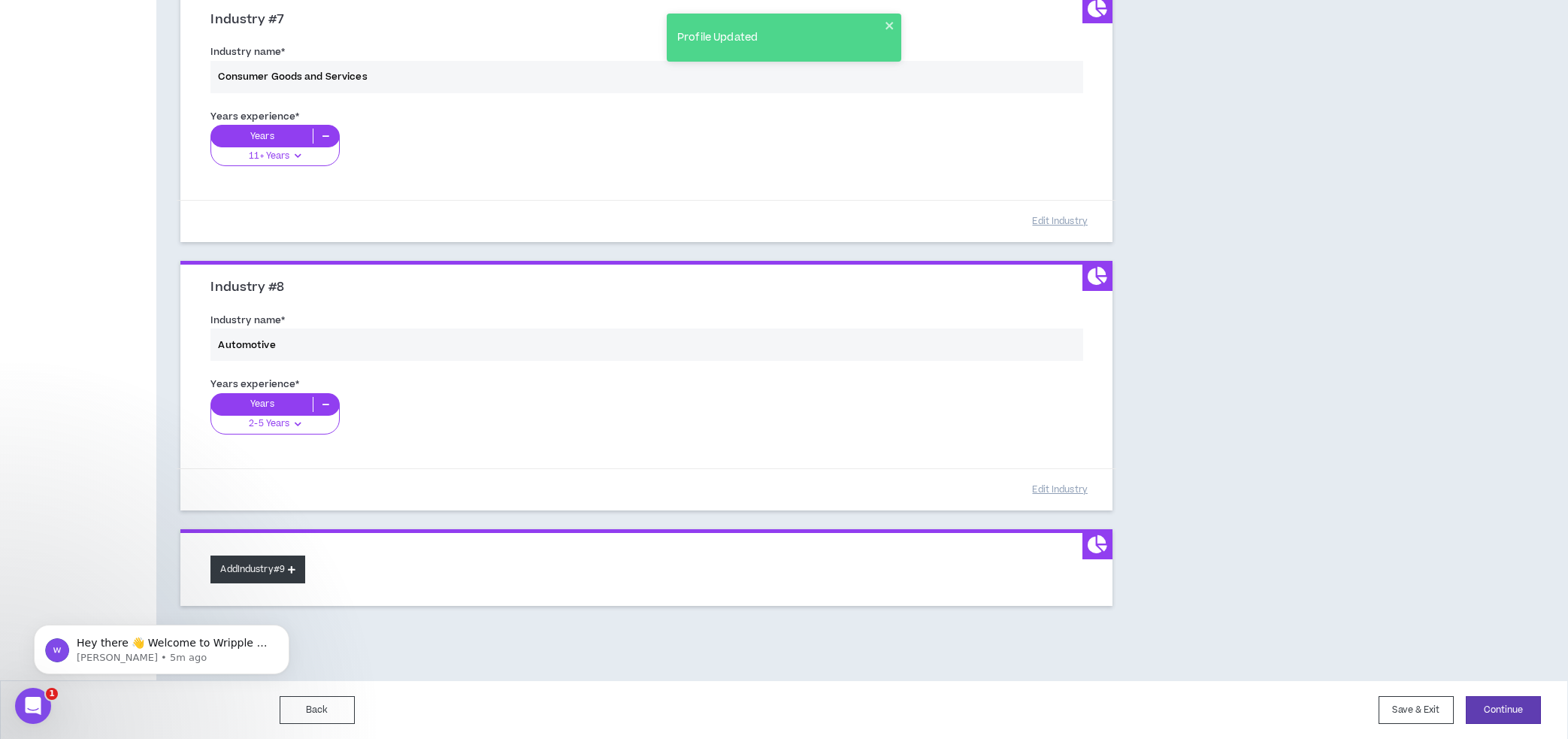
click at [304, 562] on button "Add Industry #9" at bounding box center [258, 570] width 95 height 28
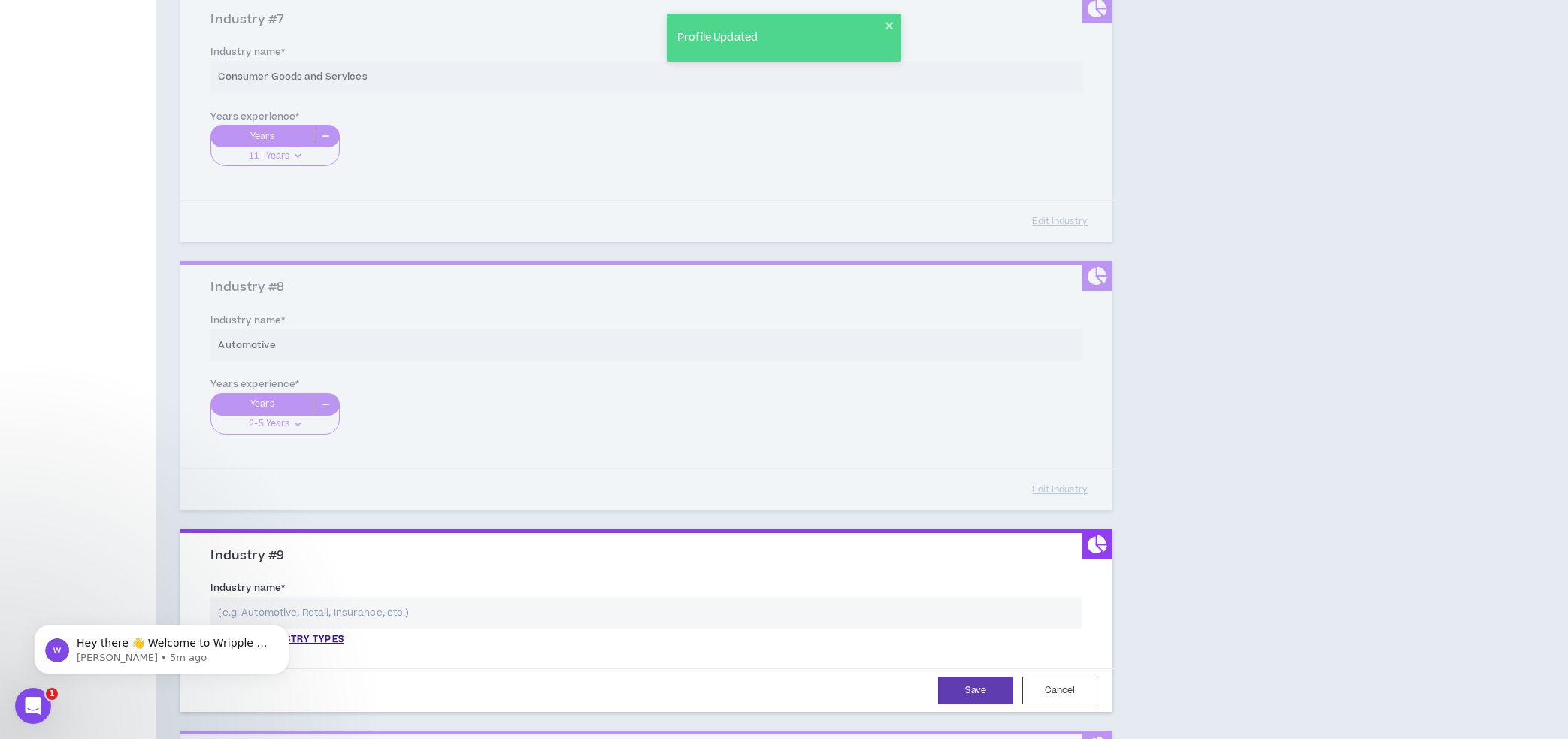
click at [290, 609] on body "Hey there 👋 Welcome to Wripple 🙌 Take a look around! If you have any questions,…" at bounding box center [162, 645] width 289 height 94
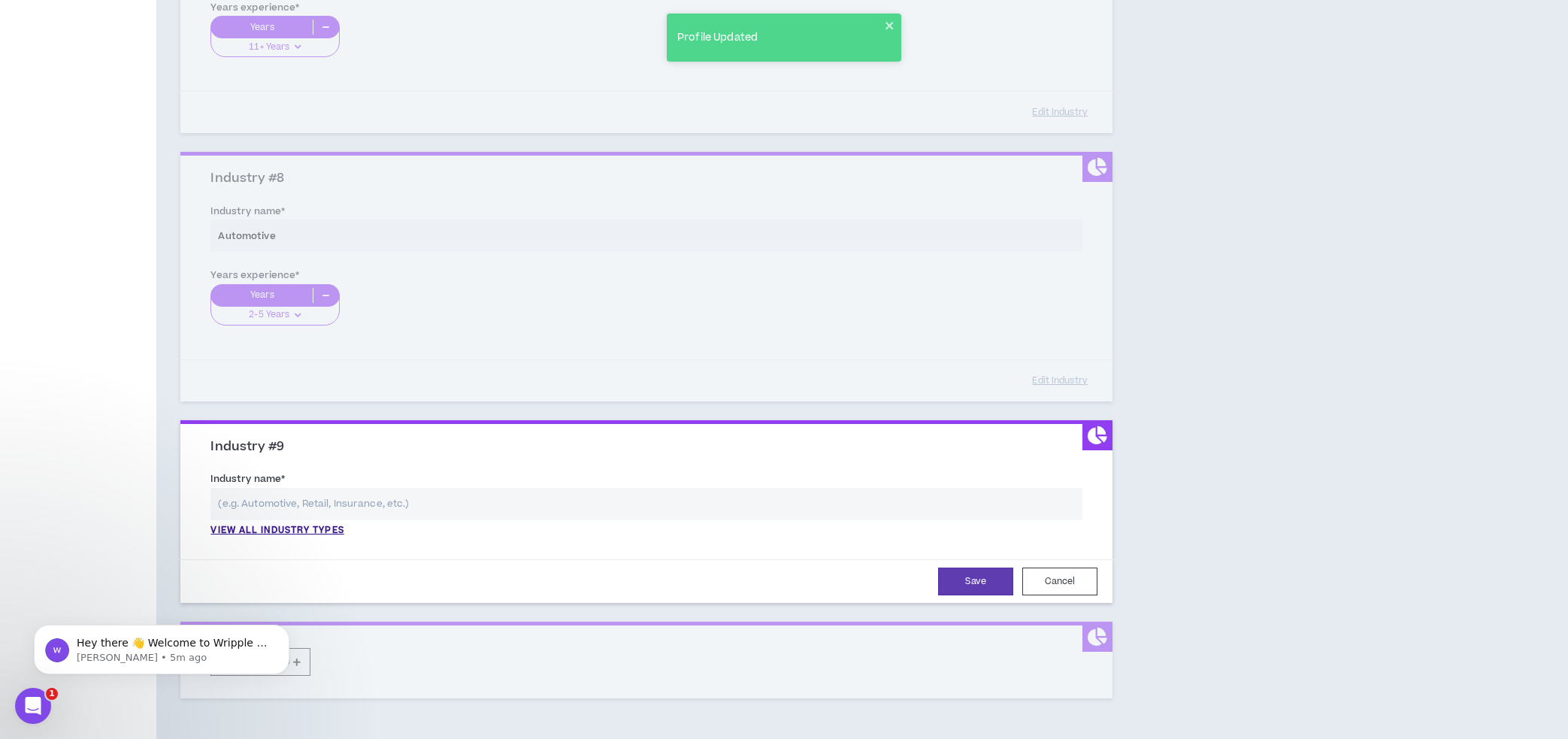
scroll to position [1960, 0]
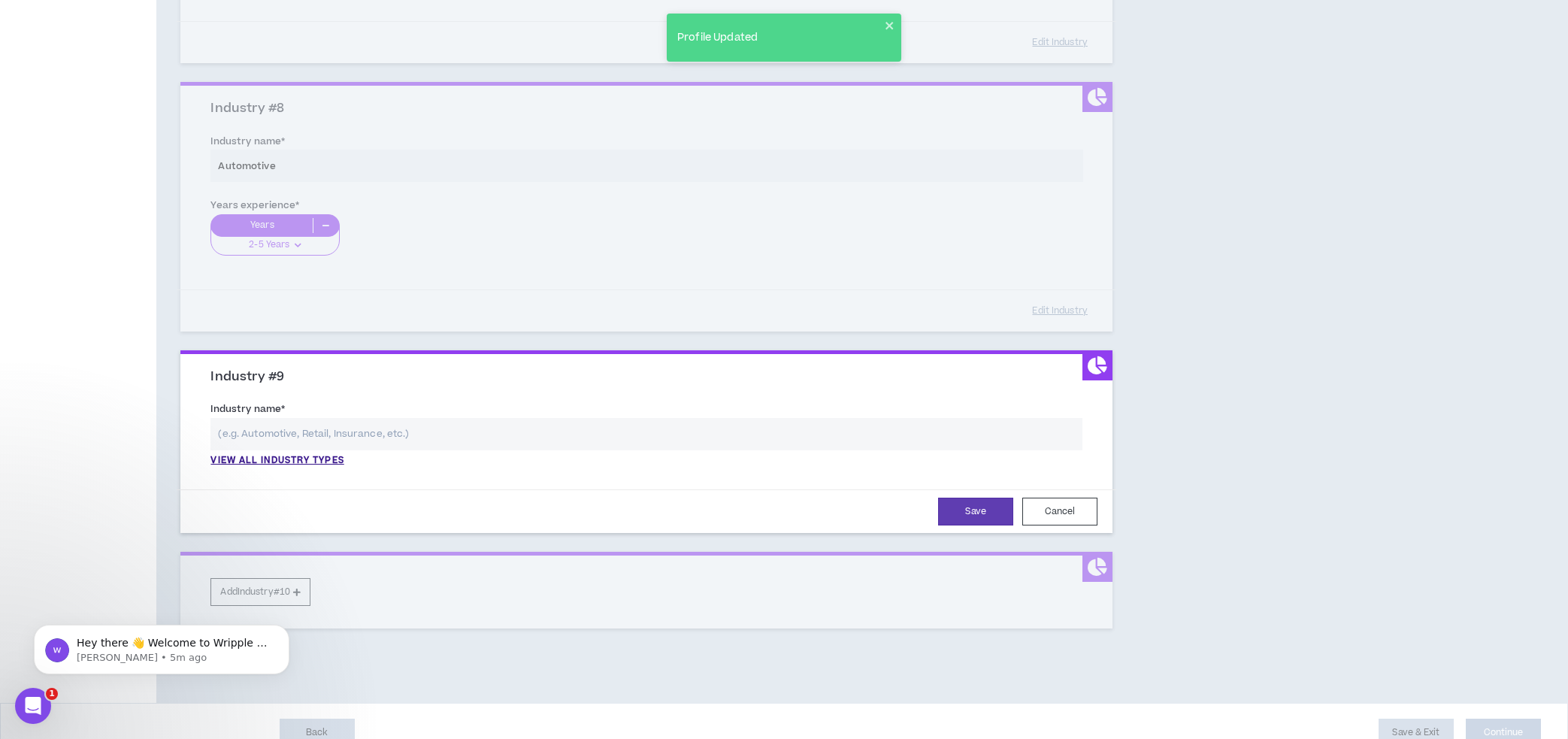
click at [287, 436] on input "text" at bounding box center [647, 434] width 872 height 33
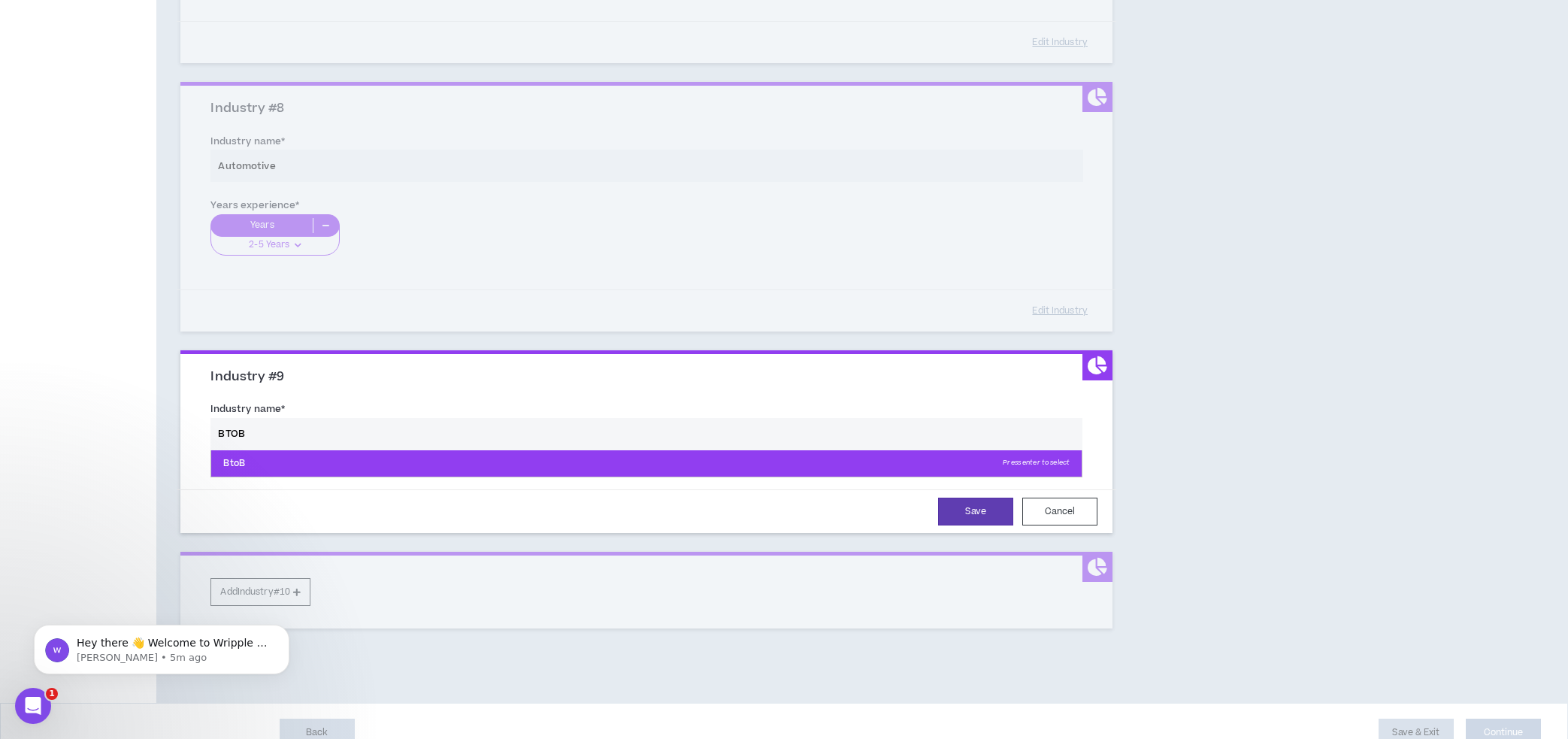
click at [296, 468] on p "BtoB Press enter to select" at bounding box center [646, 463] width 870 height 27
type input "BtoB"
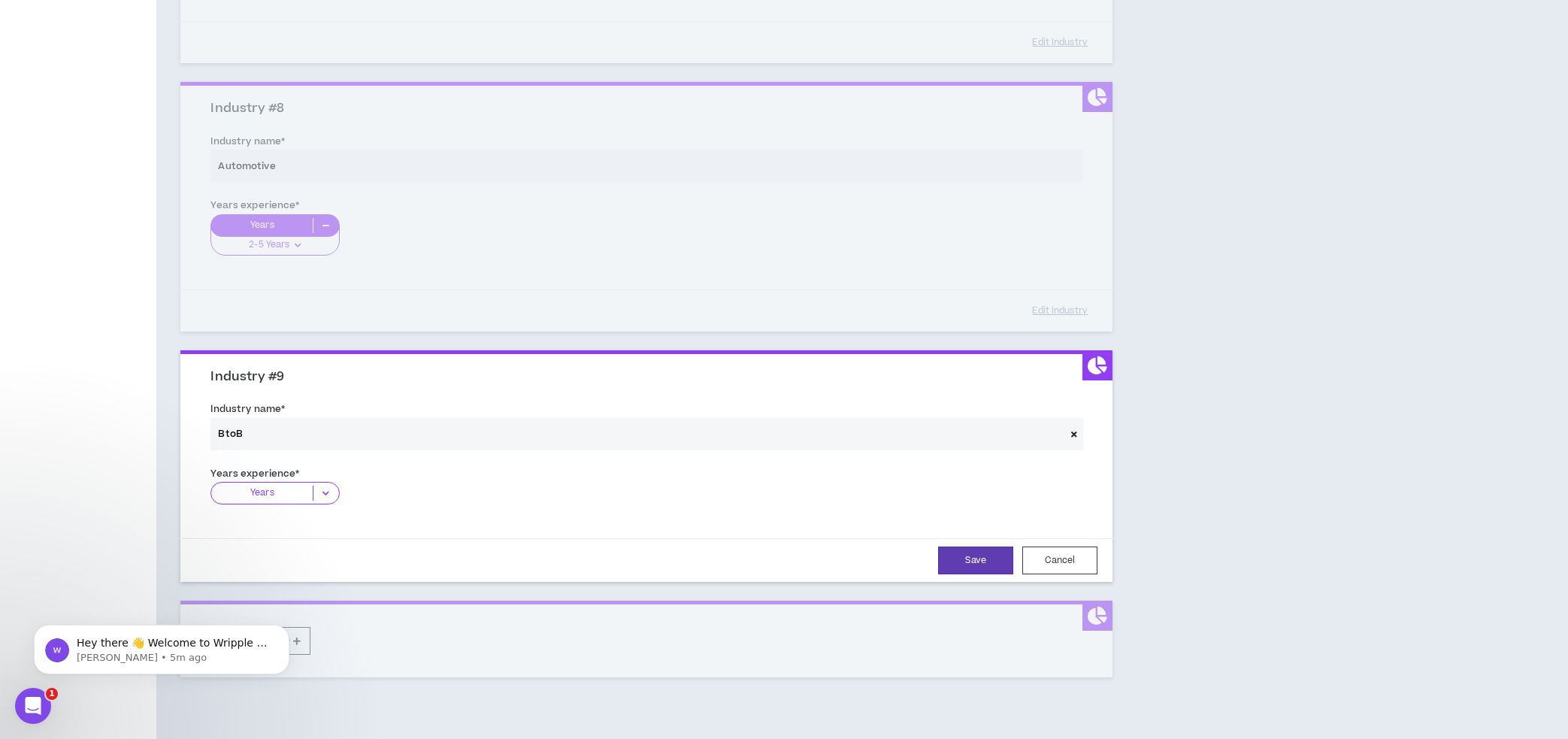
click at [325, 491] on icon at bounding box center [325, 493] width 25 height 15
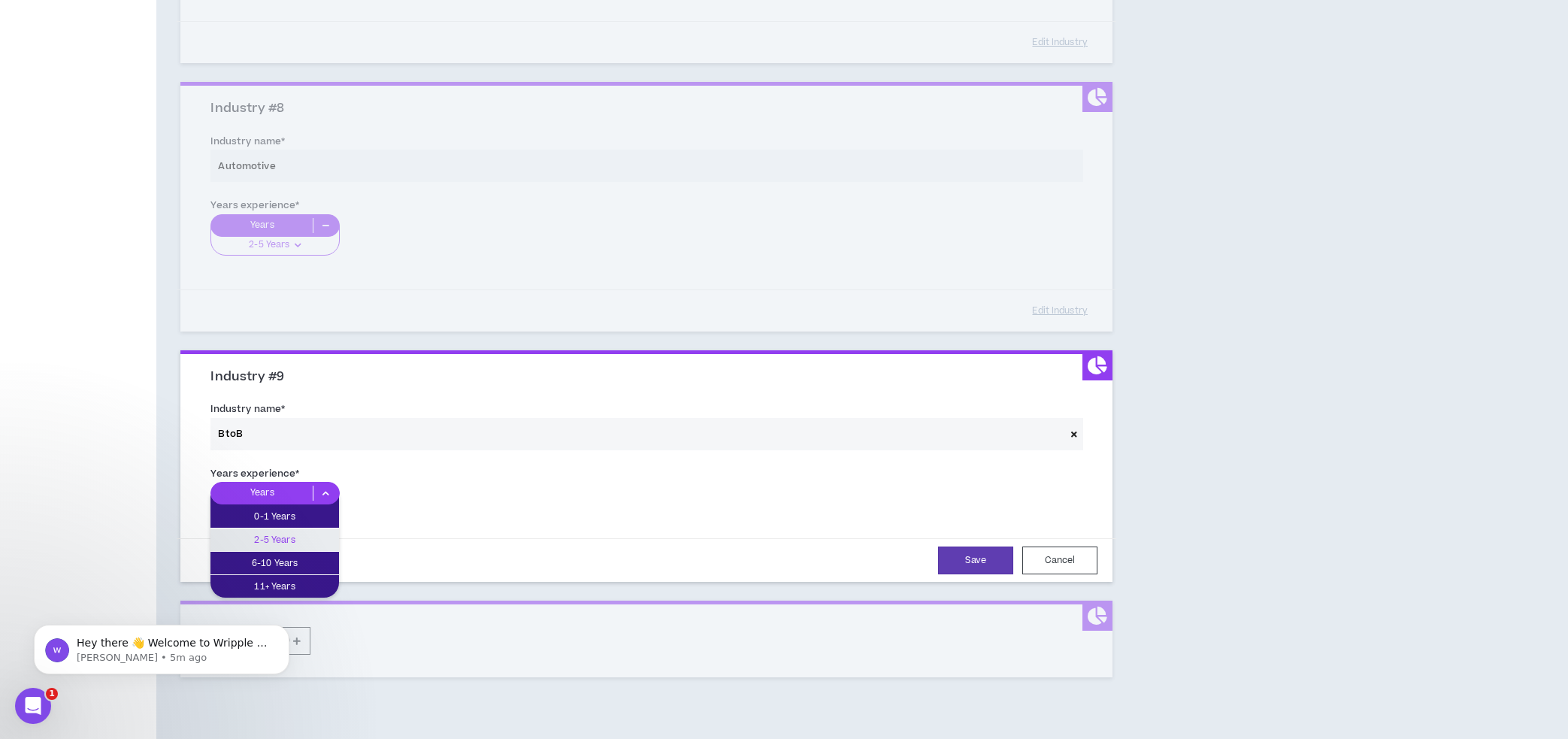
click at [307, 539] on p "2-5 Years" at bounding box center [275, 539] width 128 height 17
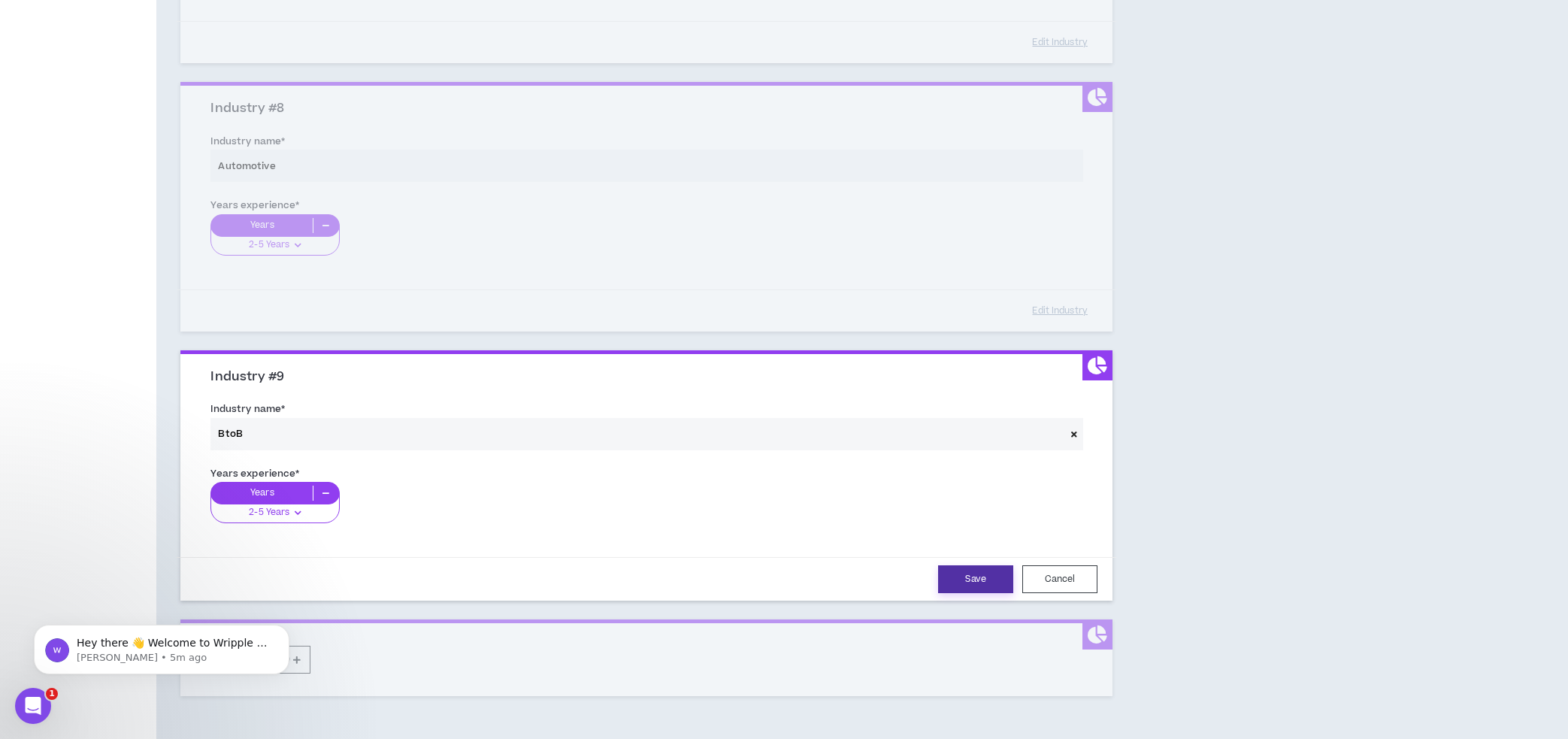
click at [957, 584] on button "Save" at bounding box center [976, 579] width 75 height 28
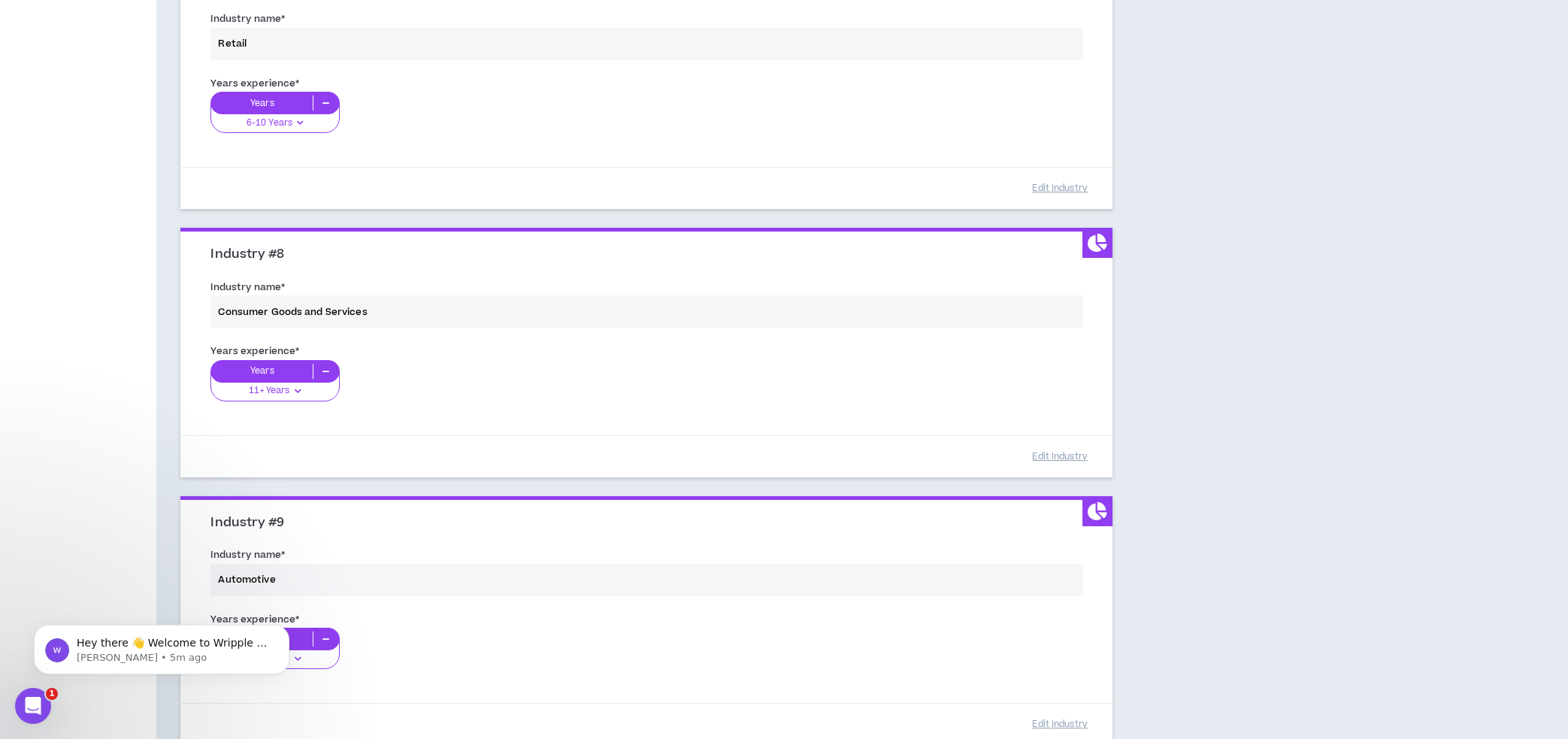
scroll to position [2049, 0]
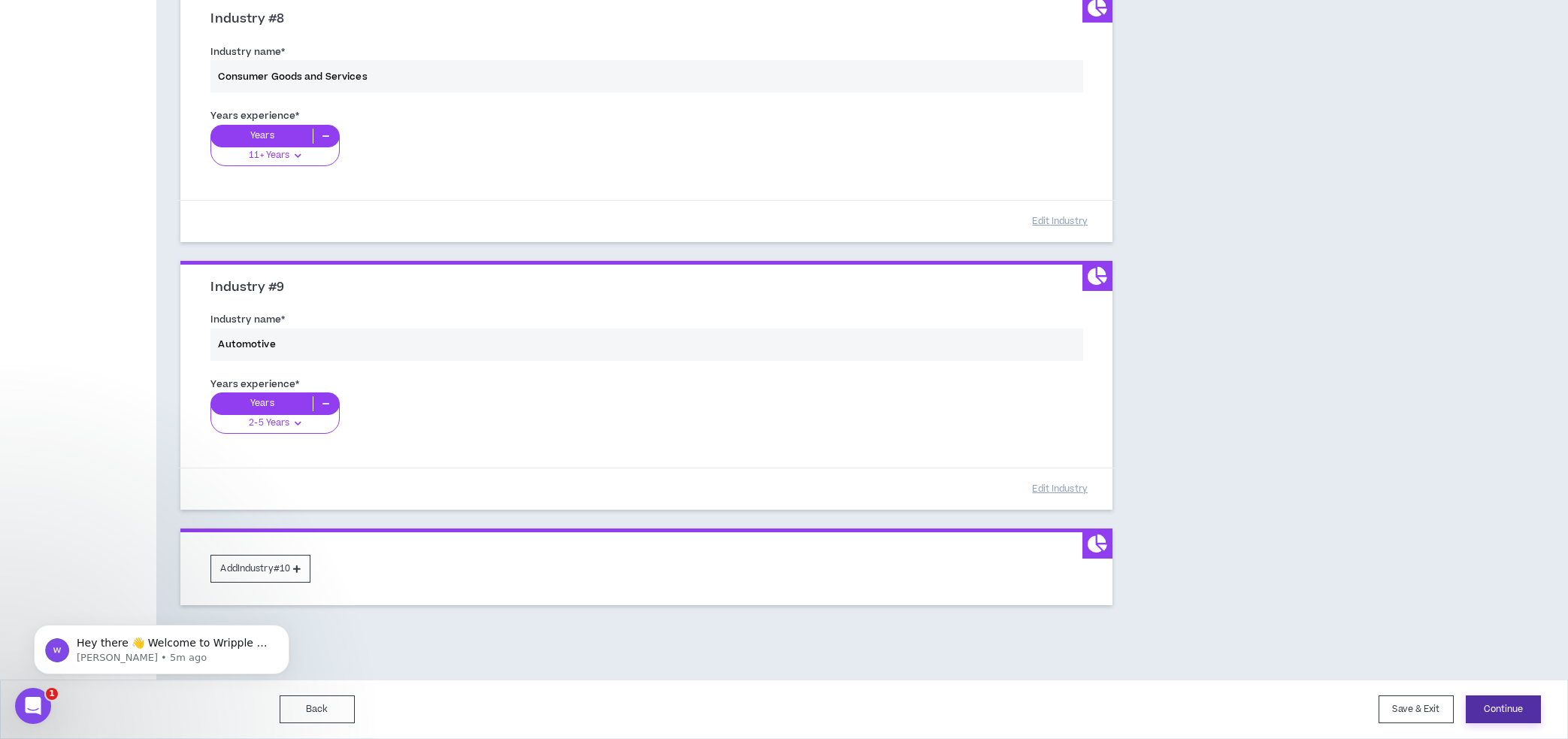
click at [1480, 705] on button "Continue" at bounding box center [1504, 709] width 75 height 28
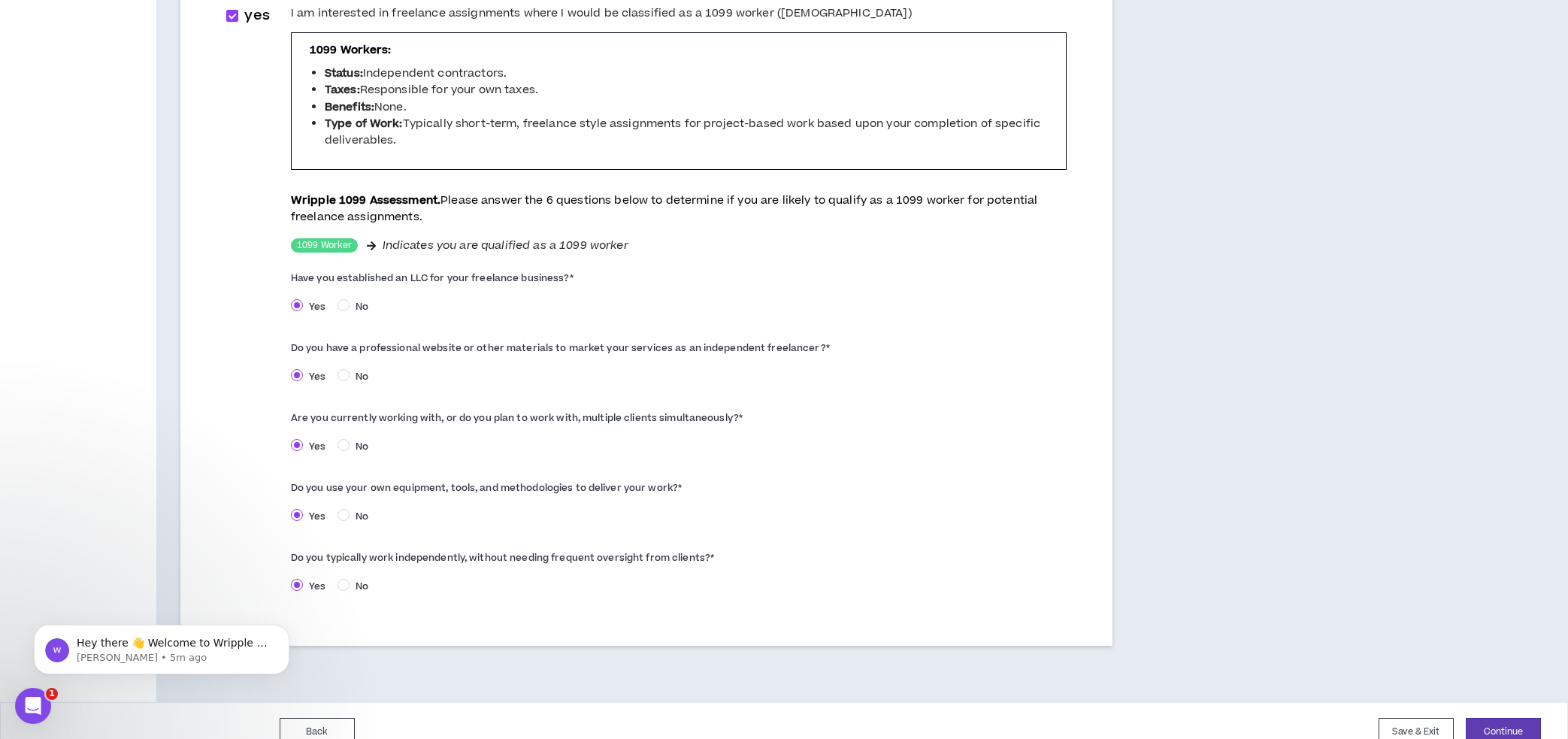
scroll to position [532, 0]
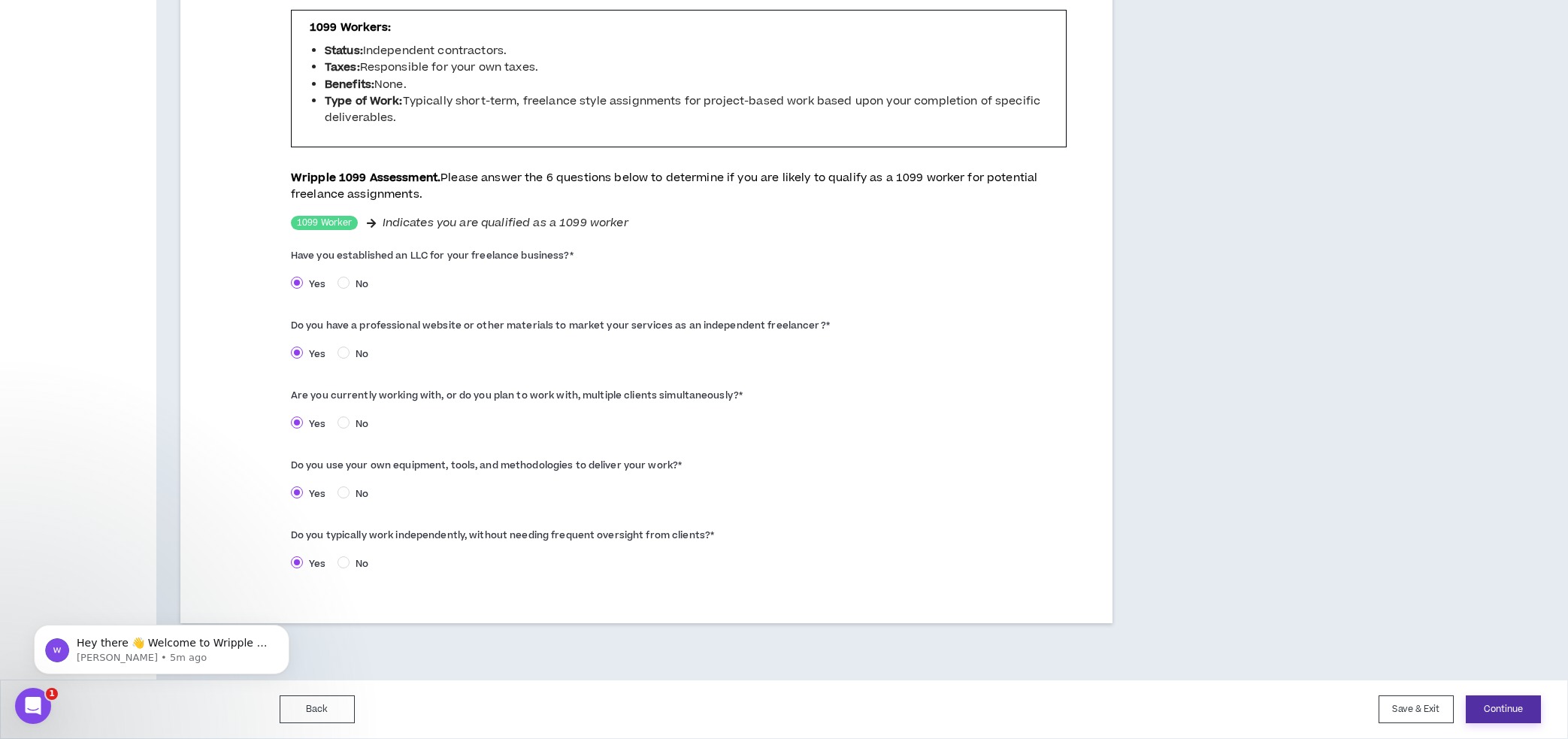
click at [1492, 705] on button "Continue" at bounding box center [1504, 709] width 75 height 28
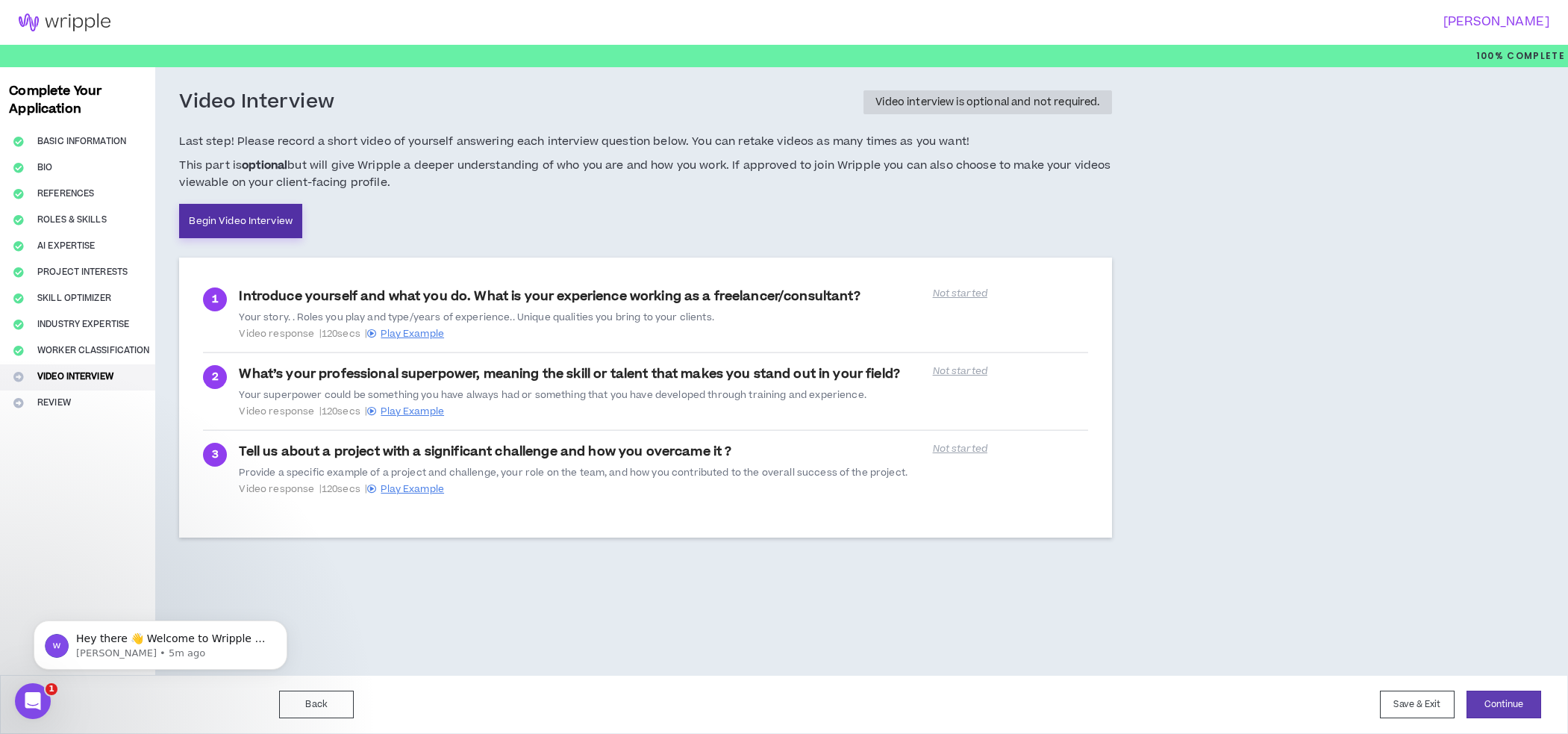
click at [266, 225] on link "Begin Video Interview" at bounding box center [241, 220] width 123 height 34
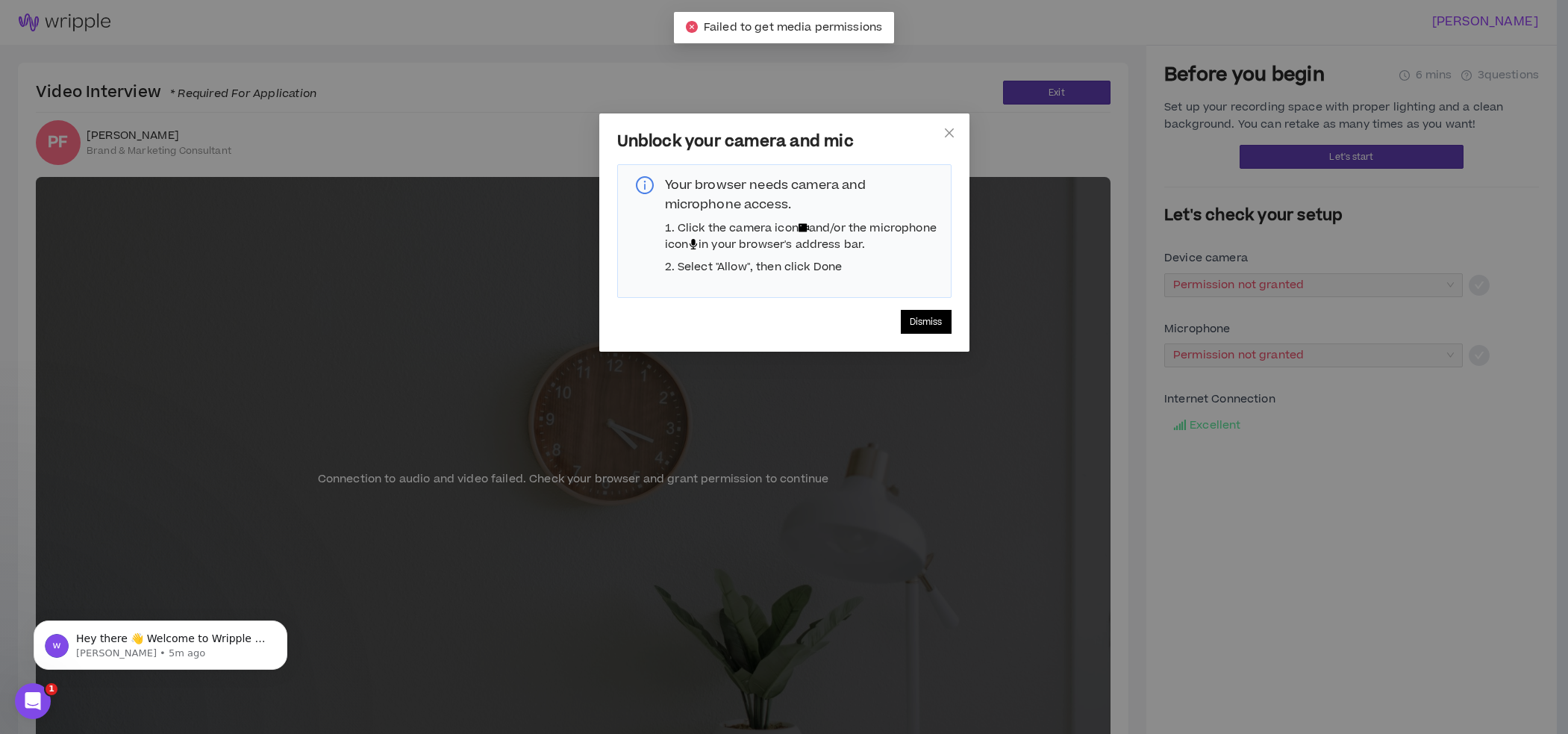
click at [937, 329] on span "Dismiss" at bounding box center [926, 322] width 33 height 14
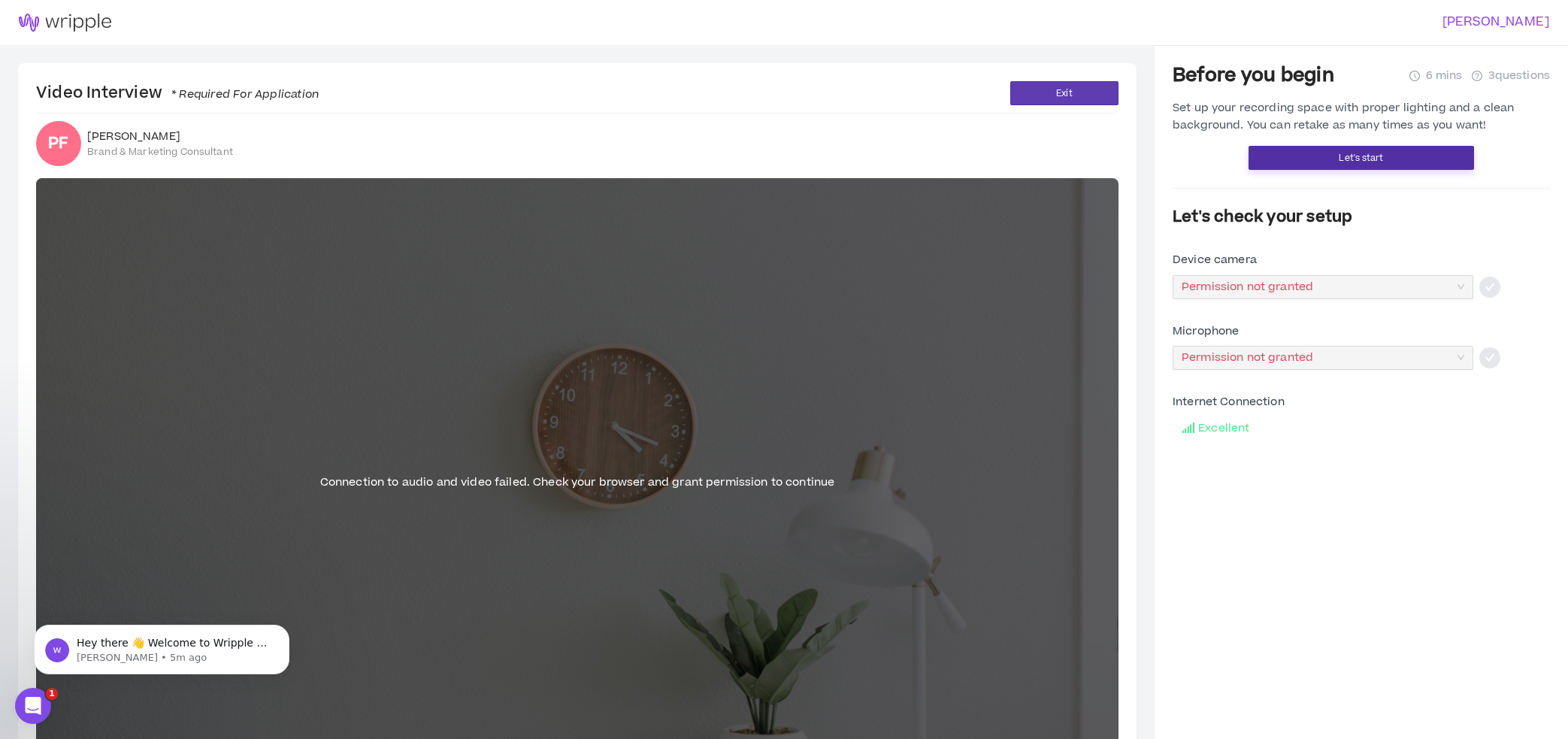
click at [1308, 157] on button "Let's start" at bounding box center [1361, 158] width 226 height 24
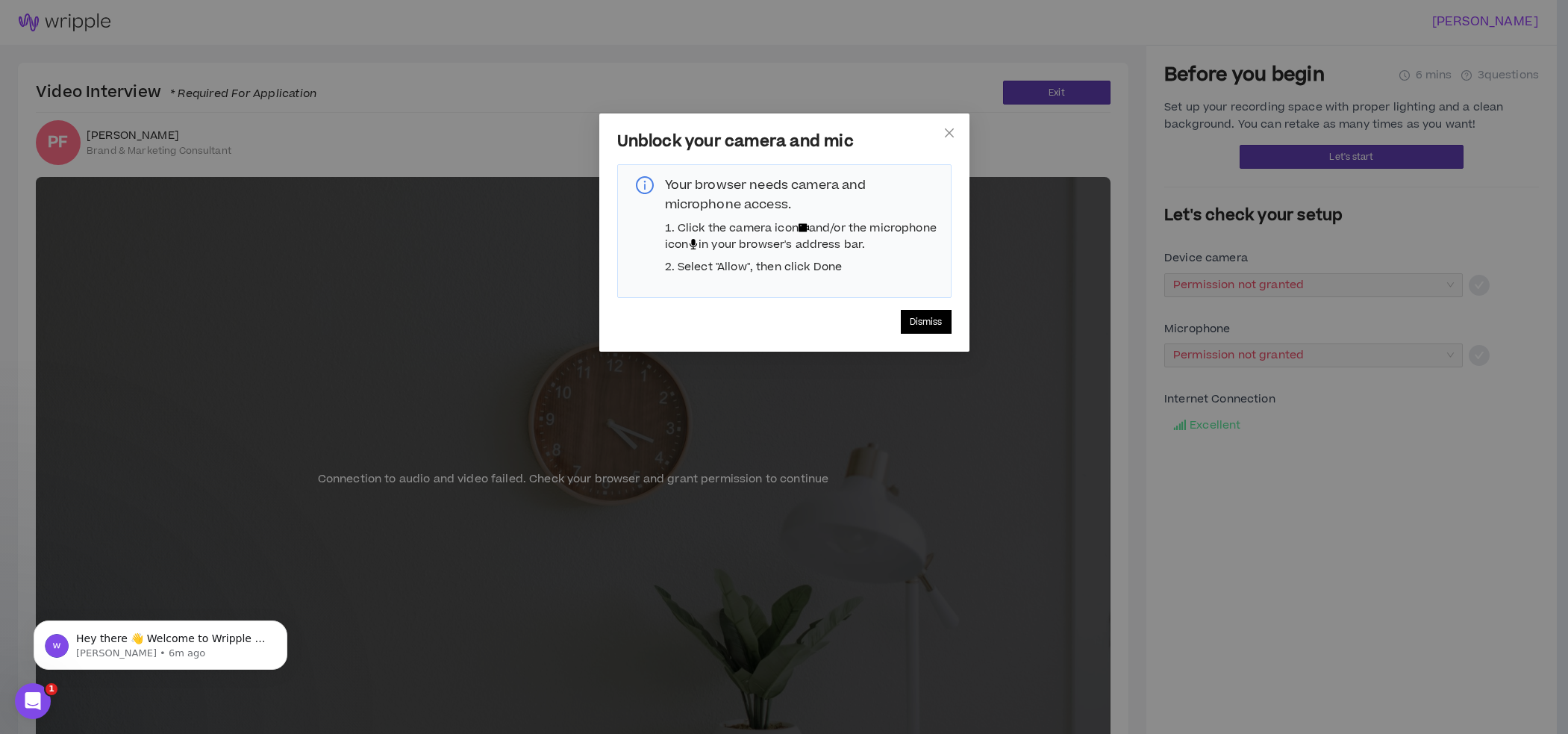
click at [910, 329] on span "Dismiss" at bounding box center [926, 322] width 33 height 14
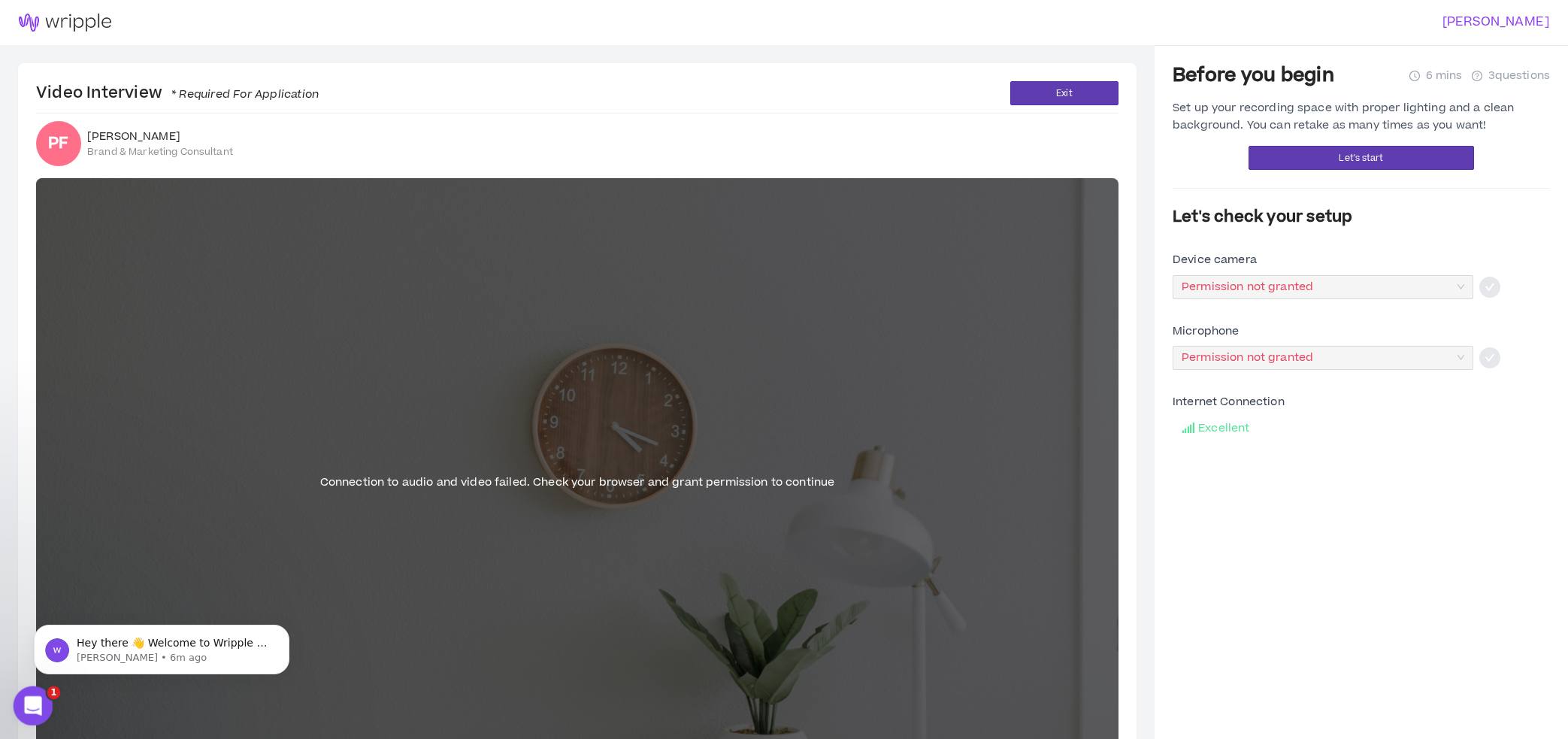
click at [27, 712] on div "Open Intercom Messenger" at bounding box center [31, 704] width 49 height 49
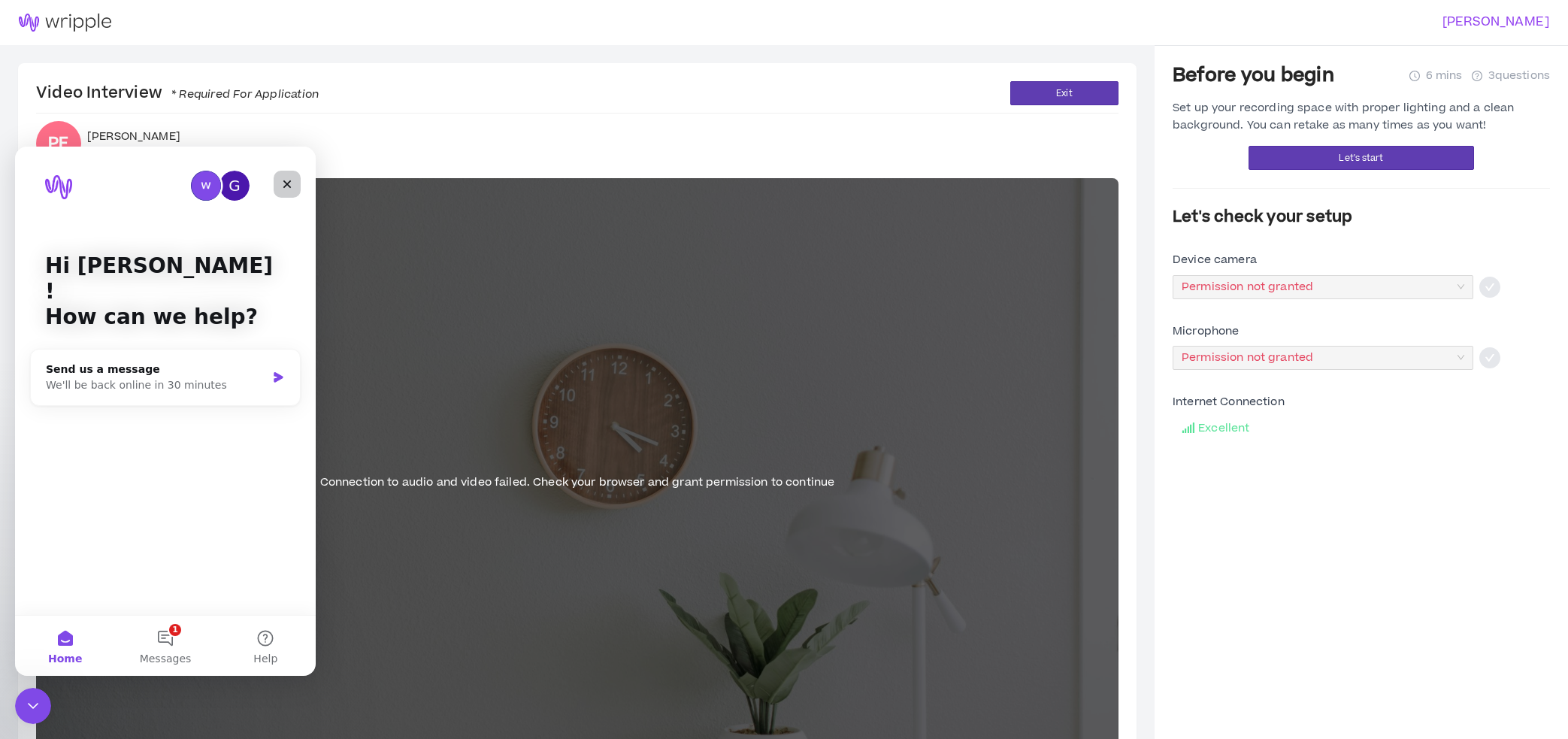
click at [287, 184] on icon "Close" at bounding box center [288, 184] width 8 height 8
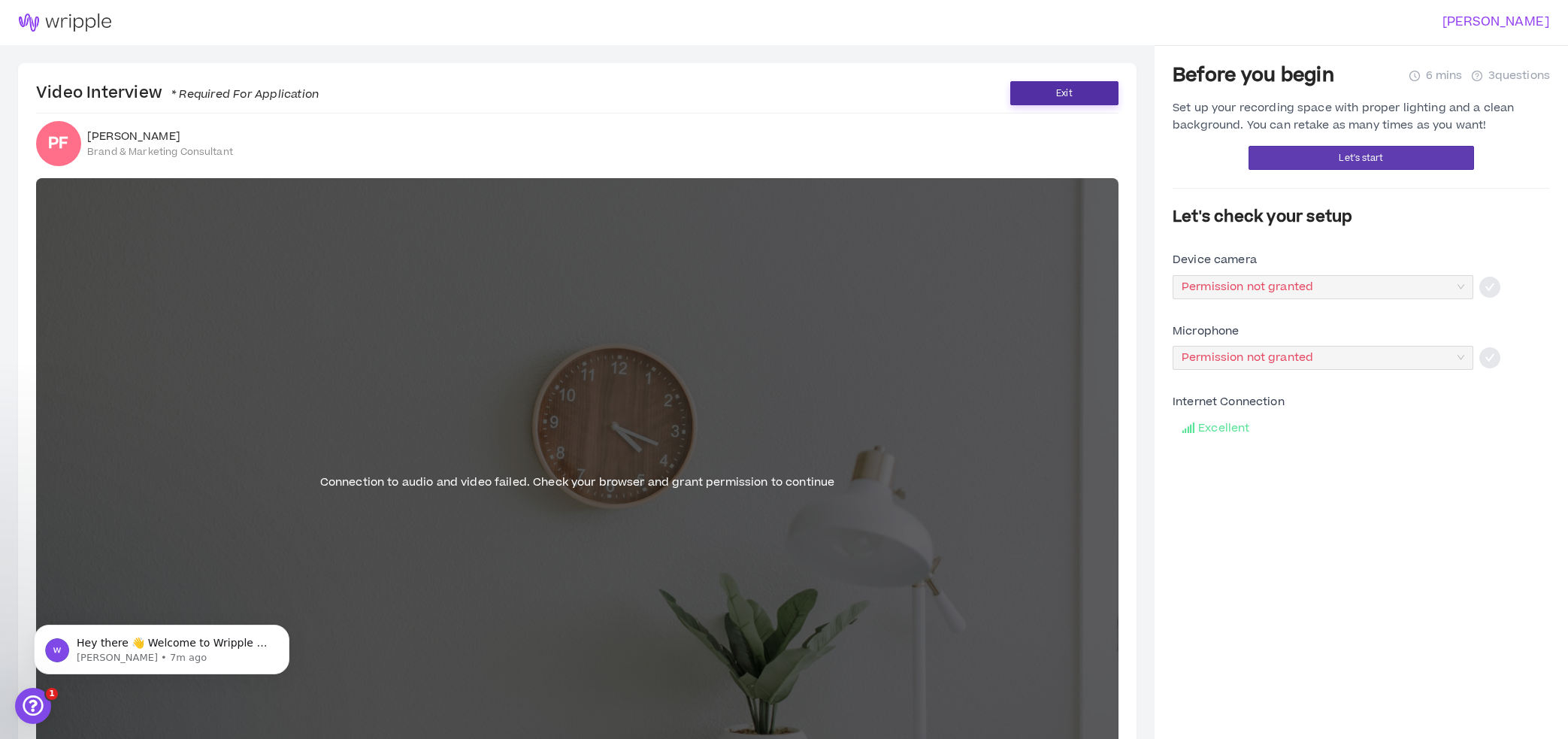
click at [1094, 83] on button "Exit" at bounding box center [1064, 93] width 108 height 24
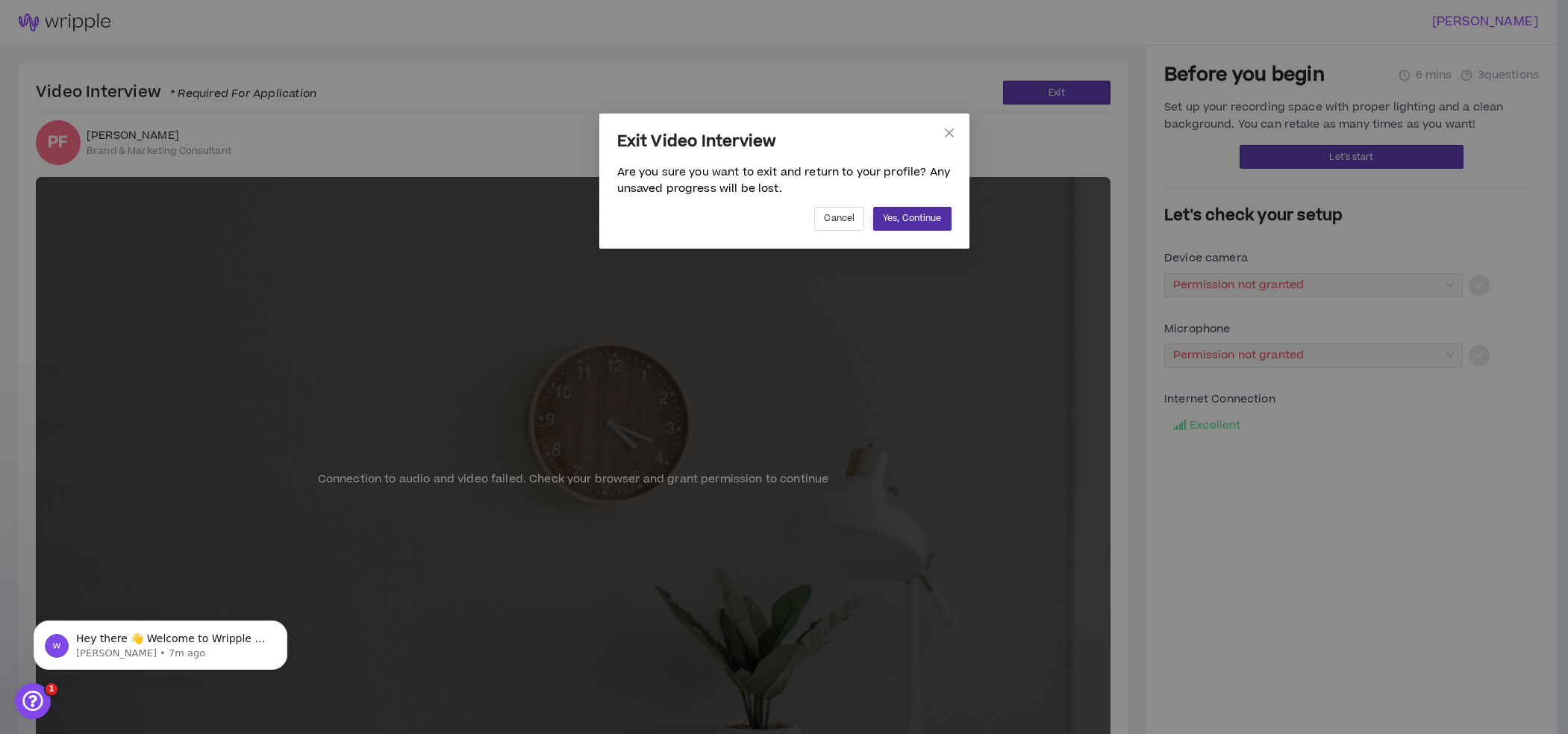
click at [946, 213] on button "Yes, Continue" at bounding box center [912, 218] width 77 height 23
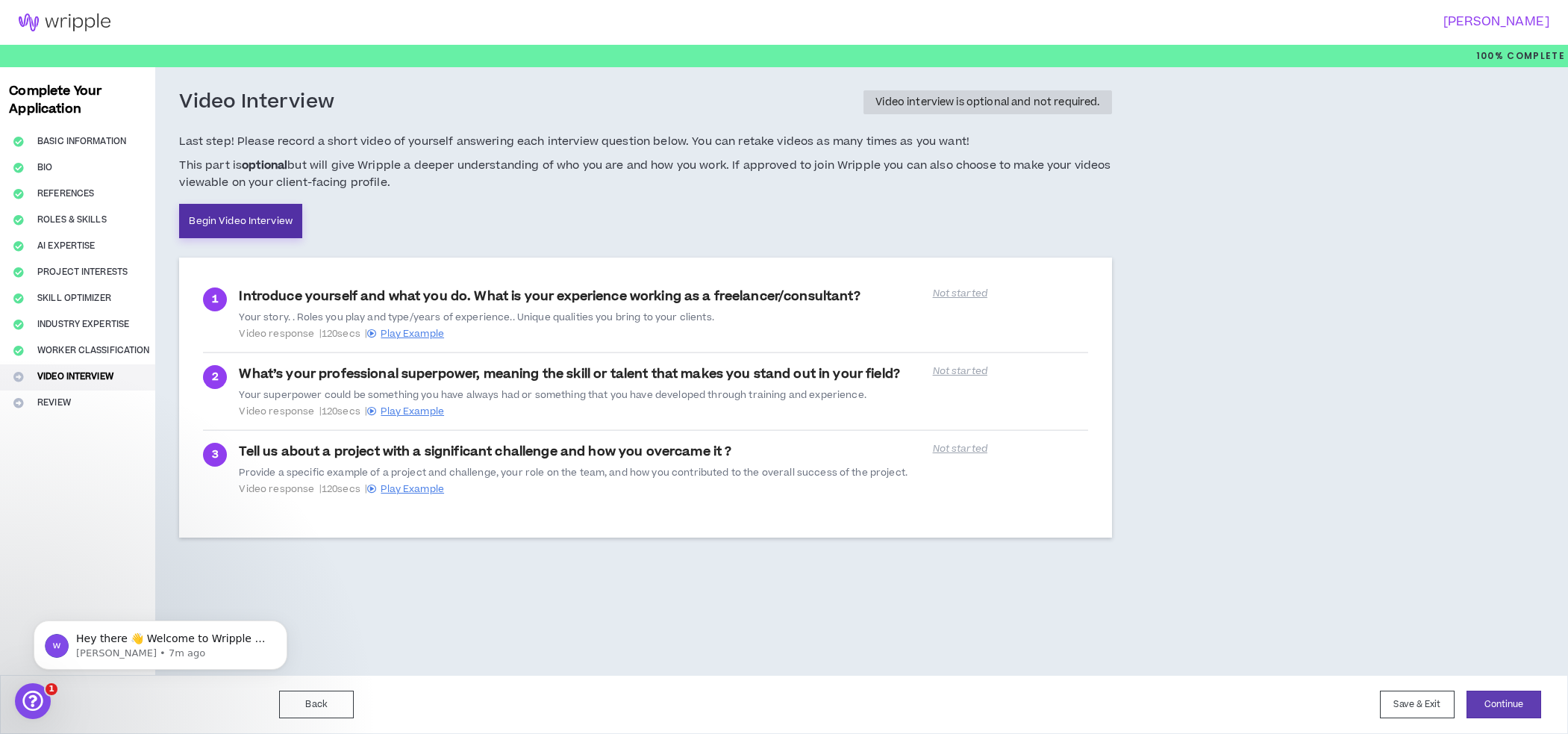
click at [278, 215] on link "Begin Video Interview" at bounding box center [241, 220] width 123 height 34
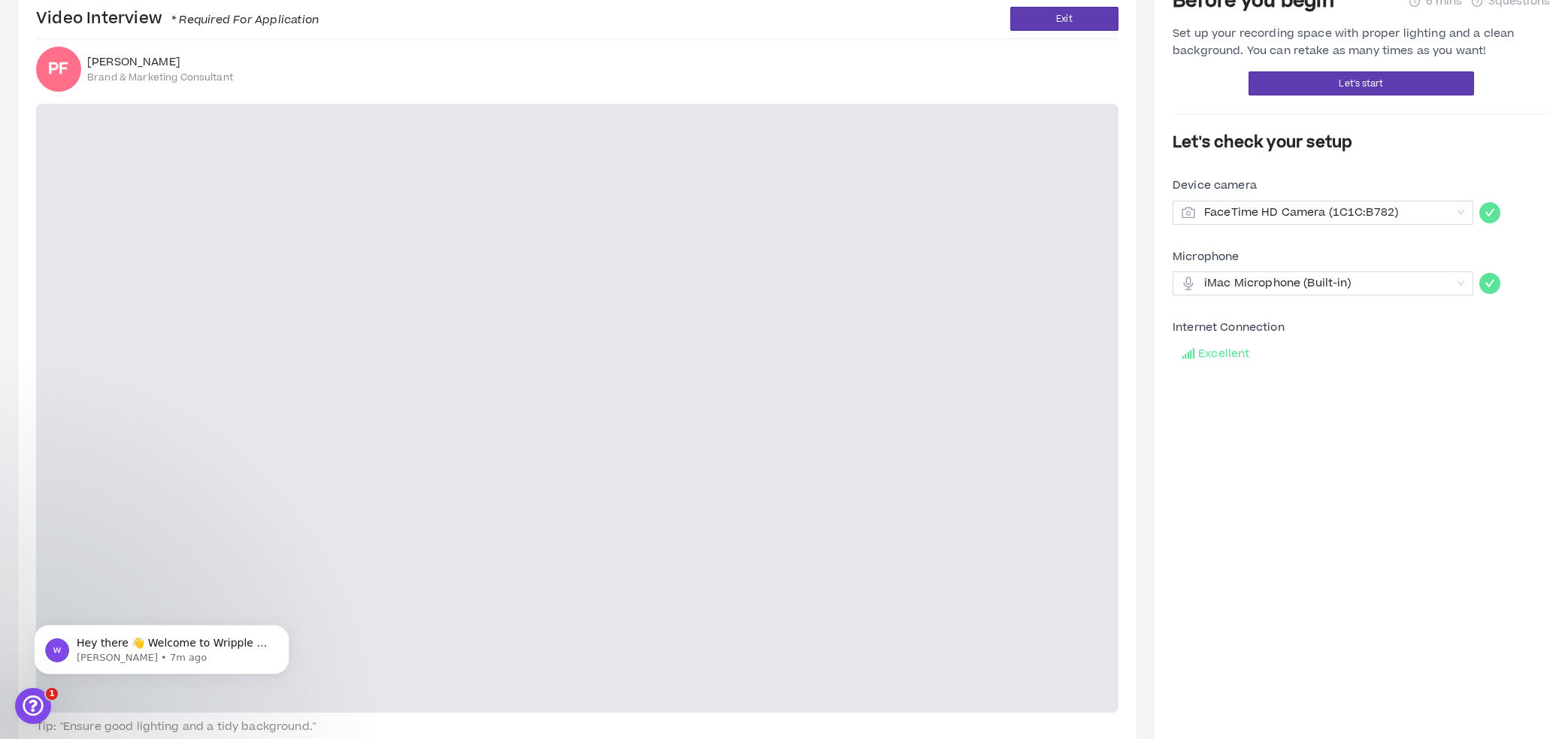
scroll to position [76, 0]
click at [1265, 88] on button "Let's start" at bounding box center [1361, 82] width 226 height 24
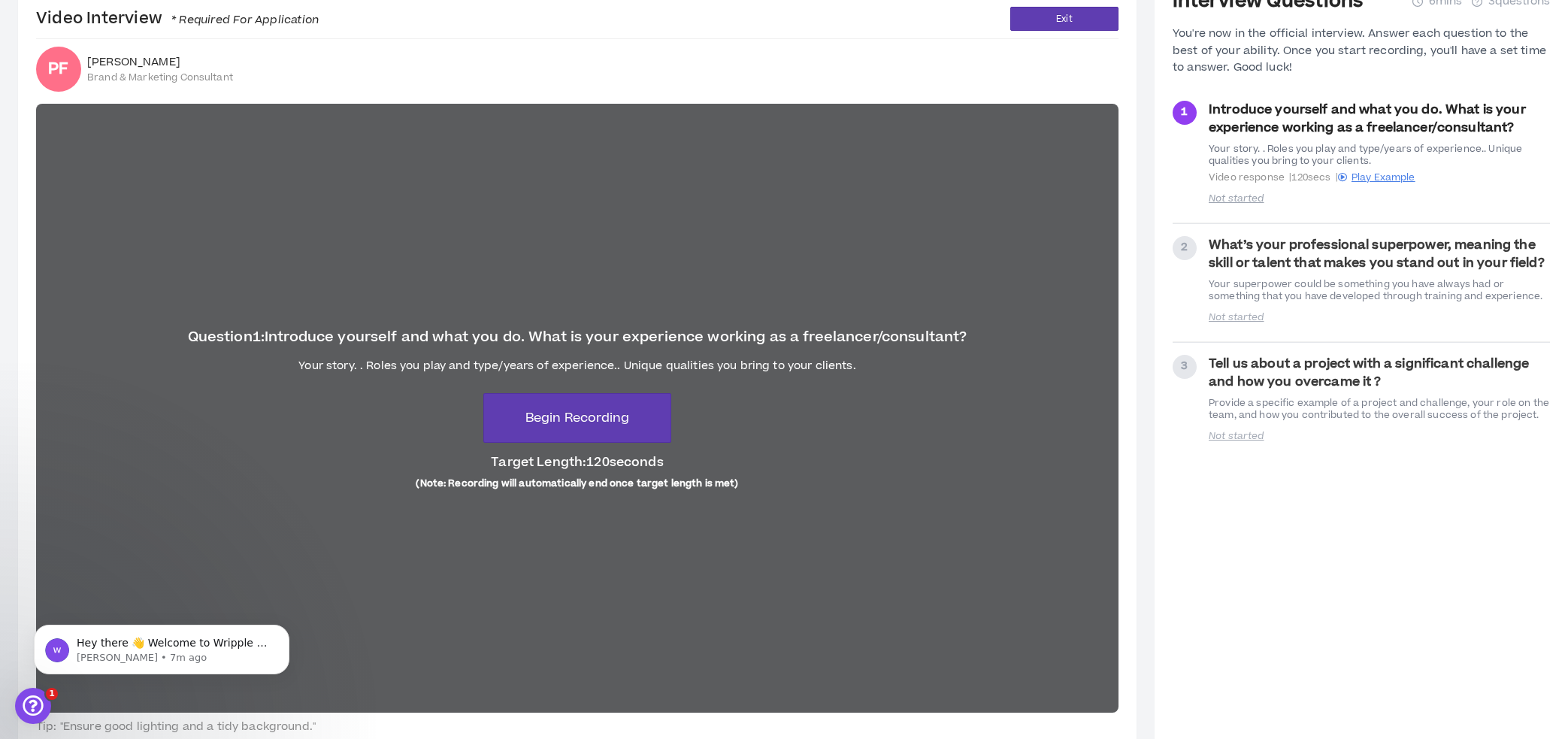
scroll to position [75, 0]
click at [570, 414] on span "Begin Recording" at bounding box center [577, 417] width 103 height 18
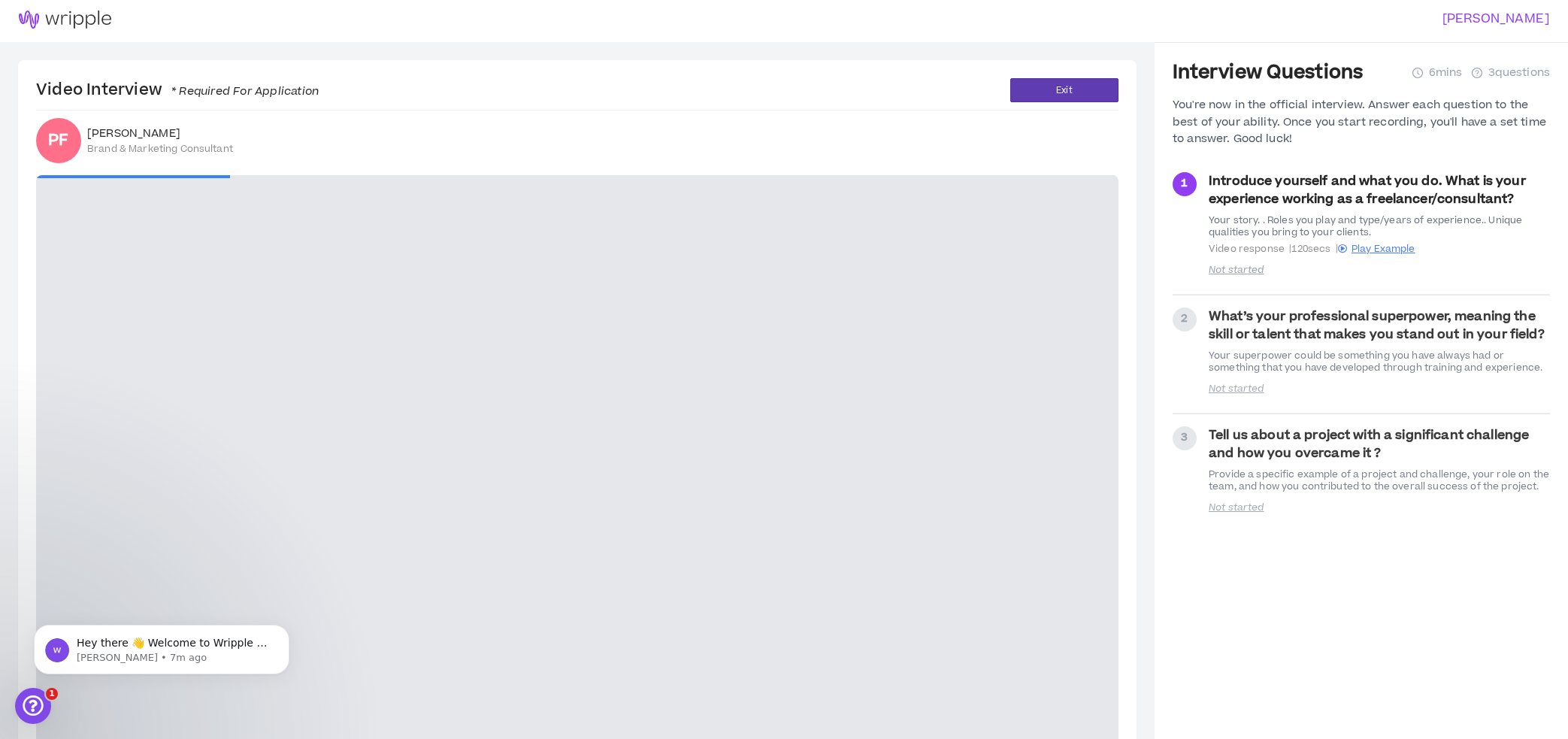
scroll to position [0, 0]
click at [1083, 98] on button "Exit" at bounding box center [1064, 93] width 108 height 24
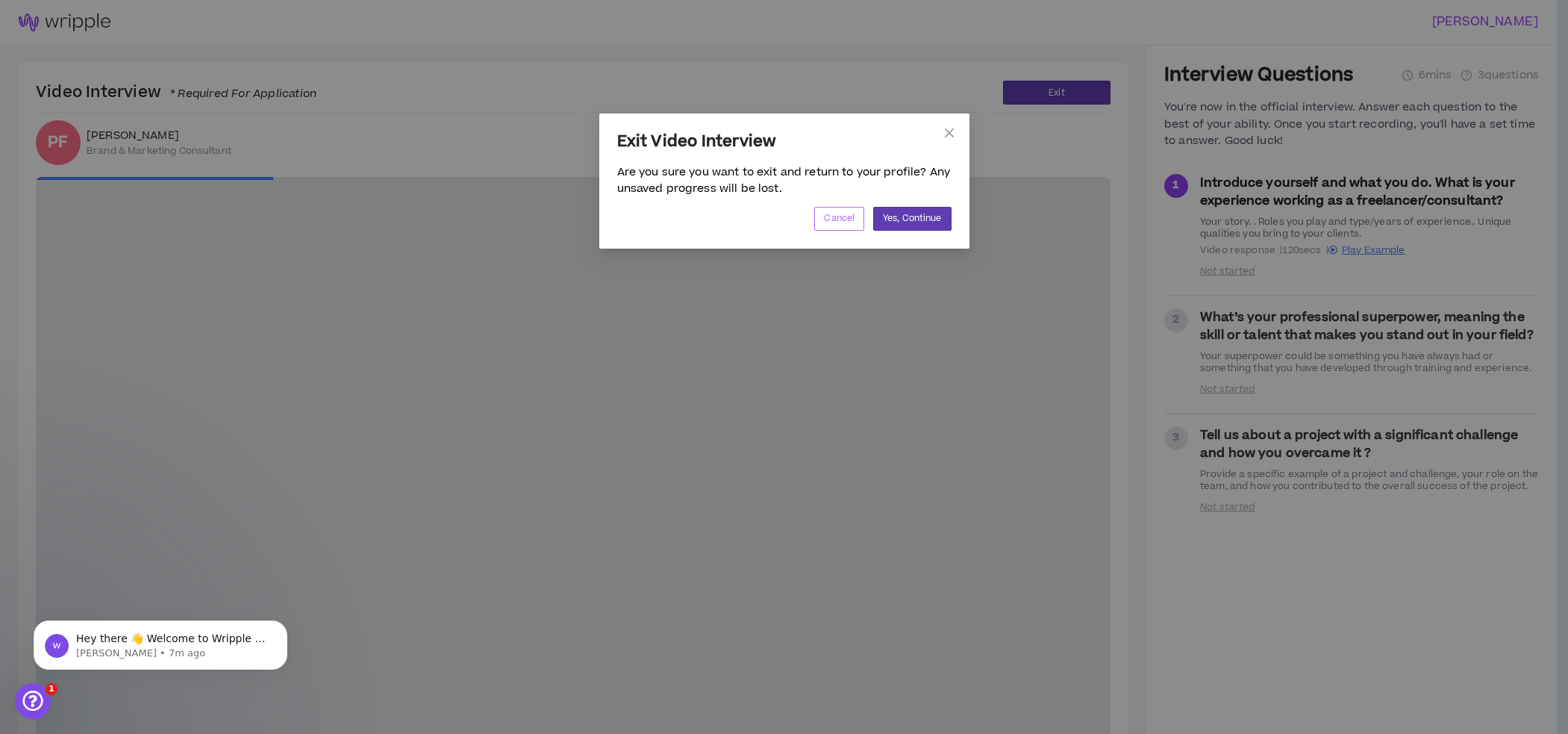
click at [854, 219] on span "Cancel" at bounding box center [838, 218] width 30 height 14
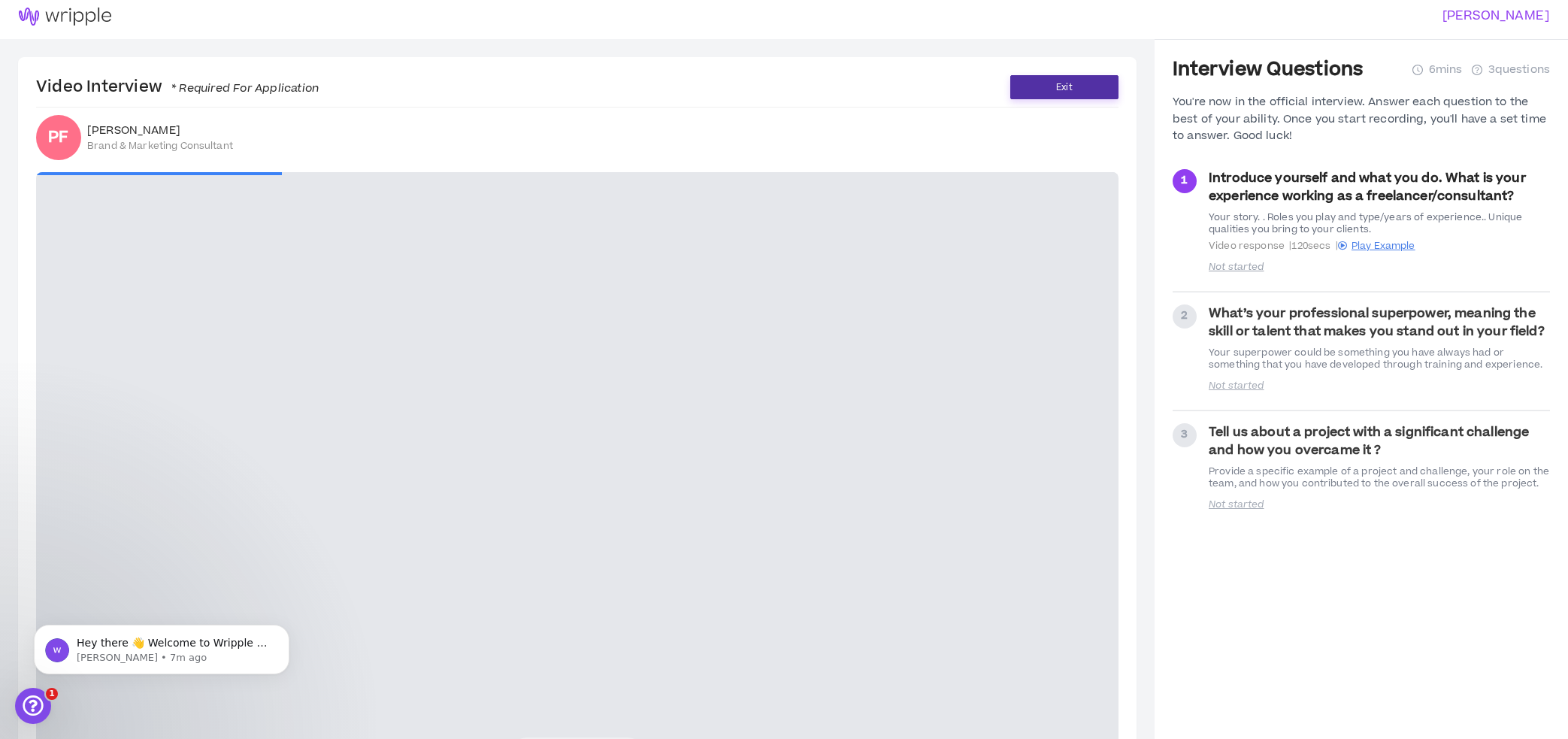
scroll to position [146, 0]
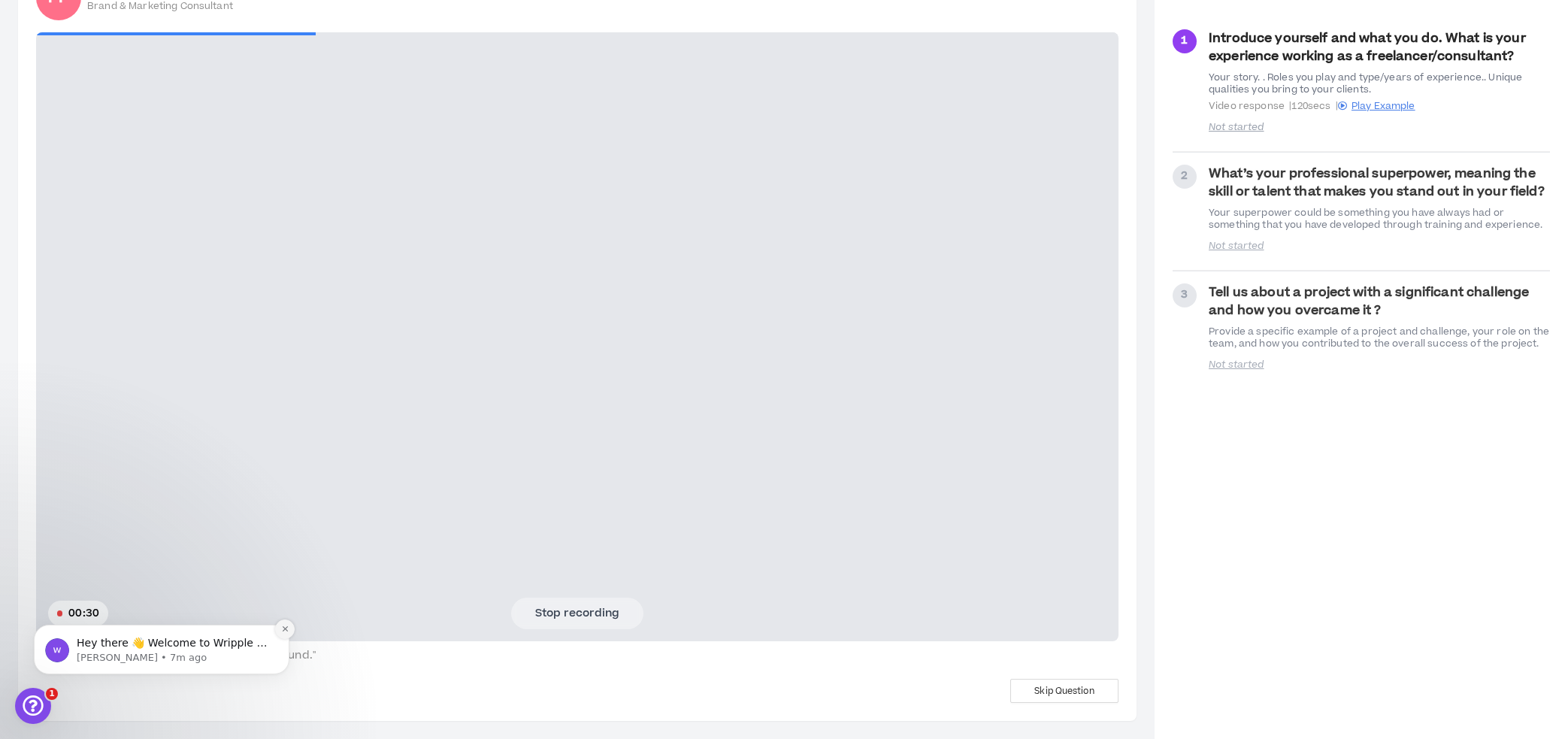
click at [285, 624] on button "Dismiss notification" at bounding box center [285, 630] width 20 height 20
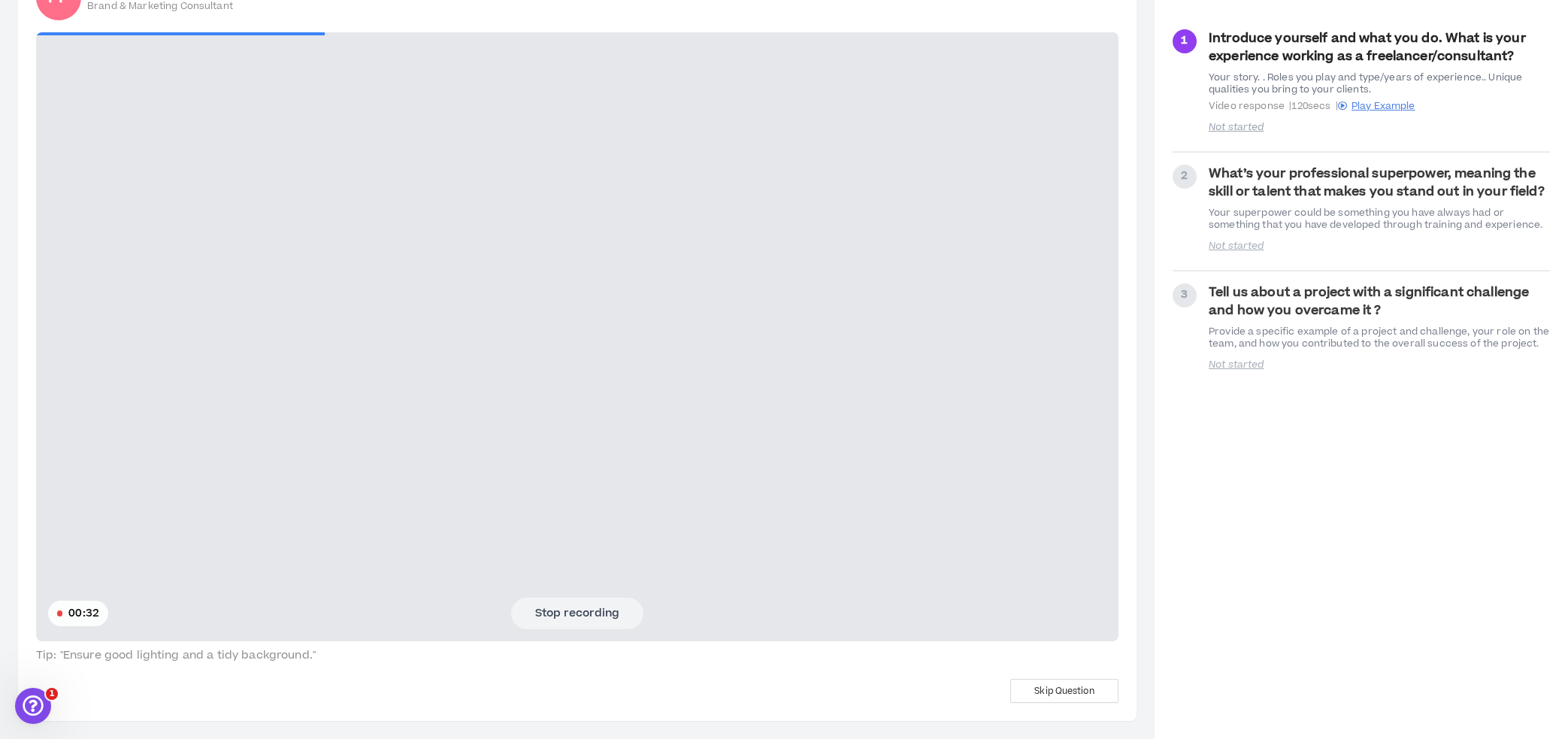
click at [615, 604] on button "Stop recording" at bounding box center [578, 614] width 132 height 32
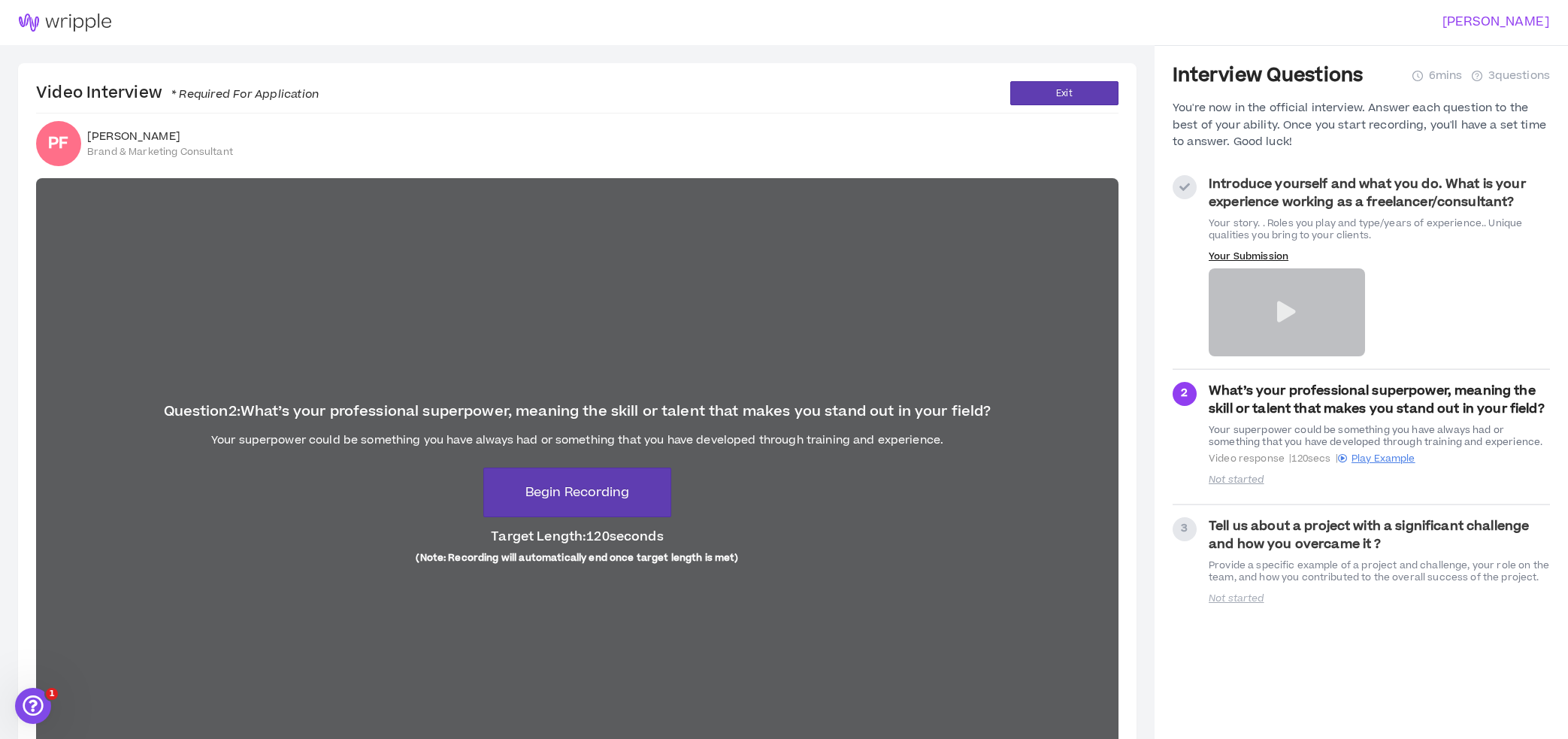
click at [1259, 198] on strong "Introduce yourself and what you do. What is your experience working as a freela…" at bounding box center [1368, 193] width 317 height 36
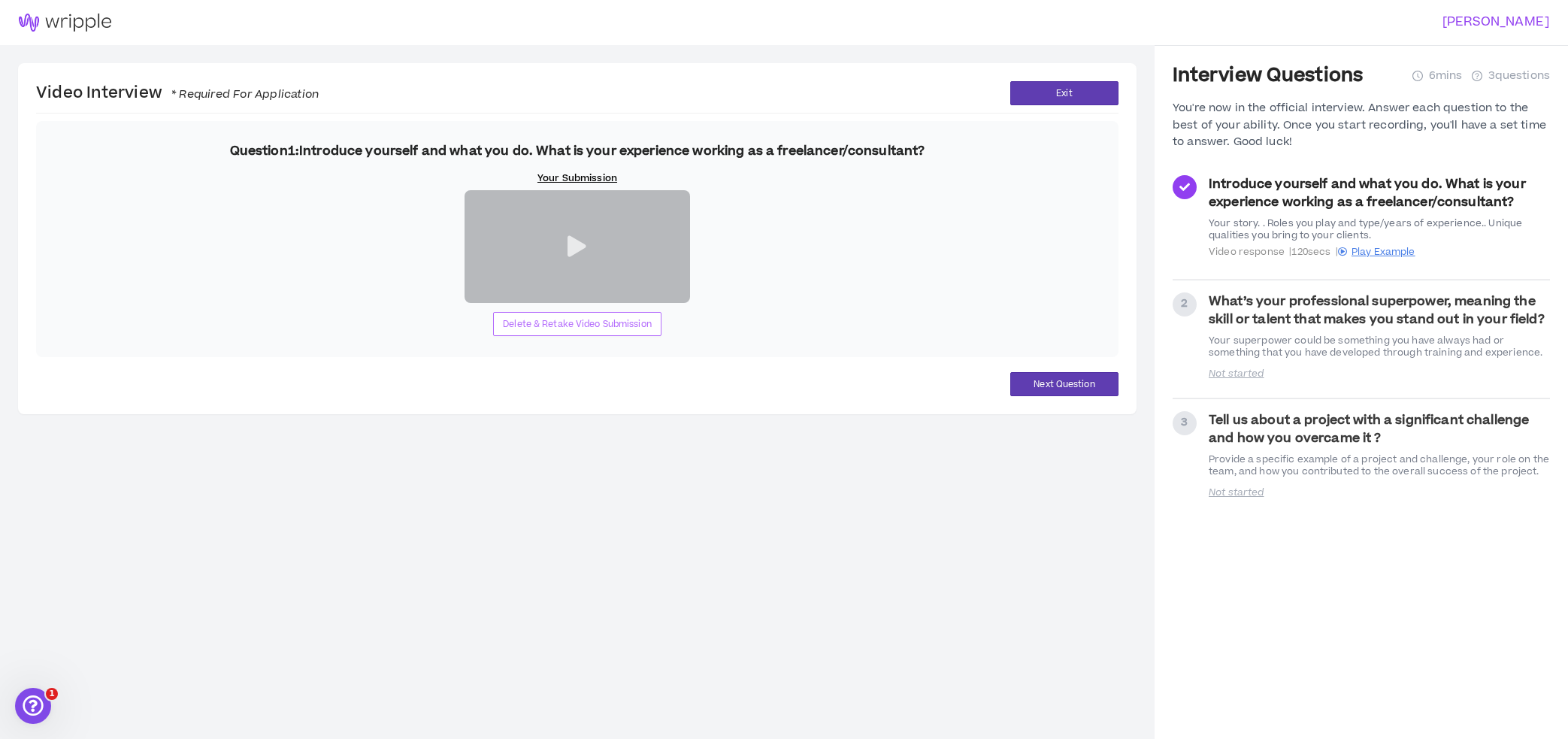
click at [566, 331] on span "Delete & Retake Video Submission" at bounding box center [577, 324] width 149 height 14
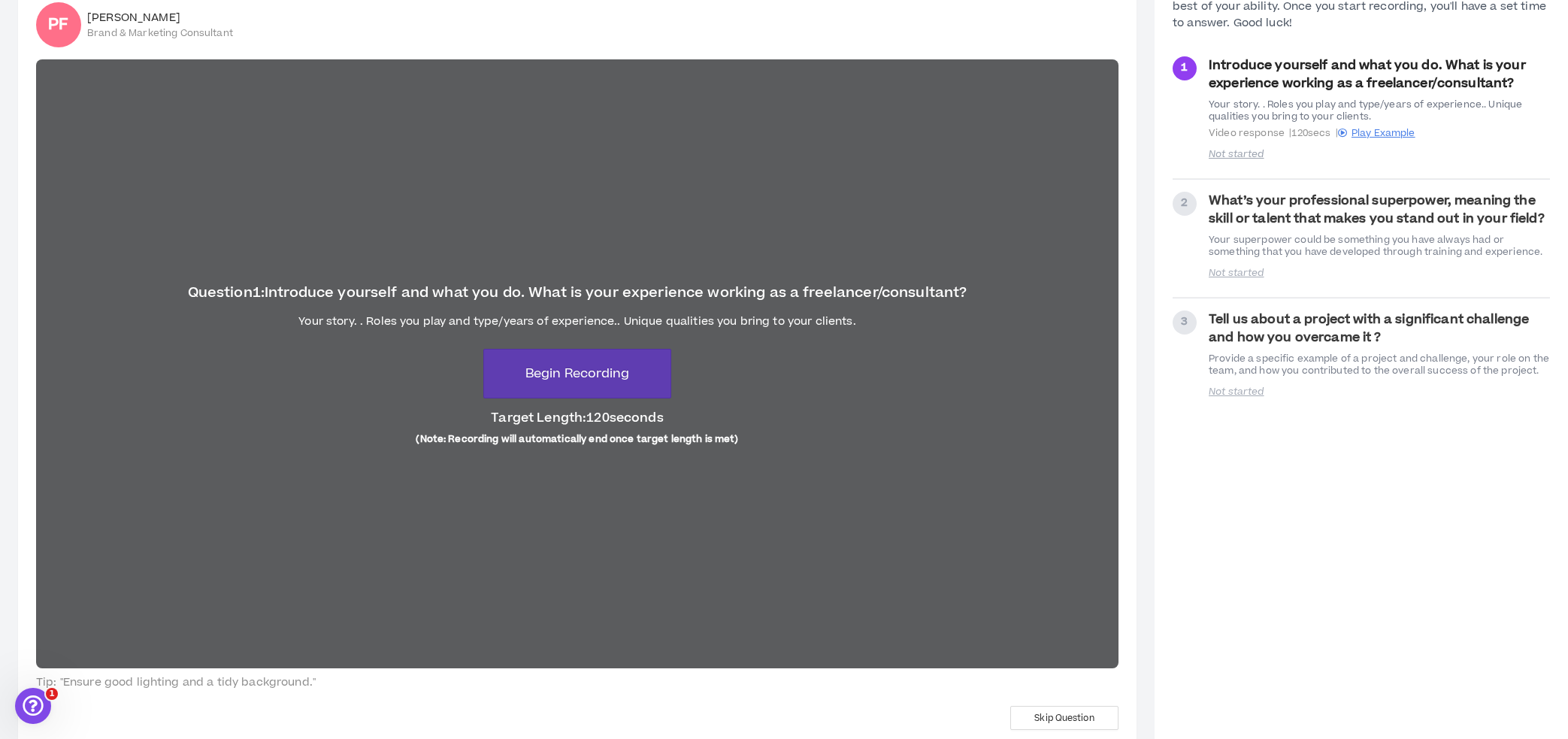
scroll to position [119, 0]
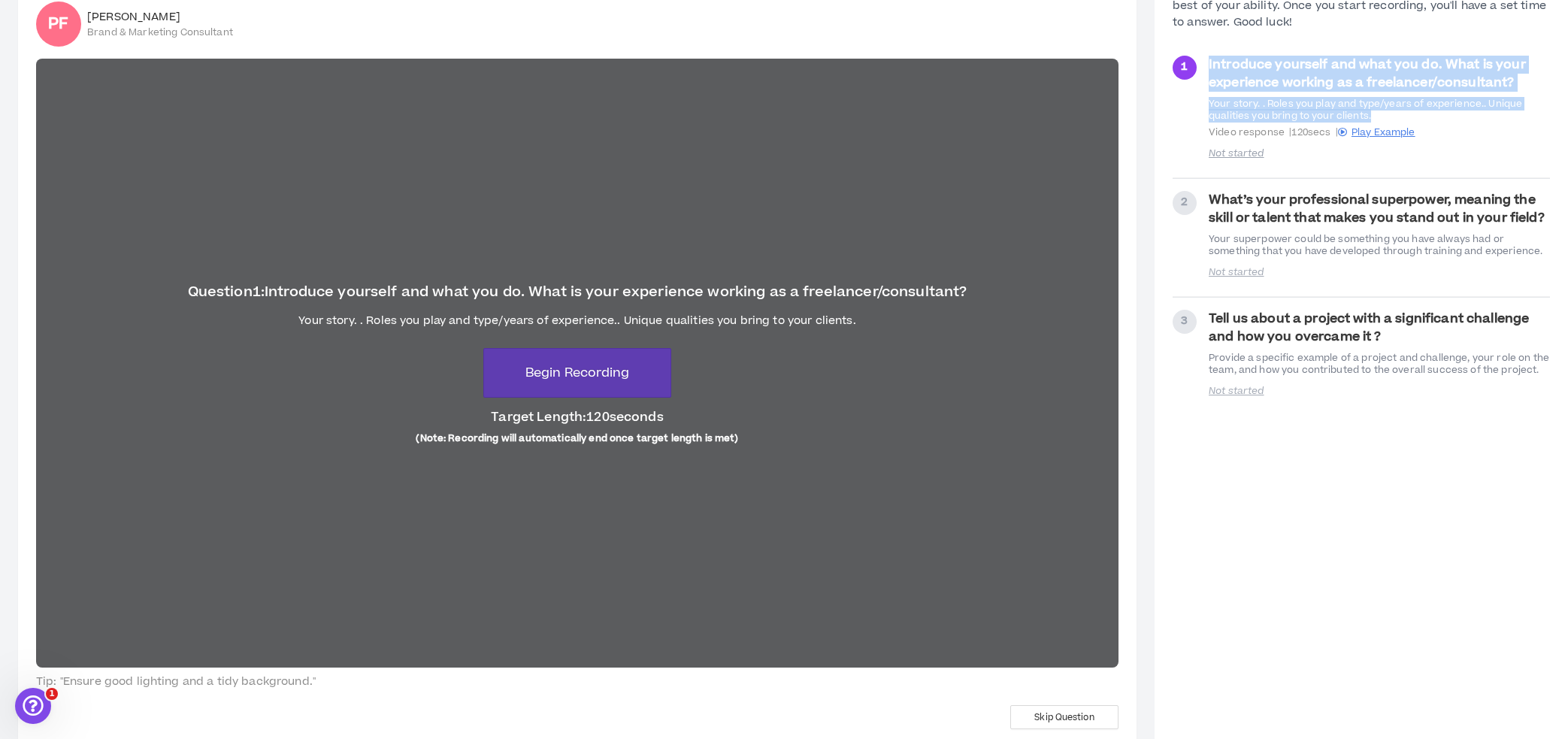
drag, startPoint x: 1208, startPoint y: 64, endPoint x: 1402, endPoint y: 116, distance: 200.8
click at [1402, 116] on div "1 Introduce yourself and what you do. What is your experience working as a free…" at bounding box center [1361, 109] width 377 height 109
copy div "Introduce yourself and what you do. What is your experience working as a freela…"
